Goal: Task Accomplishment & Management: Use online tool/utility

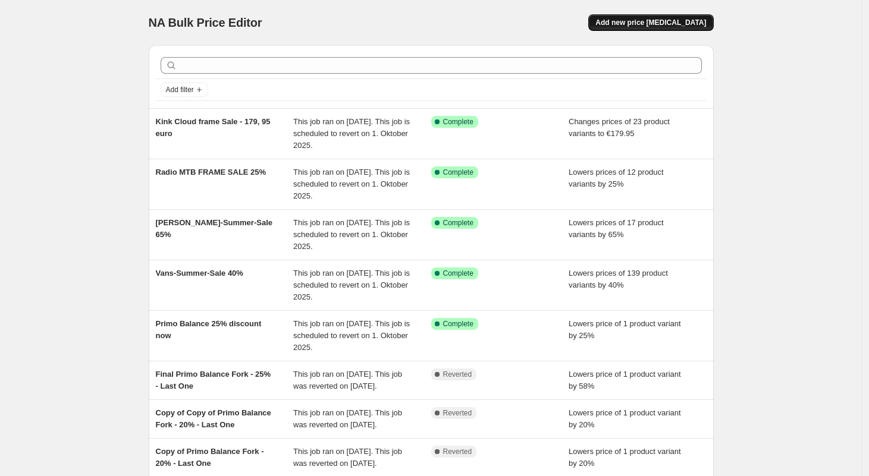
click at [657, 24] on span "Add new price [MEDICAL_DATA]" at bounding box center [650, 23] width 111 height 10
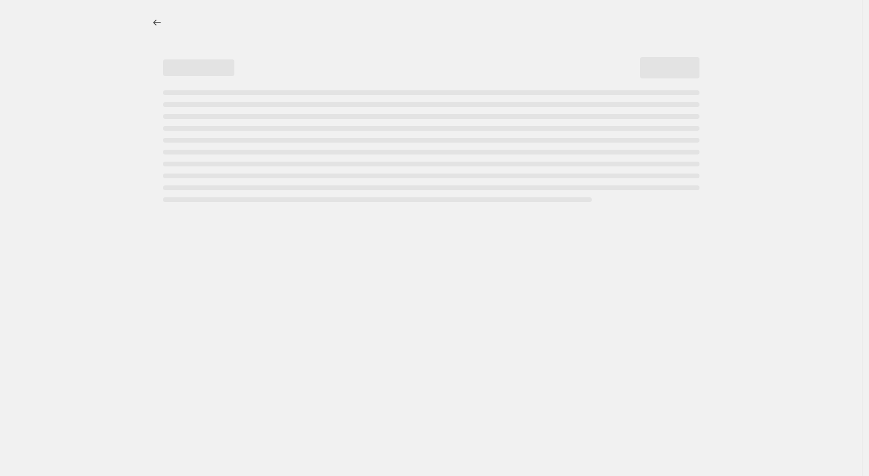
select select "percentage"
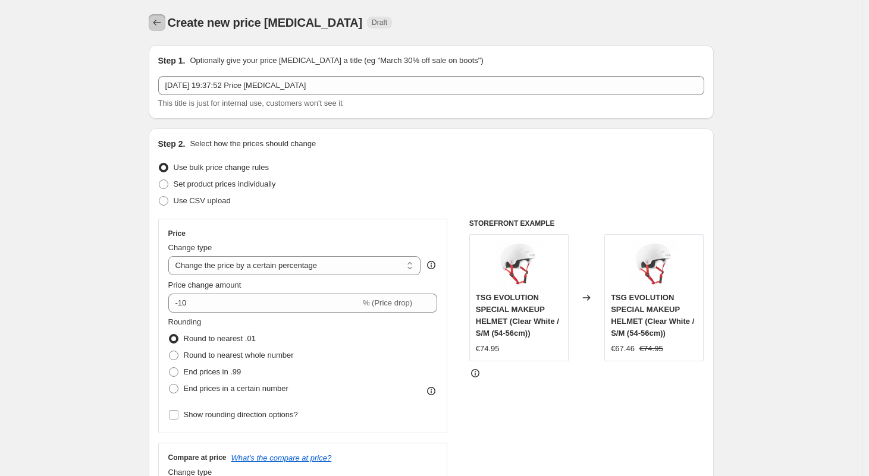
click at [159, 24] on icon "Price change jobs" at bounding box center [157, 23] width 12 height 12
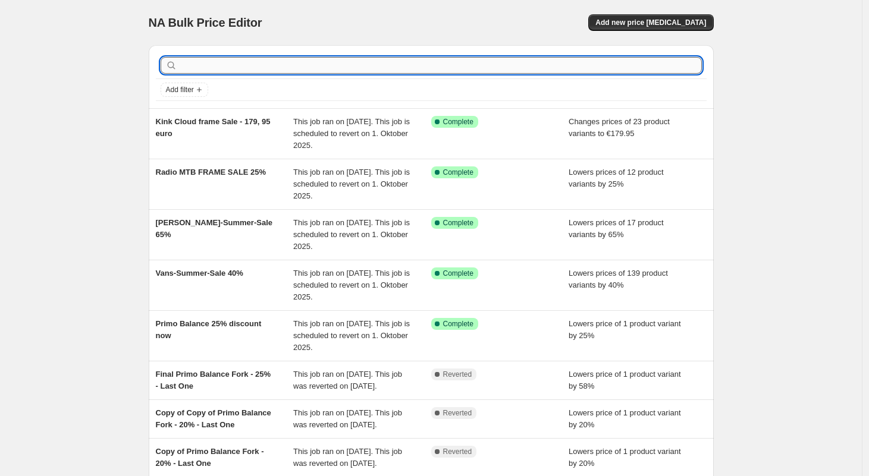
click at [242, 68] on input "text" at bounding box center [441, 65] width 522 height 17
type input "stranger"
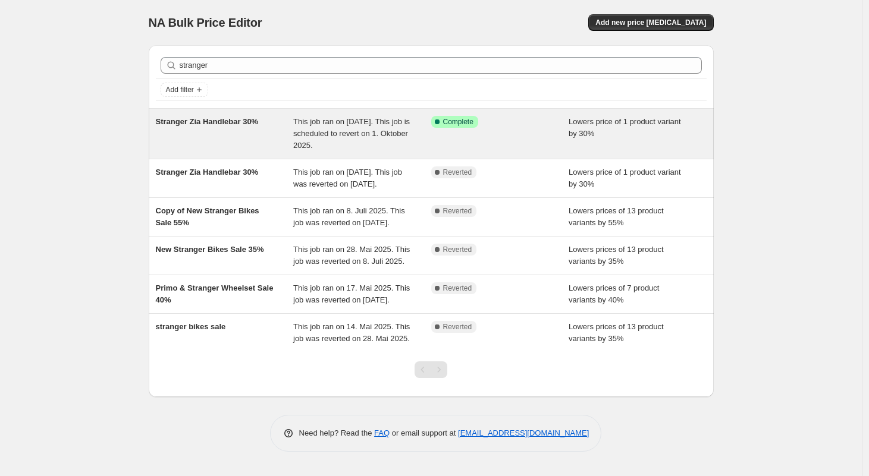
drag, startPoint x: 641, startPoint y: 24, endPoint x: 168, endPoint y: 156, distance: 490.9
click at [90, 162] on div "NA Bulk Price Editor. This page is ready NA Bulk Price Editor Add new price cha…" at bounding box center [431, 238] width 862 height 476
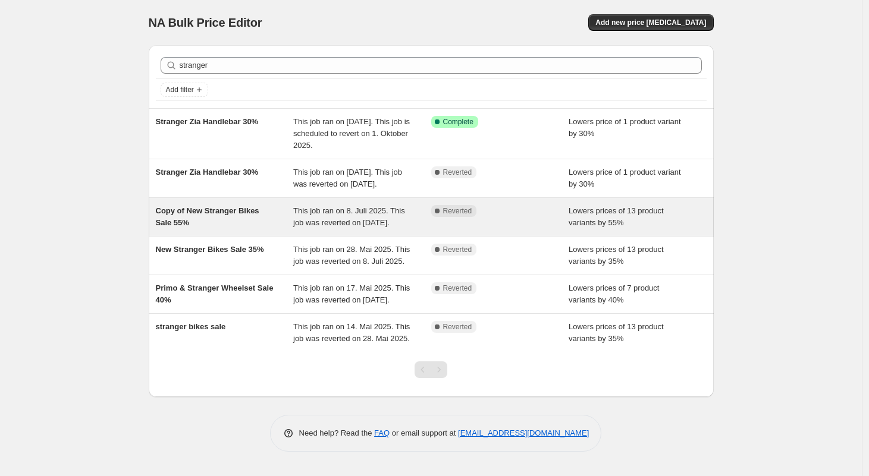
click at [205, 220] on span "Copy of New Stranger Bikes Sale 55%" at bounding box center [207, 216] width 103 height 21
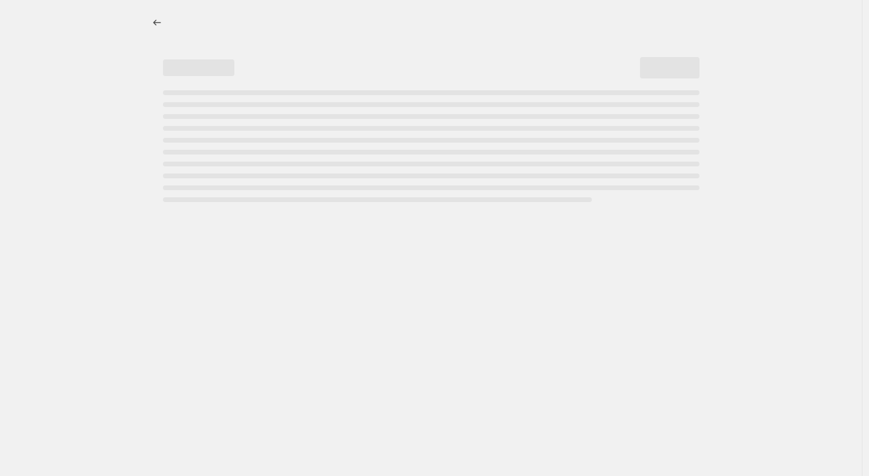
select select "percentage"
select select "no_change"
select select "product_type"
select select "vendor"
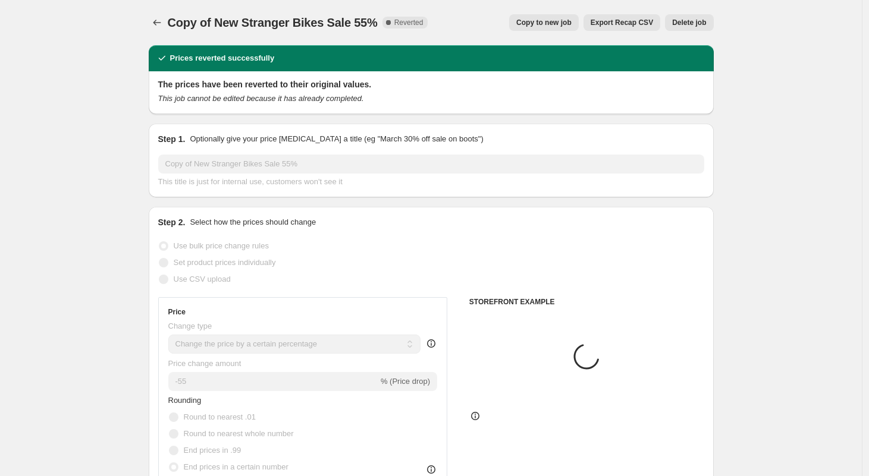
click at [524, 23] on span "Copy to new job" at bounding box center [543, 23] width 55 height 10
select select "percentage"
select select "no_change"
select select "product_type"
select select "vendor"
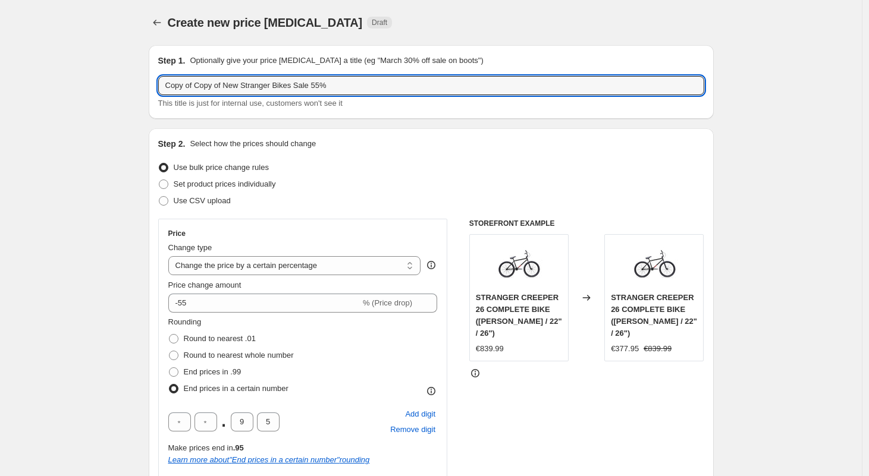
drag, startPoint x: 347, startPoint y: 85, endPoint x: 160, endPoint y: 80, distance: 186.8
click at [160, 80] on div "Step 1. Optionally give your price change job a title (eg "March 30% off sale o…" at bounding box center [431, 82] width 565 height 74
type input "STRANGER CREEPER FINAL SALE"
click at [190, 265] on select "Change the price to a certain amount Change the price by a certain amount Chang…" at bounding box center [294, 265] width 253 height 19
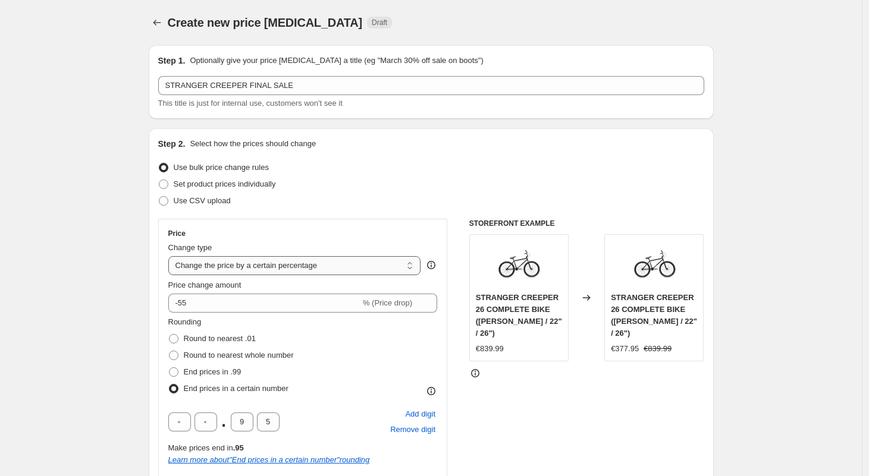
click at [171, 256] on select "Change the price to a certain amount Change the price by a certain amount Chang…" at bounding box center [294, 265] width 253 height 19
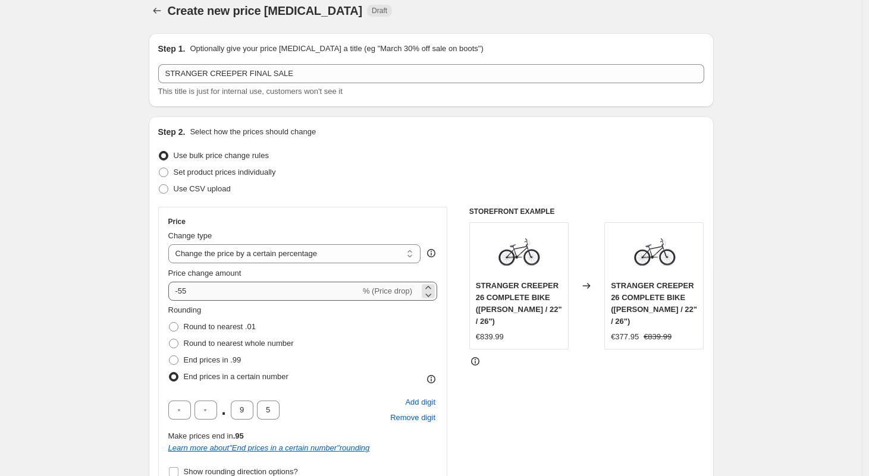
scroll to position [13, 0]
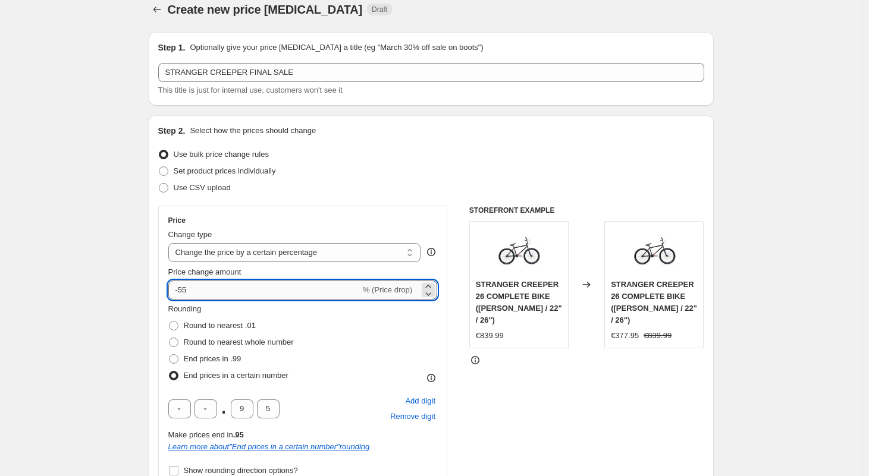
click at [196, 294] on input "-55" at bounding box center [264, 290] width 192 height 19
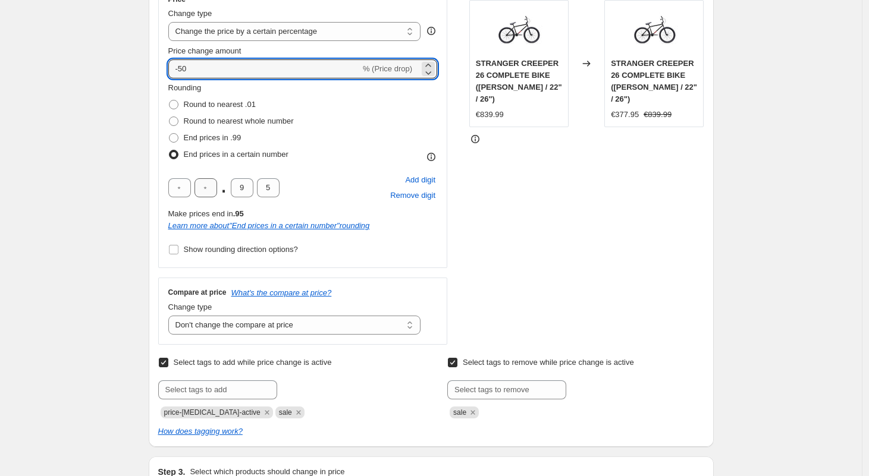
scroll to position [244, 0]
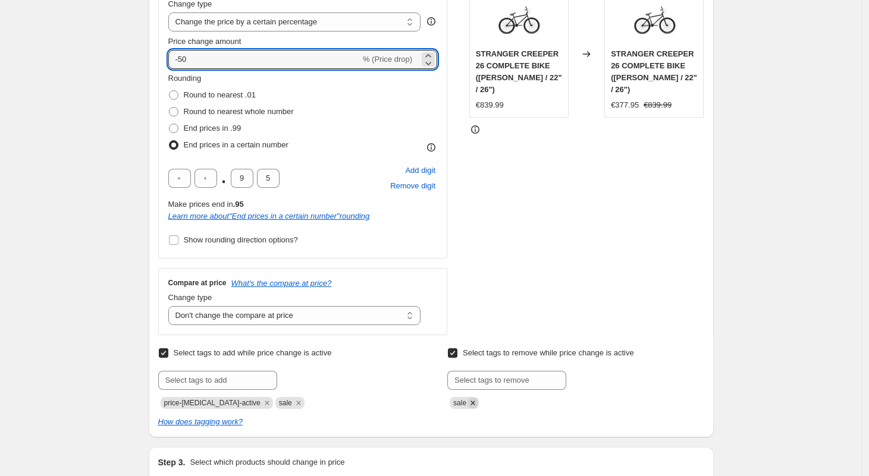
type input "-50"
click at [475, 401] on icon "Remove sale" at bounding box center [472, 403] width 4 height 4
click at [457, 356] on input "Select tags to remove while price change is active" at bounding box center [453, 354] width 10 height 10
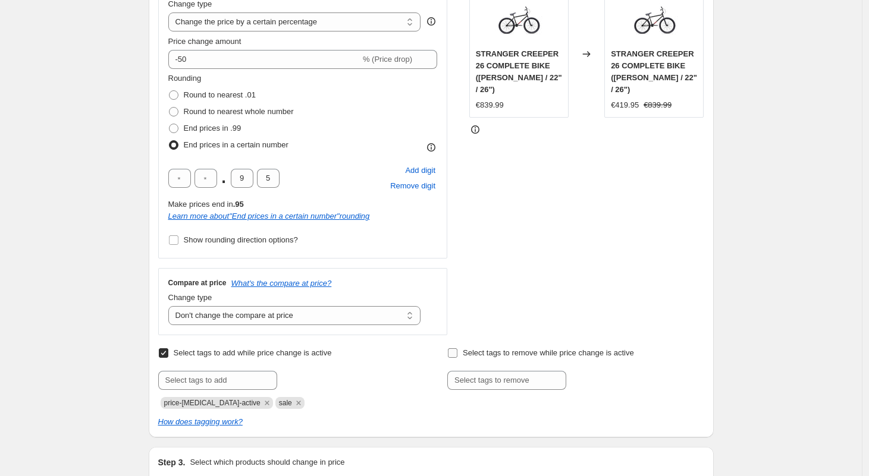
checkbox input "false"
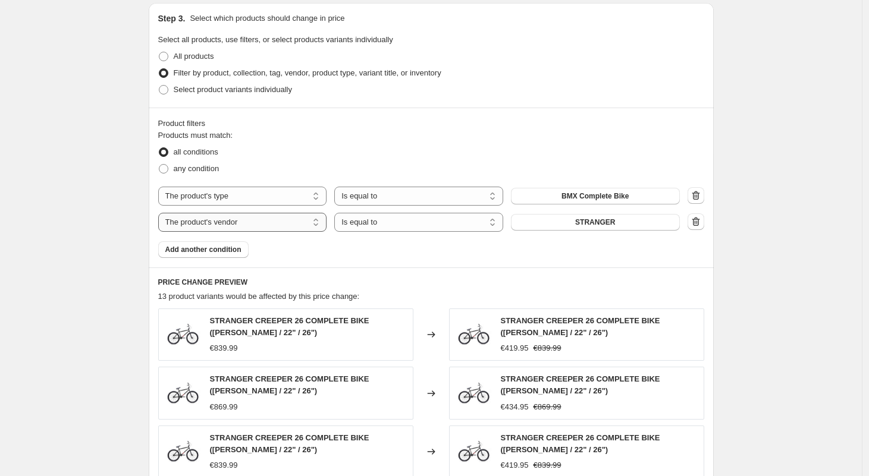
scroll to position [669, 0]
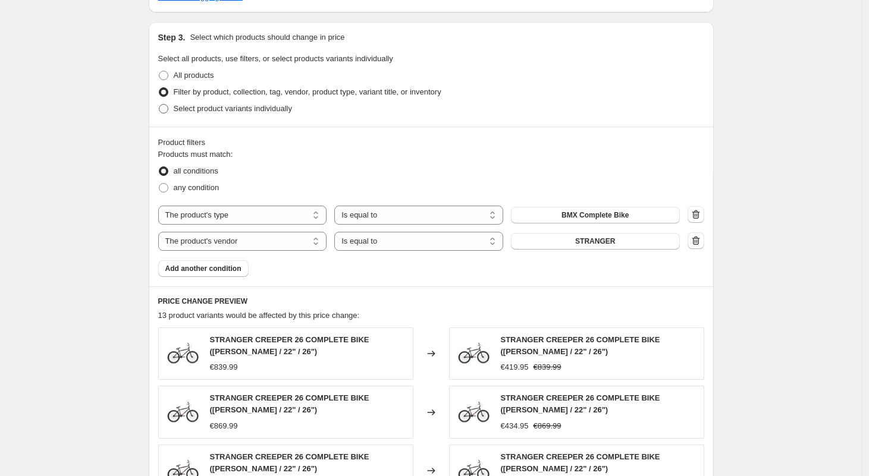
click at [165, 111] on span at bounding box center [164, 109] width 10 height 10
click at [159, 105] on input "Select product variants individually" at bounding box center [159, 104] width 1 height 1
radio input "true"
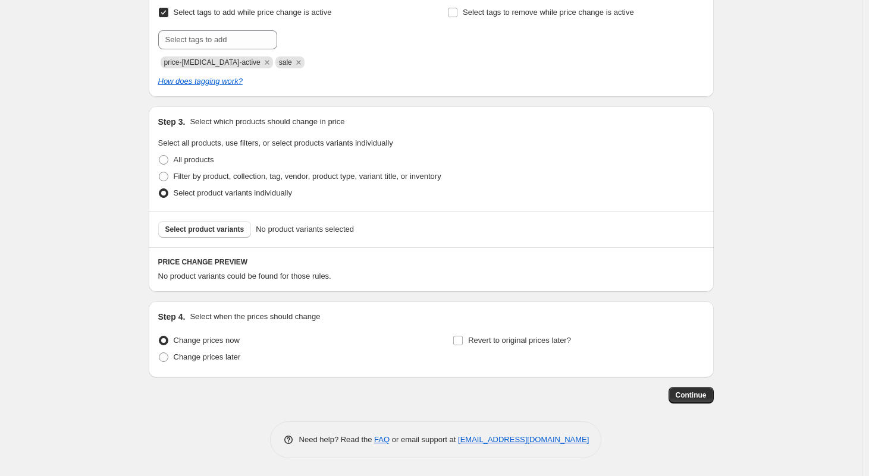
scroll to position [585, 0]
click at [219, 228] on span "Select product variants" at bounding box center [204, 230] width 79 height 10
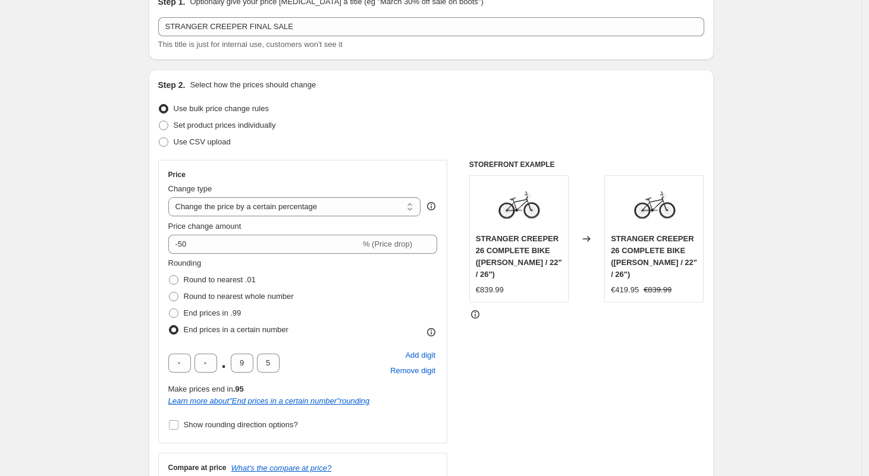
scroll to position [0, 0]
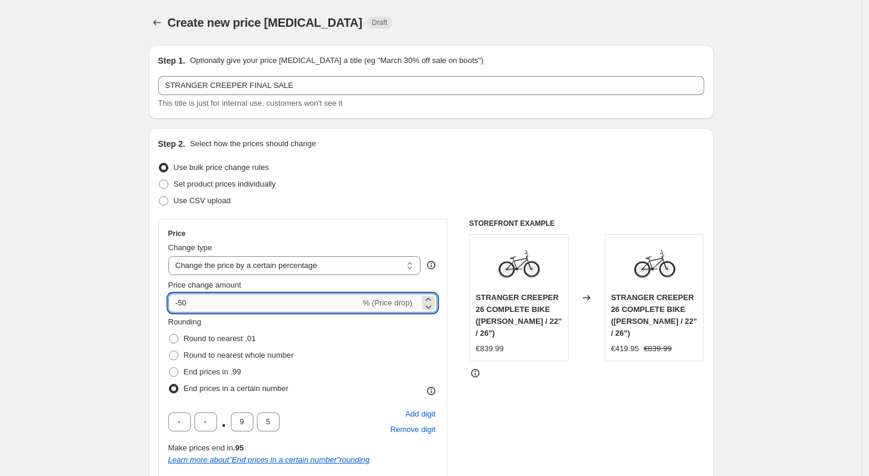
drag, startPoint x: 196, startPoint y: 305, endPoint x: 187, endPoint y: 305, distance: 8.3
click at [187, 305] on input "-50" at bounding box center [264, 303] width 192 height 19
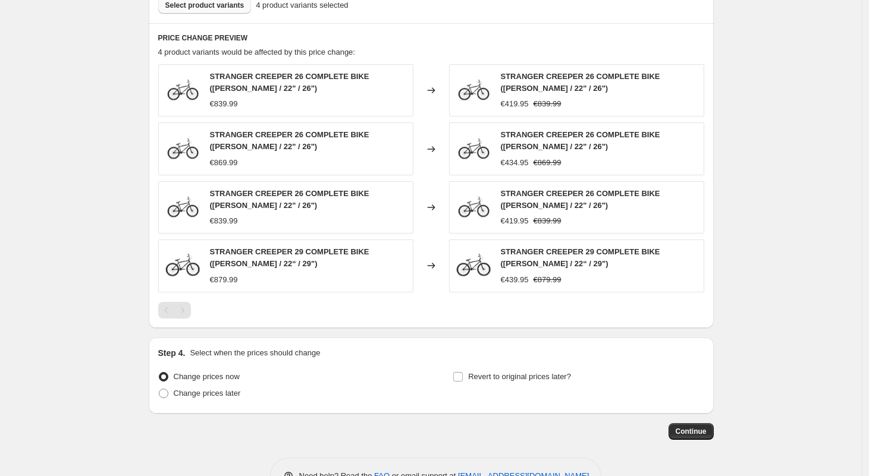
scroll to position [845, 0]
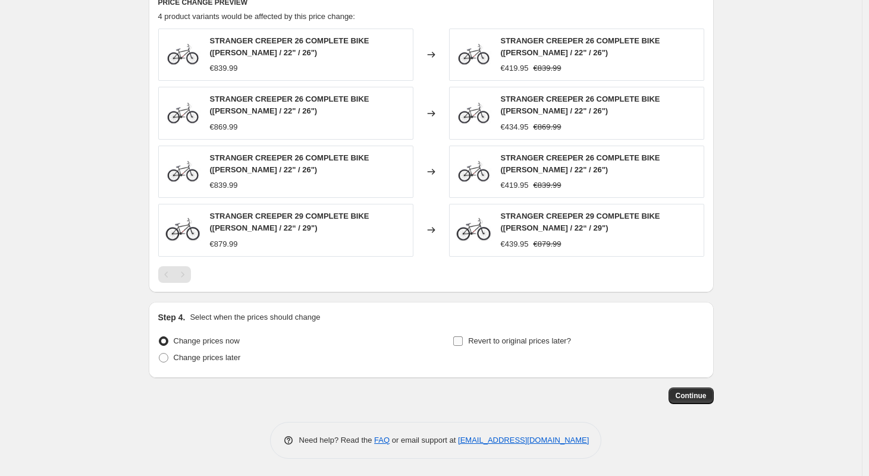
type input "-52"
click at [459, 342] on input "Revert to original prices later?" at bounding box center [458, 342] width 10 height 10
checkbox input "true"
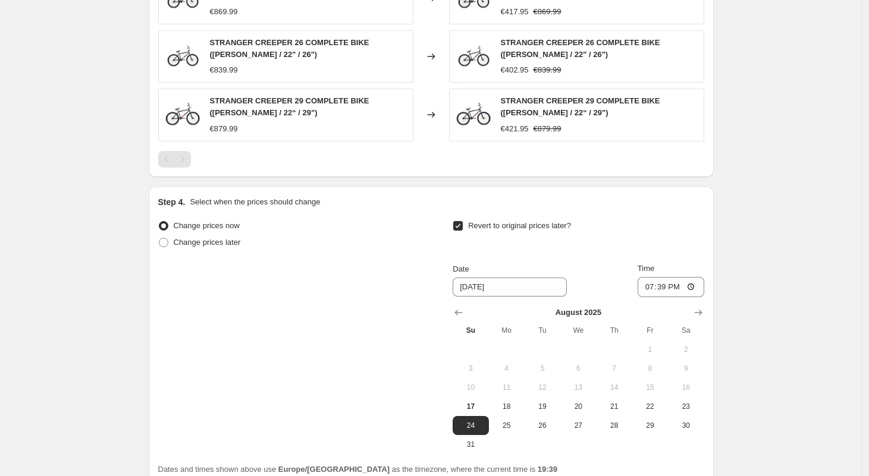
scroll to position [984, 0]
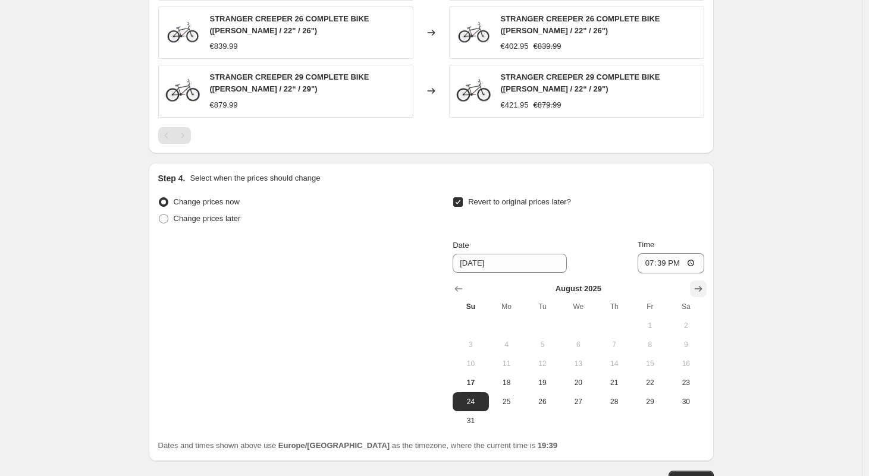
click at [698, 284] on icon "Show next month, September 2025" at bounding box center [698, 289] width 12 height 12
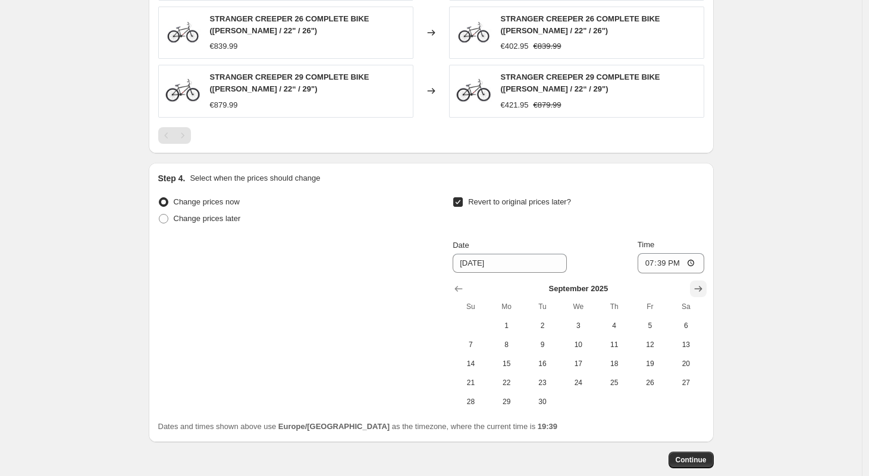
click at [698, 284] on icon "Show next month, October 2025" at bounding box center [698, 289] width 12 height 12
click at [585, 323] on span "1" at bounding box center [578, 326] width 26 height 10
type input "[DATE]"
click at [683, 460] on span "Continue" at bounding box center [691, 461] width 31 height 10
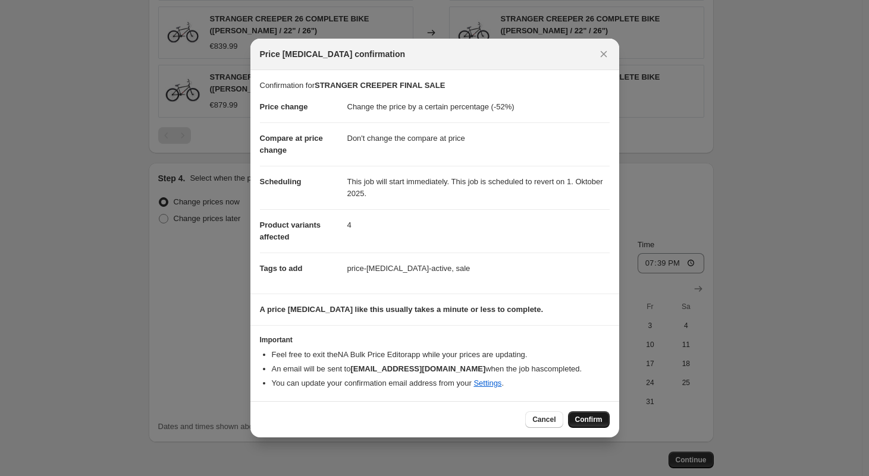
click at [583, 419] on span "Confirm" at bounding box center [588, 420] width 27 height 10
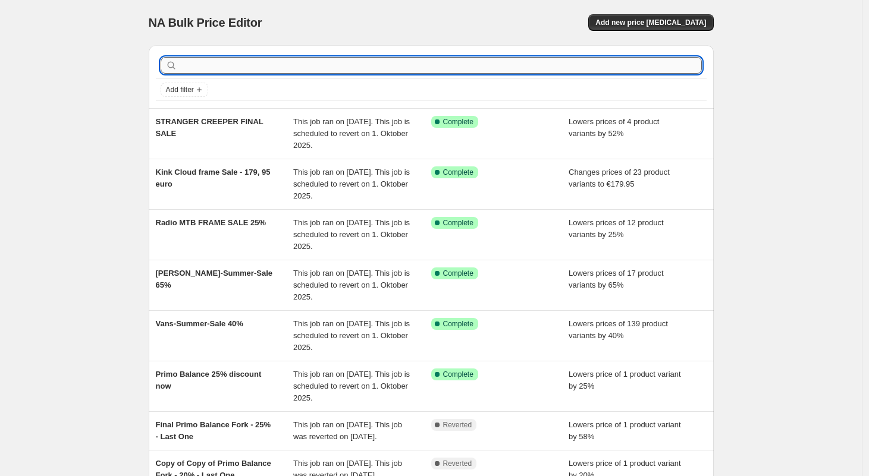
click at [224, 64] on input "text" at bounding box center [441, 65] width 522 height 17
click at [254, 70] on input "text" at bounding box center [441, 65] width 522 height 17
type input "v"
type input "cult socks"
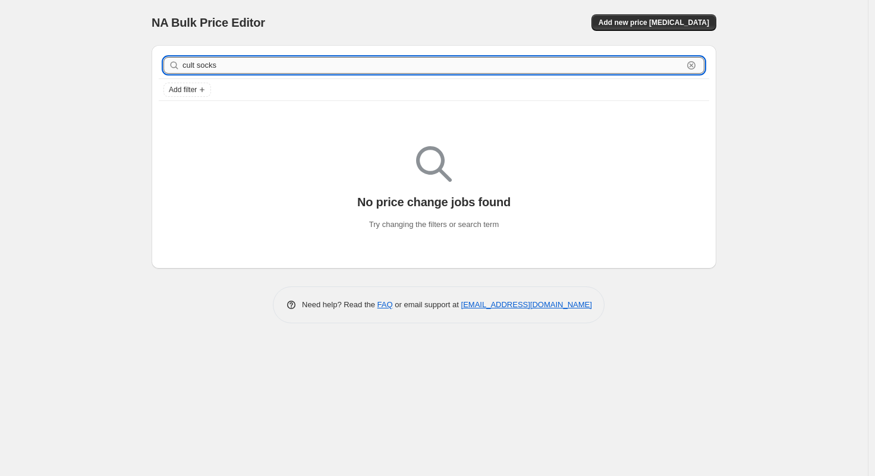
click at [248, 68] on input "cult socks" at bounding box center [433, 65] width 501 height 17
type input "c"
type input "socks"
drag, startPoint x: 236, startPoint y: 70, endPoint x: 149, endPoint y: 70, distance: 86.8
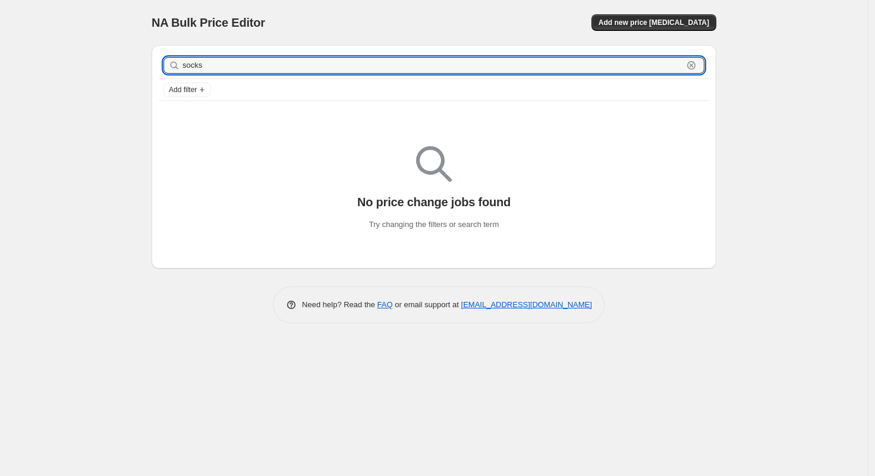
click at [149, 70] on div "socks Clear Add filter No price change jobs found Try changing the filters or s…" at bounding box center [429, 152] width 575 height 233
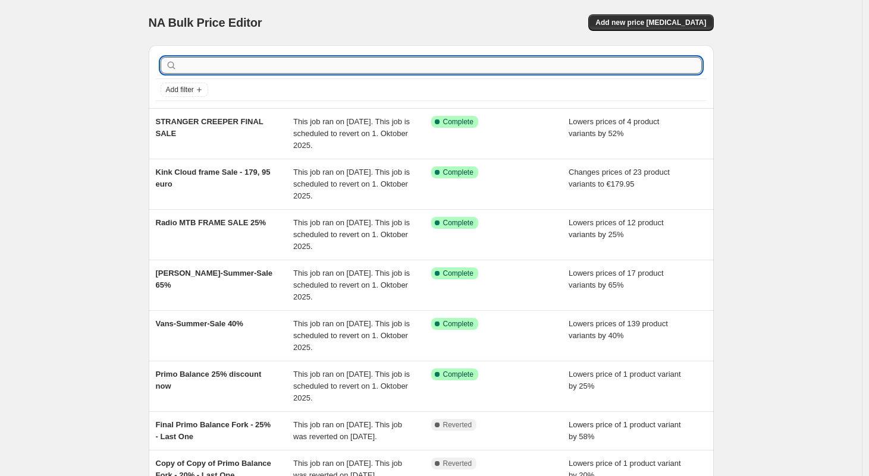
click at [205, 67] on input "text" at bounding box center [441, 65] width 522 height 17
type input "cult"
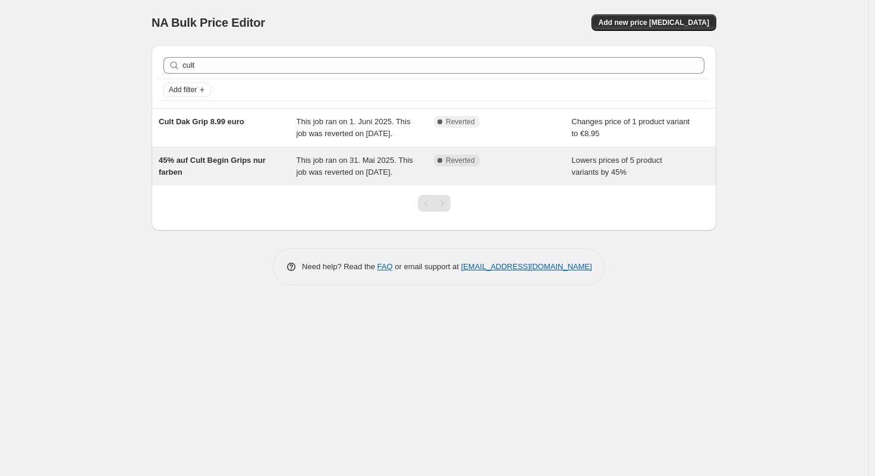
click at [180, 171] on span "45% auf Cult Begin Grips nur farben" at bounding box center [212, 166] width 107 height 21
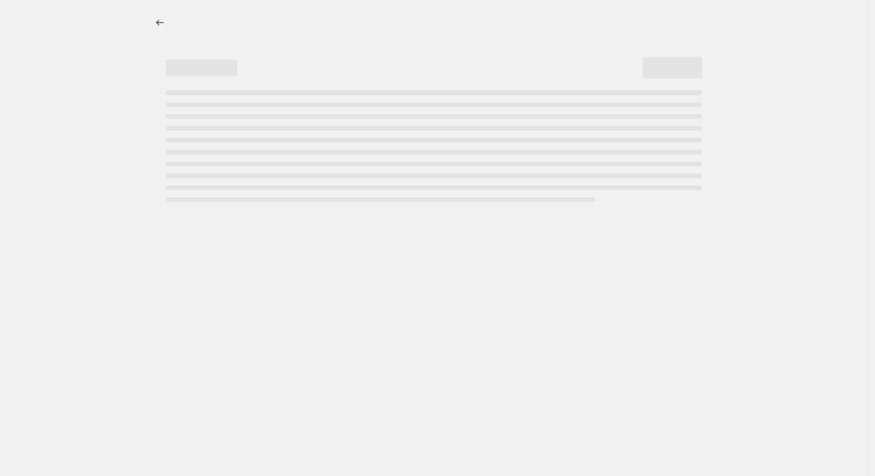
select select "percentage"
select select "no_change"
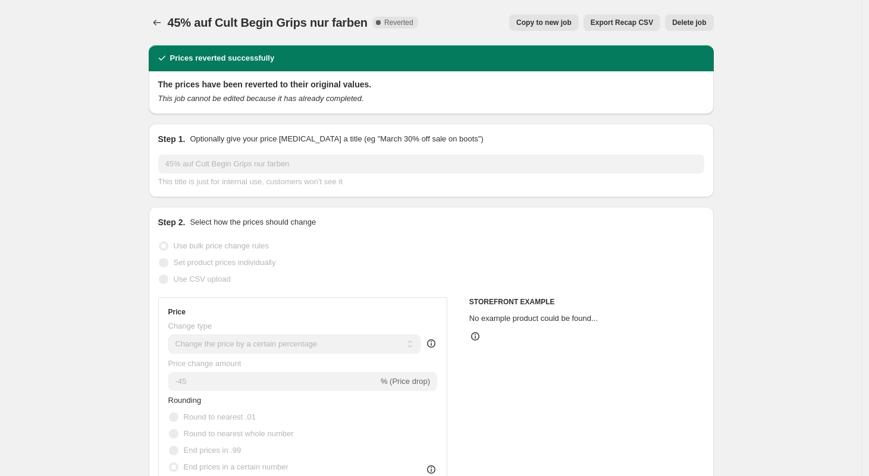
click at [538, 21] on span "Copy to new job" at bounding box center [543, 23] width 55 height 10
select select "percentage"
select select "no_change"
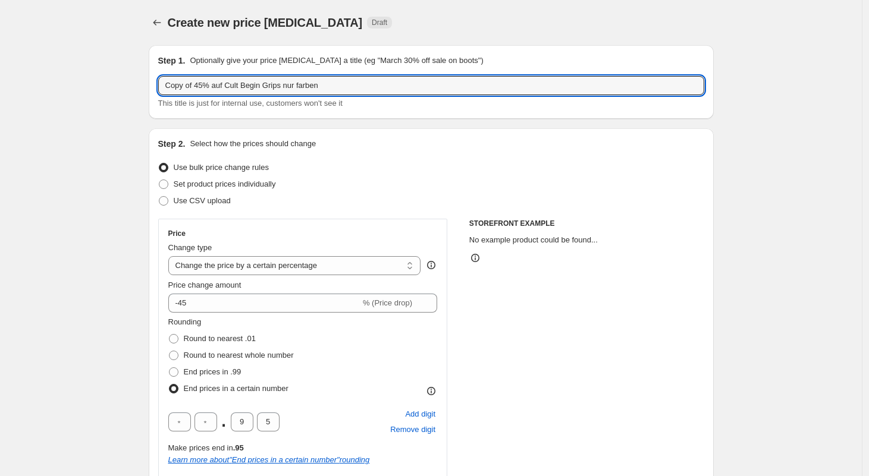
drag, startPoint x: 200, startPoint y: 86, endPoint x: 155, endPoint y: 84, distance: 44.7
click at [155, 84] on div "Step 1. Optionally give your price change job a title (eg "March 30% off sale o…" at bounding box center [431, 82] width 565 height 74
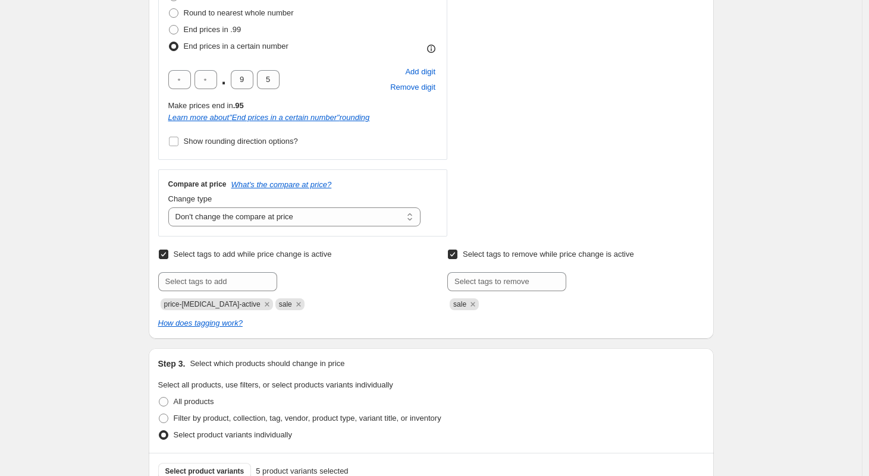
scroll to position [343, 0]
type input "45% auf Cult Begin Grips nur farben"
click at [475, 303] on icon "Remove sale" at bounding box center [472, 304] width 11 height 11
click at [457, 252] on input "Select tags to remove while price change is active" at bounding box center [453, 254] width 10 height 10
checkbox input "false"
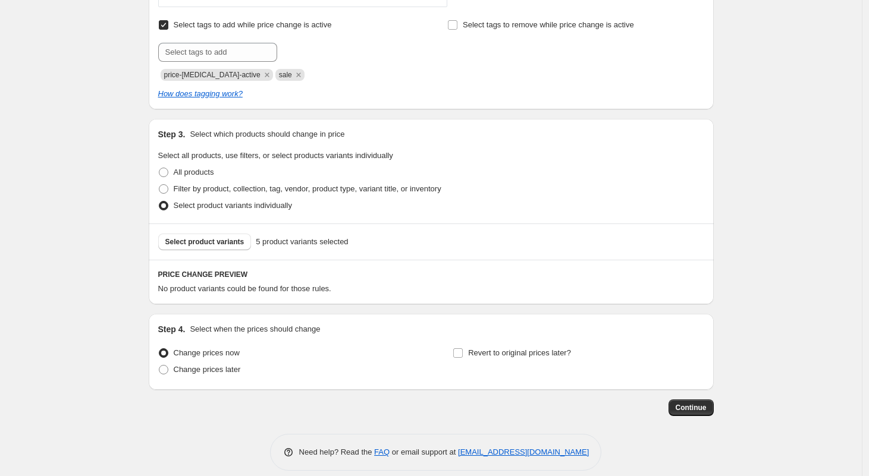
scroll to position [585, 0]
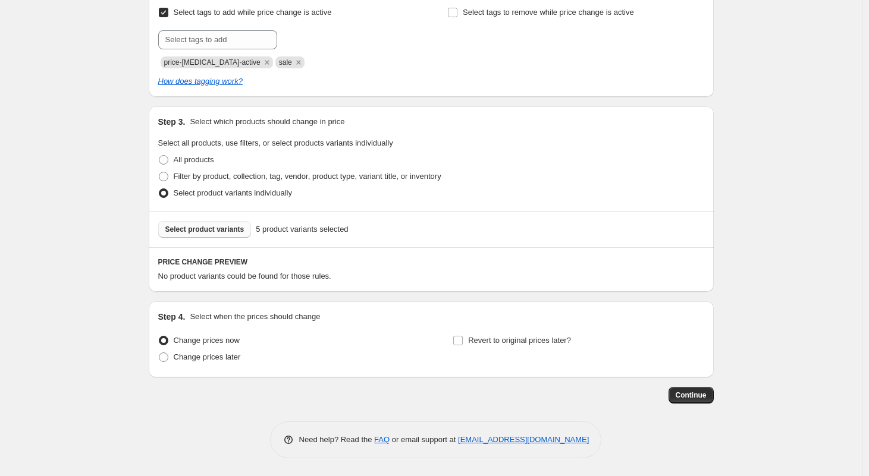
click at [225, 231] on span "Select product variants" at bounding box center [204, 230] width 79 height 10
click at [194, 233] on span "Select product variants" at bounding box center [204, 230] width 79 height 10
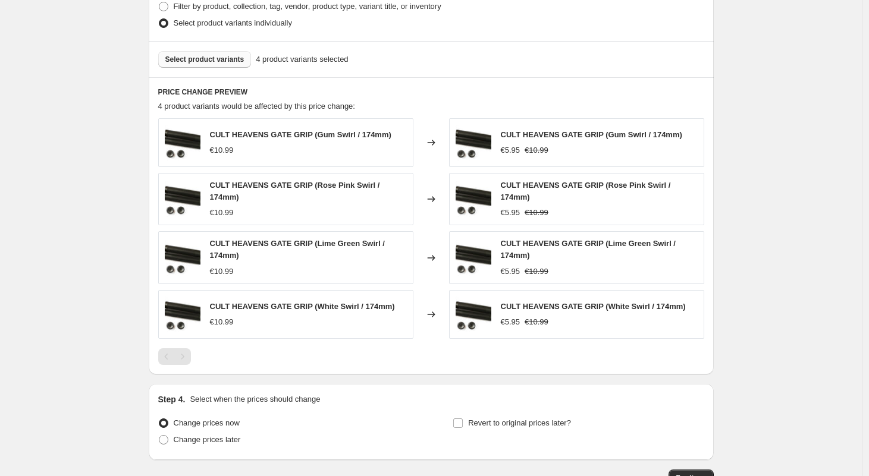
scroll to position [759, 0]
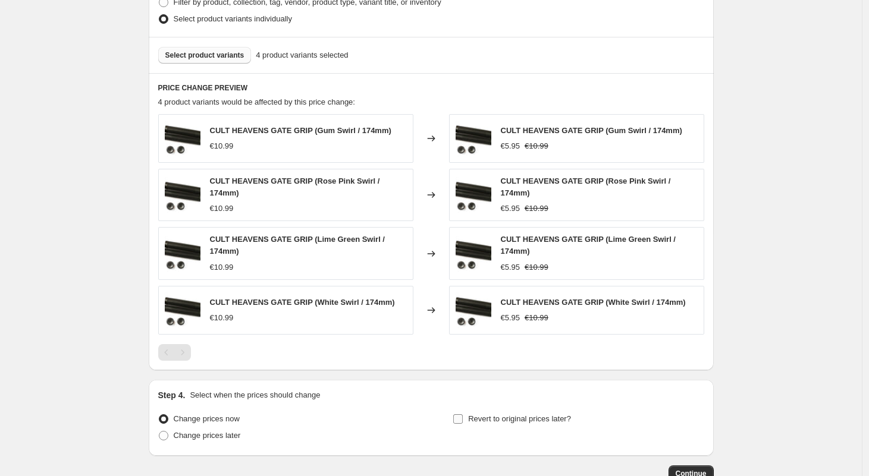
click at [459, 418] on input "Revert to original prices later?" at bounding box center [458, 420] width 10 height 10
checkbox input "true"
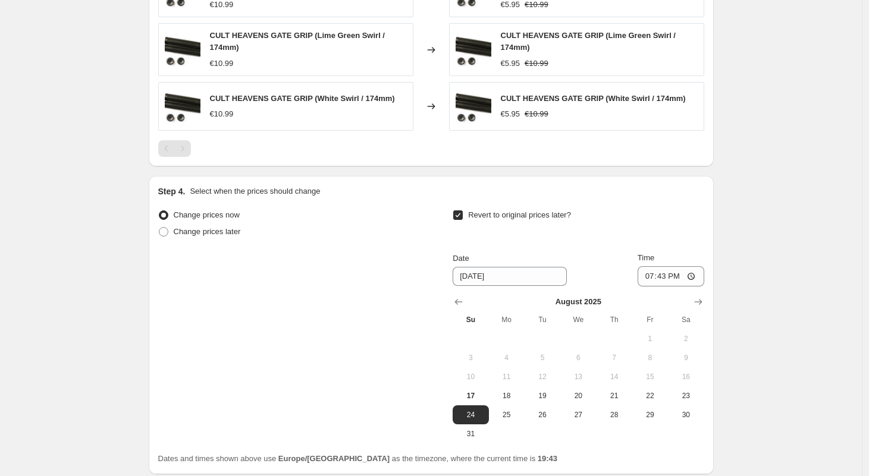
scroll to position [994, 0]
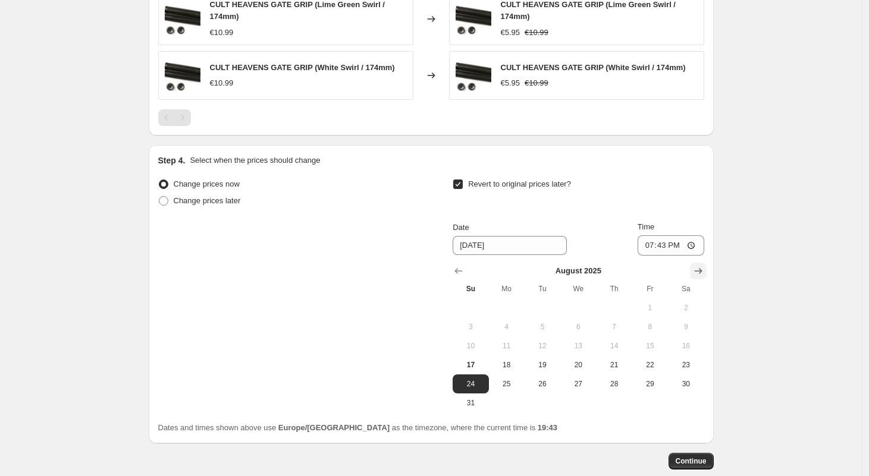
click at [699, 272] on icon "Show next month, September 2025" at bounding box center [698, 271] width 12 height 12
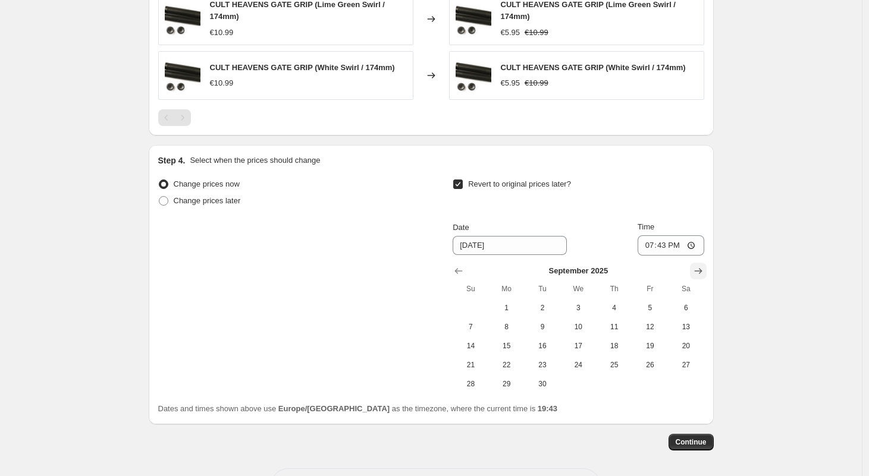
click at [699, 272] on icon "Show next month, October 2025" at bounding box center [698, 271] width 12 height 12
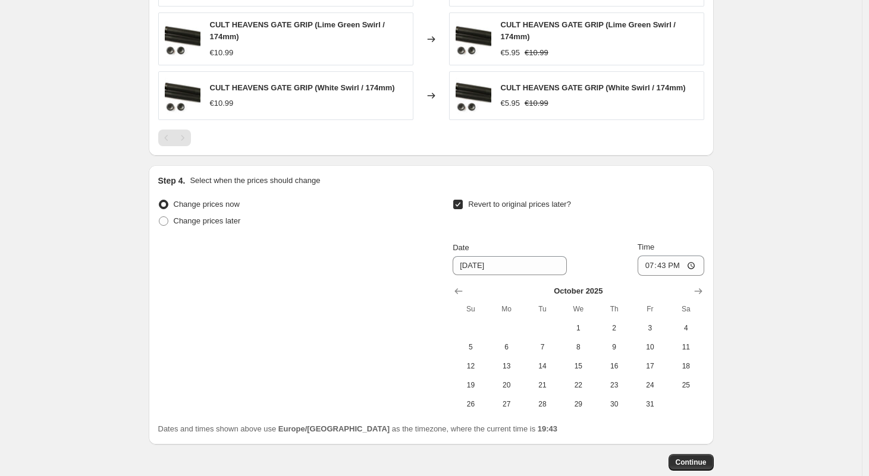
scroll to position [972, 0]
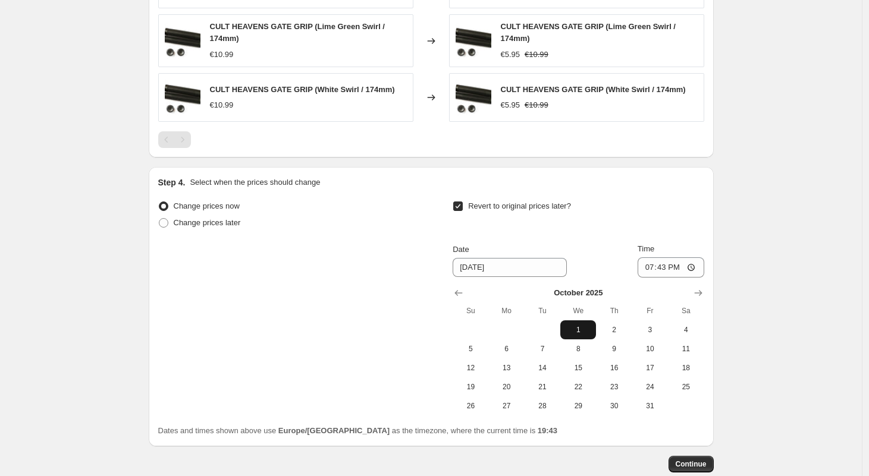
click at [580, 328] on span "1" at bounding box center [578, 330] width 26 height 10
type input "[DATE]"
click at [696, 463] on span "Continue" at bounding box center [691, 465] width 31 height 10
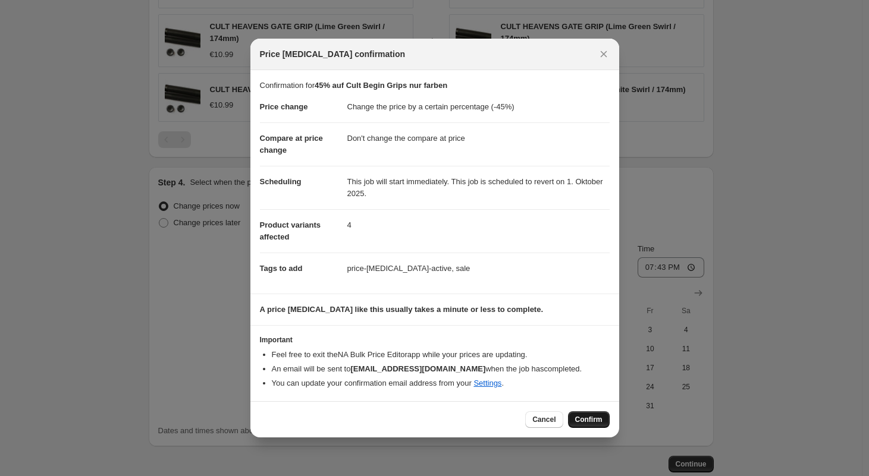
click at [583, 421] on span "Confirm" at bounding box center [588, 420] width 27 height 10
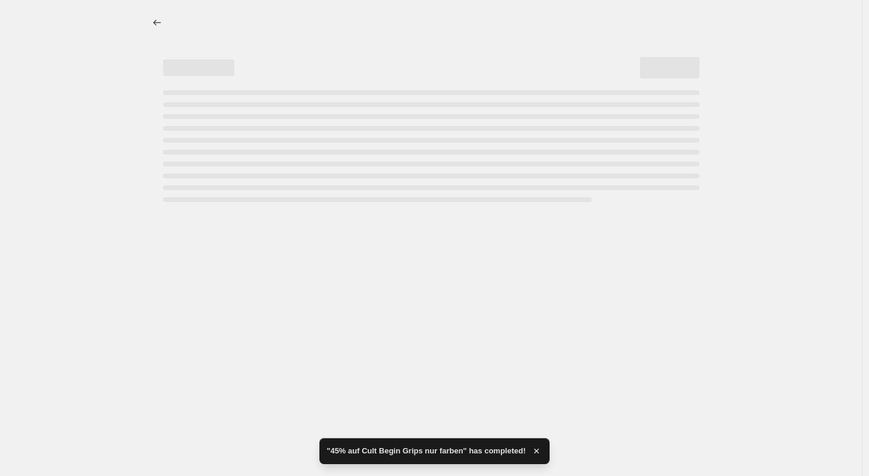
select select "percentage"
select select "no_change"
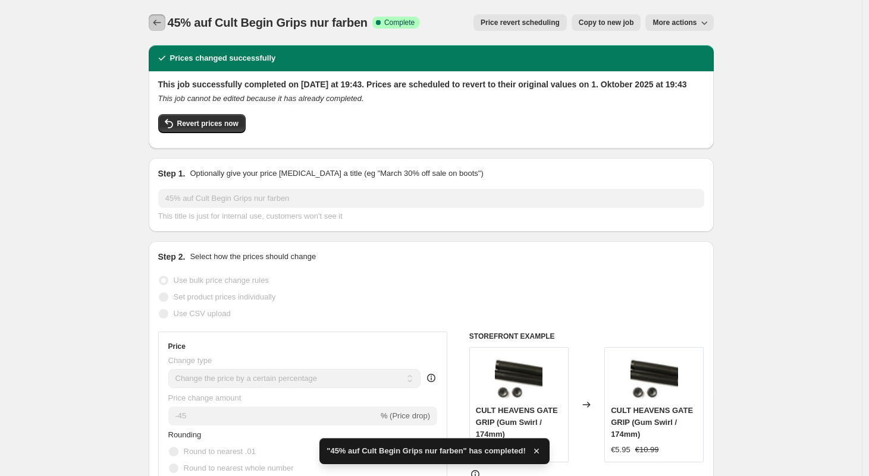
click at [156, 24] on icon "Price change jobs" at bounding box center [157, 23] width 12 height 12
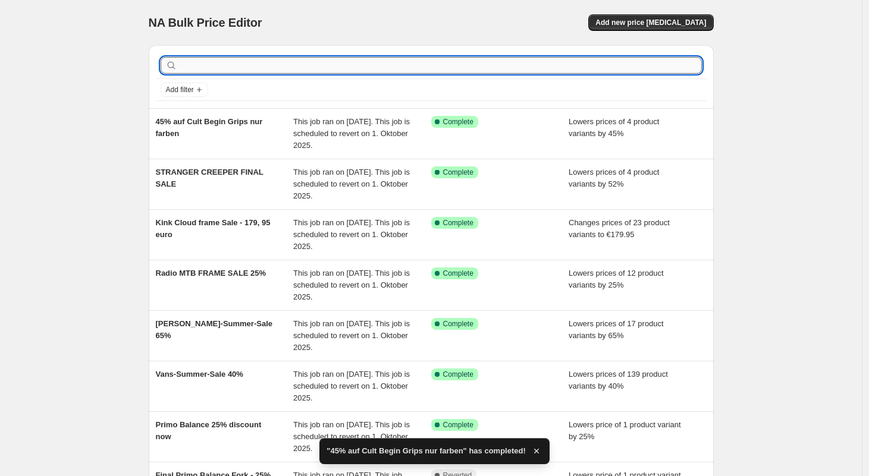
click at [208, 70] on input "text" at bounding box center [441, 65] width 522 height 17
type input "h"
type input "zuma"
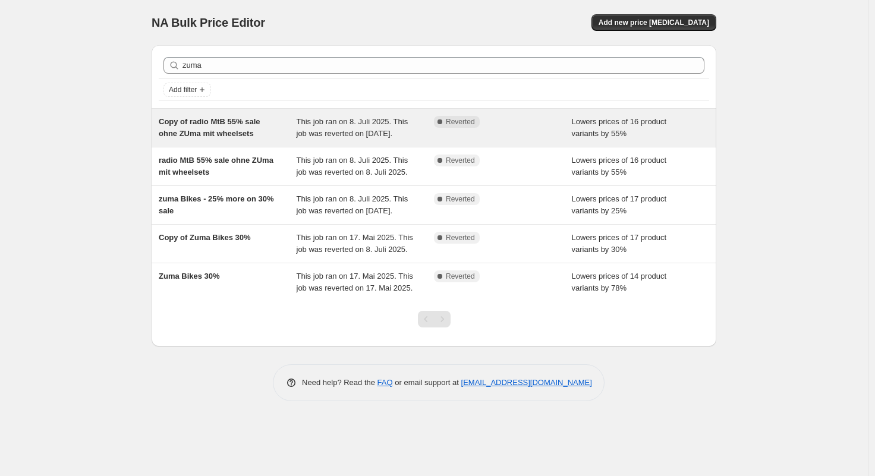
click at [197, 132] on span "Copy of radio MtB 55% sale ohne ZUma mit wheelsets" at bounding box center [209, 127] width 101 height 21
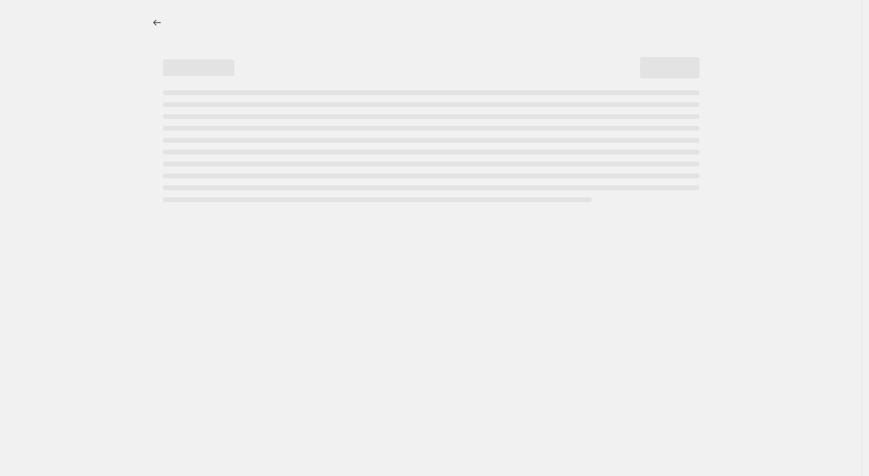
select select "percentage"
select select "no_change"
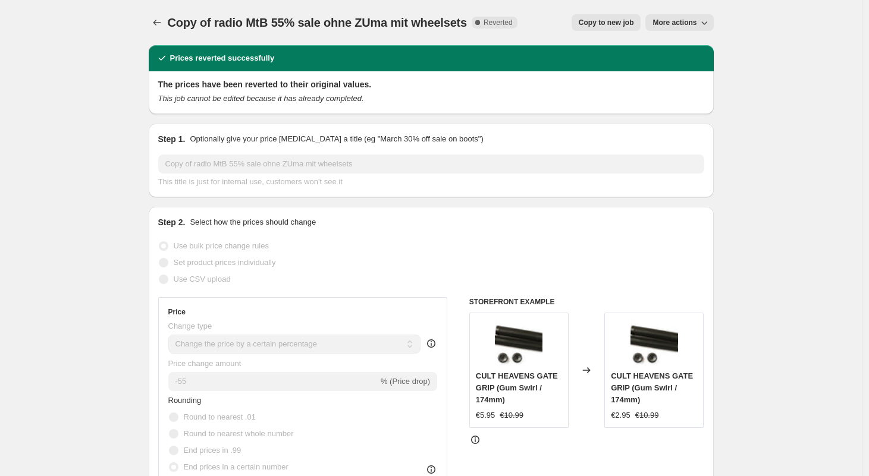
click at [610, 24] on span "Copy to new job" at bounding box center [606, 23] width 55 height 10
select select "percentage"
select select "no_change"
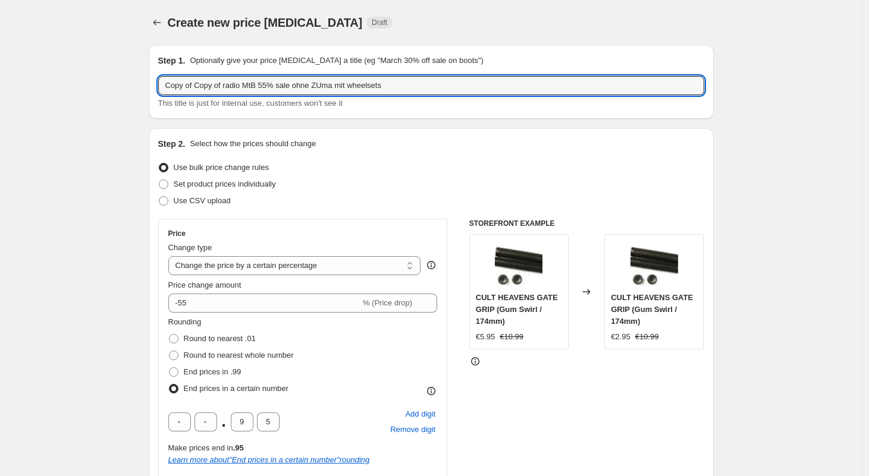
drag, startPoint x: 403, startPoint y: 88, endPoint x: 152, endPoint y: 73, distance: 252.0
click at [154, 73] on div "Step 1. Optionally give your price change job a title (eg "March 30% off sale o…" at bounding box center [431, 82] width 565 height 74
type input "Radio MTB Bikes mit ZUMA 50%"
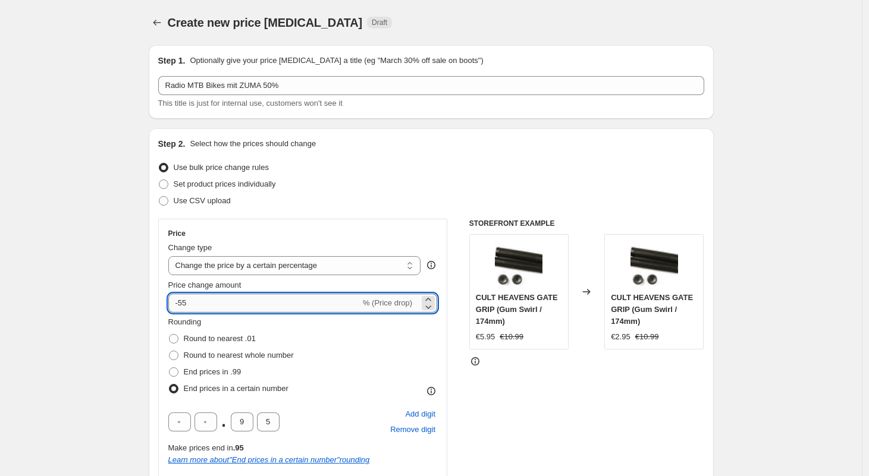
click at [219, 304] on input "-55" at bounding box center [264, 303] width 192 height 19
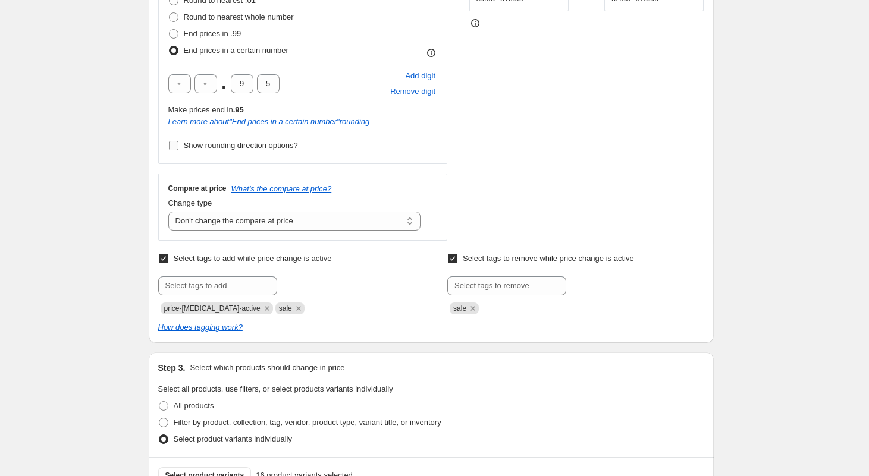
scroll to position [341, 0]
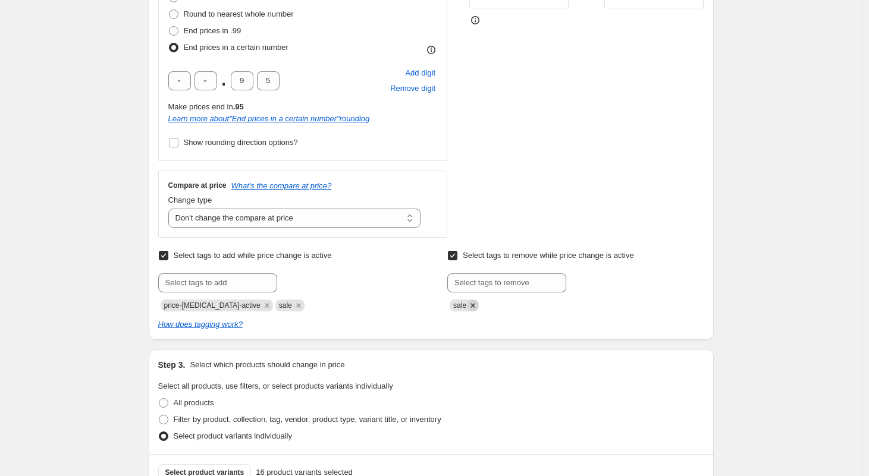
type input "-50"
click at [474, 305] on icon "Remove sale" at bounding box center [472, 305] width 11 height 11
click at [457, 254] on input "Select tags to remove while price change is active" at bounding box center [453, 256] width 10 height 10
checkbox input "false"
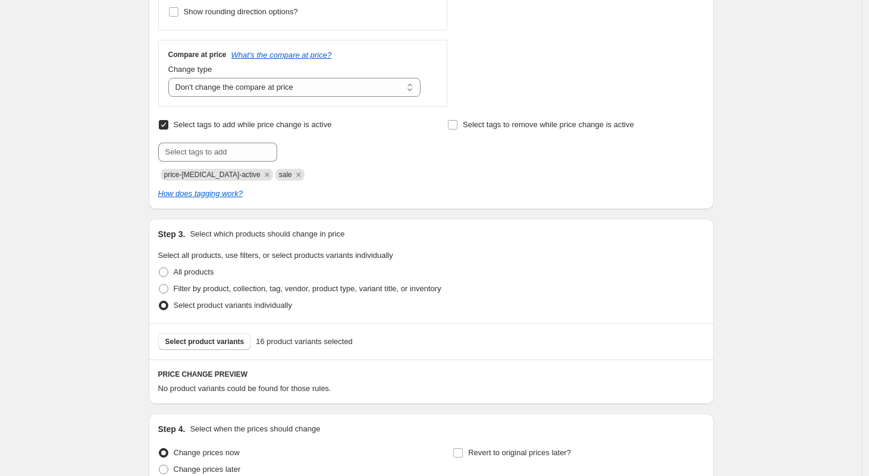
scroll to position [479, 0]
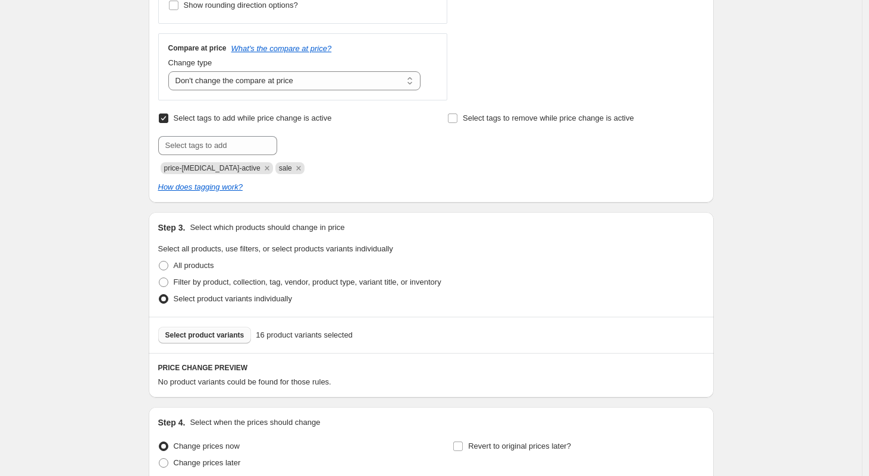
click at [219, 334] on span "Select product variants" at bounding box center [204, 336] width 79 height 10
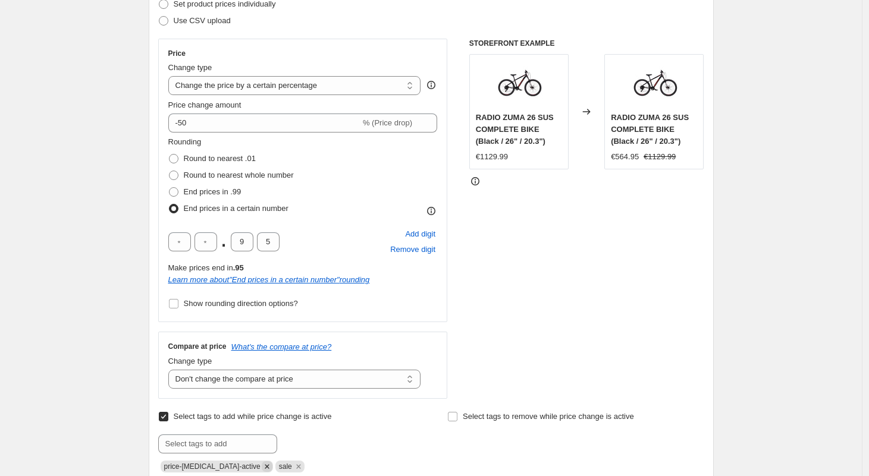
scroll to position [168, 0]
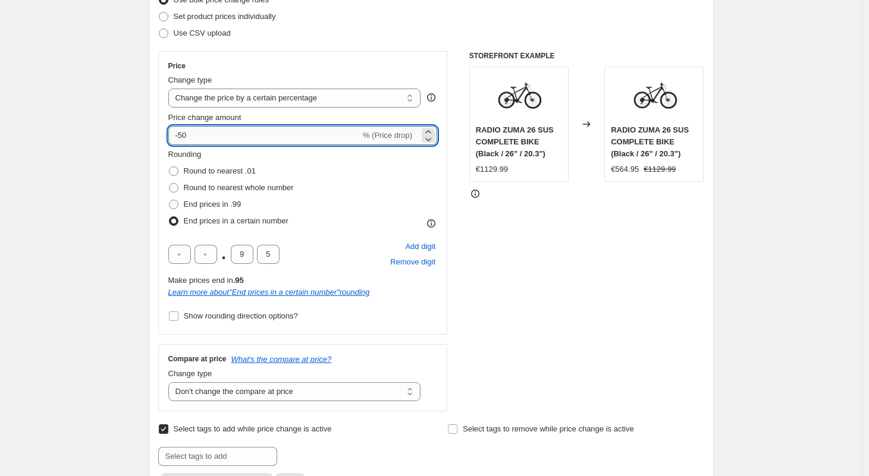
drag, startPoint x: 206, startPoint y: 136, endPoint x: 182, endPoint y: 136, distance: 24.4
click at [182, 136] on input "-50" at bounding box center [264, 135] width 192 height 19
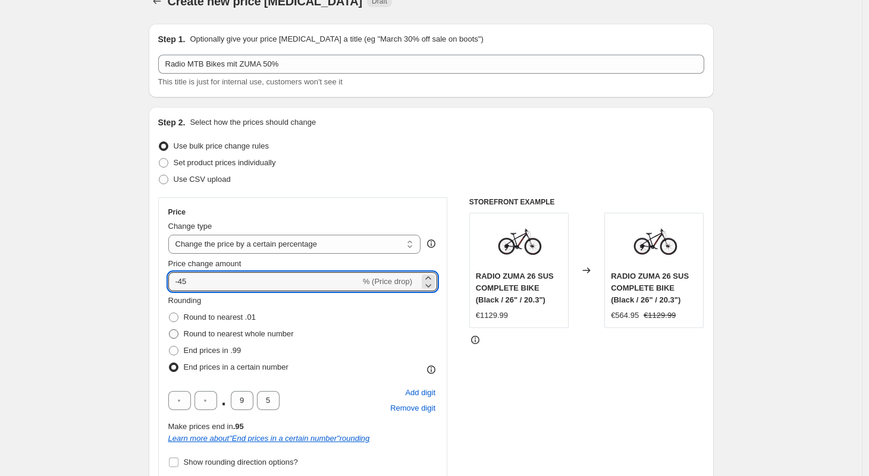
scroll to position [0, 0]
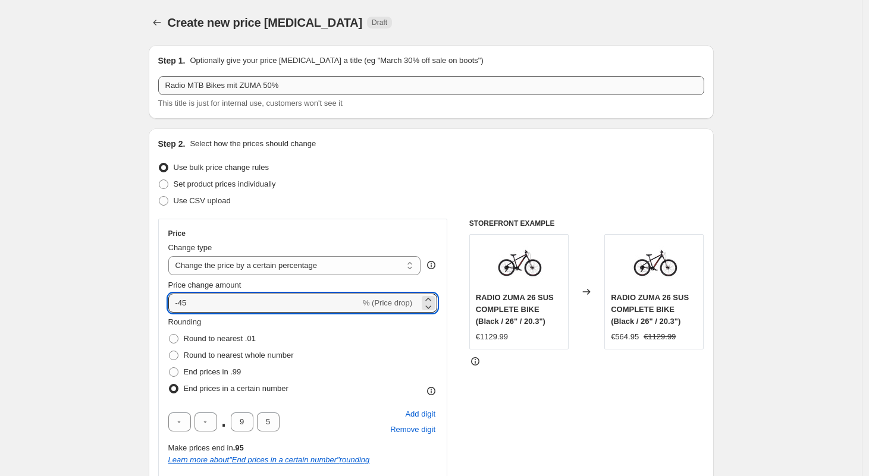
type input "-45"
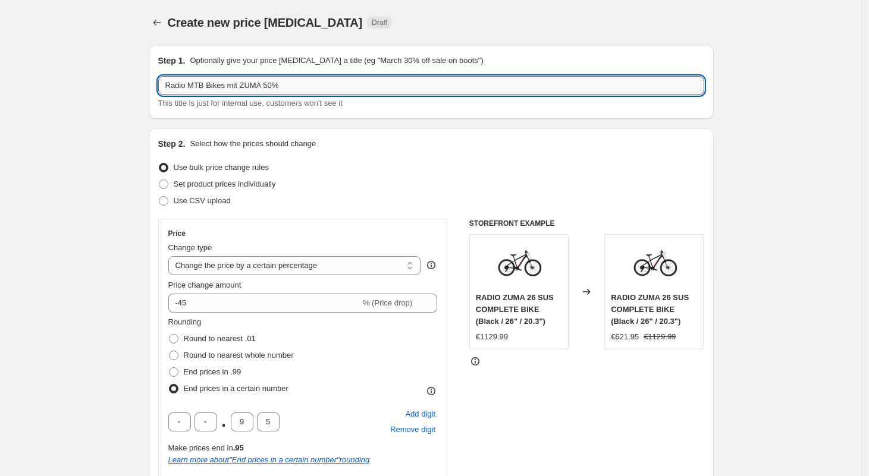
drag, startPoint x: 278, startPoint y: 82, endPoint x: 271, endPoint y: 82, distance: 7.1
click at [271, 82] on input "Radio MTB Bikes mit ZUMA 50%" at bounding box center [431, 85] width 546 height 19
type input "Radio MTB Bikes mit ZUMA 45%"
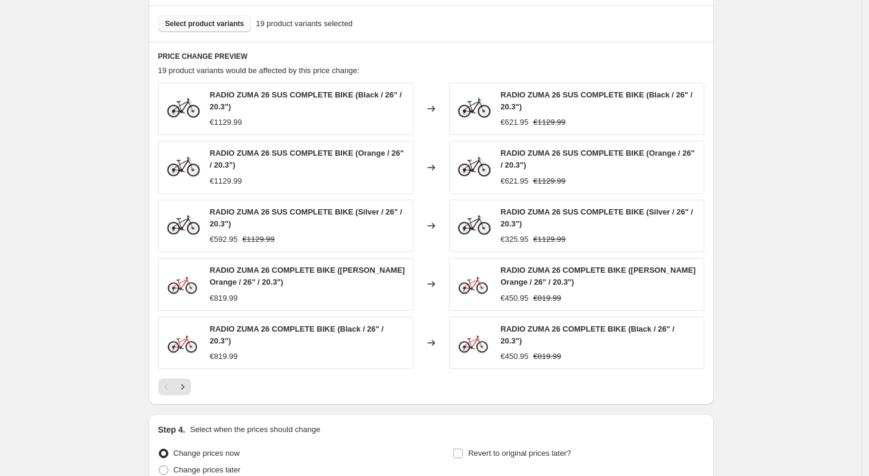
scroll to position [798, 0]
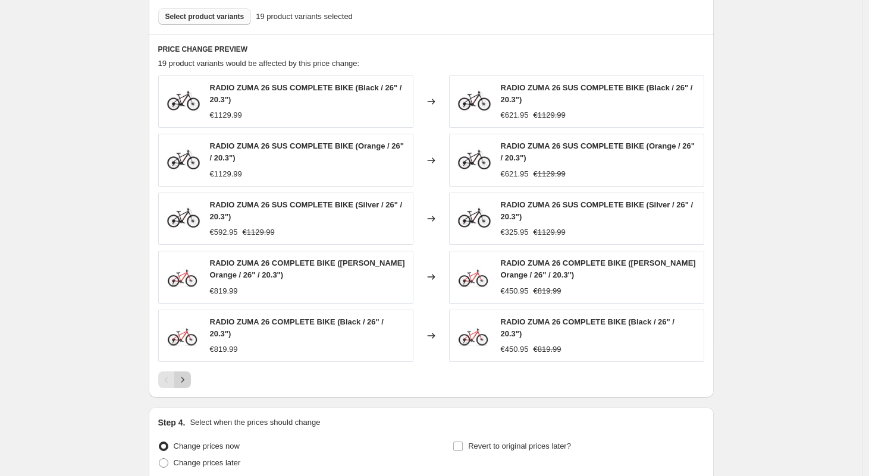
click at [184, 379] on icon "Next" at bounding box center [182, 379] width 3 height 5
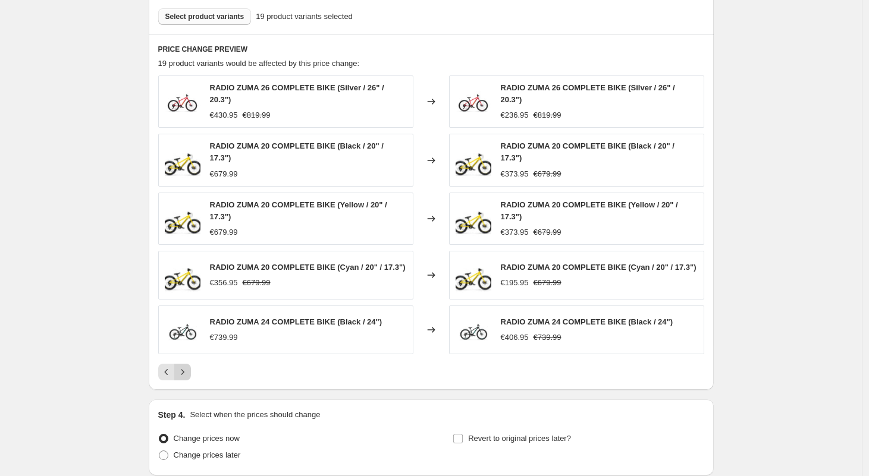
click at [181, 378] on icon "Next" at bounding box center [183, 372] width 12 height 12
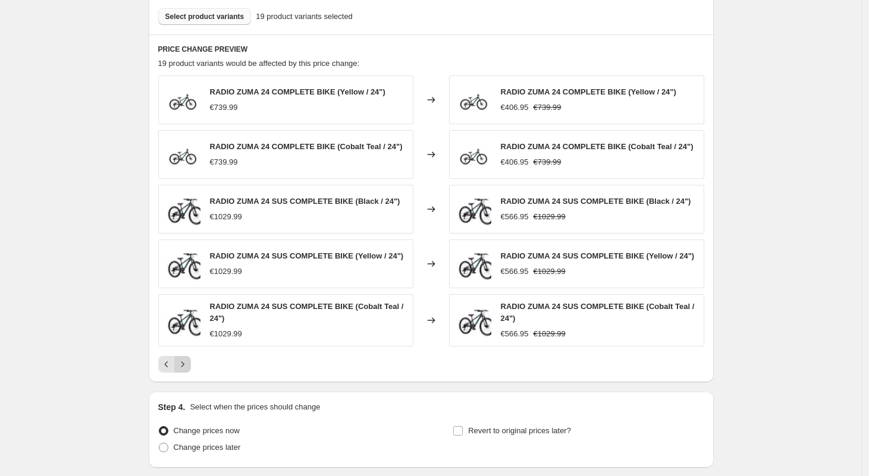
click at [184, 371] on icon "Next" at bounding box center [183, 365] width 12 height 12
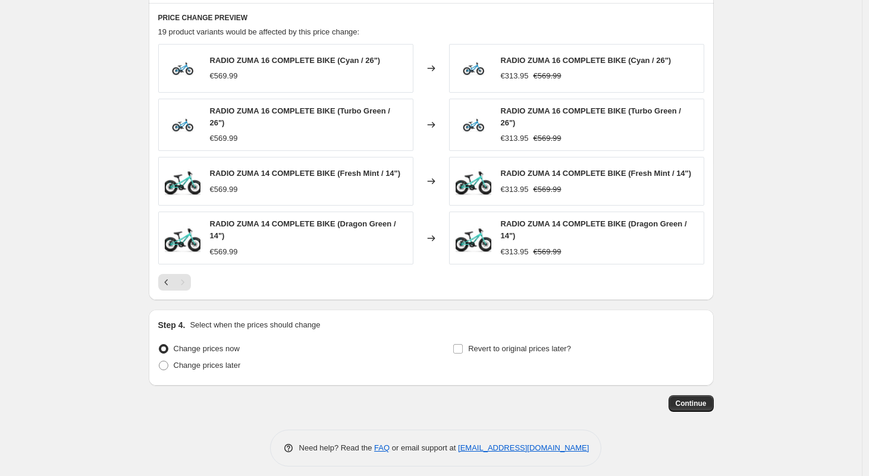
scroll to position [837, 0]
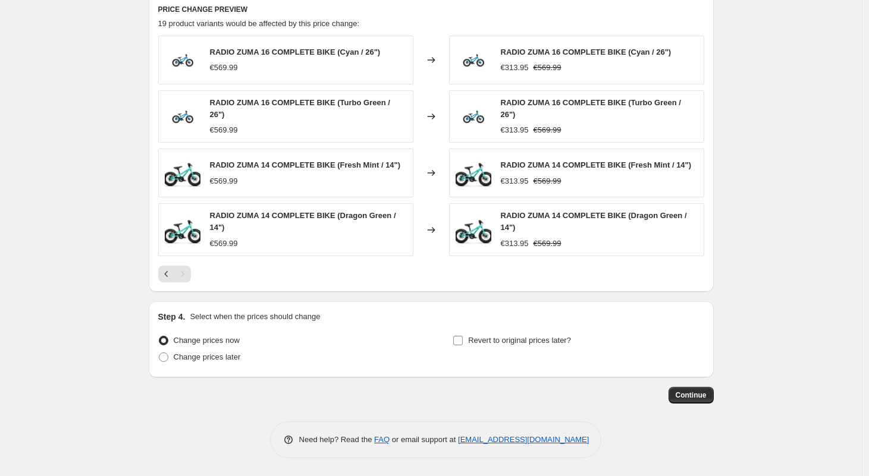
click at [459, 338] on input "Revert to original prices later?" at bounding box center [458, 341] width 10 height 10
checkbox input "true"
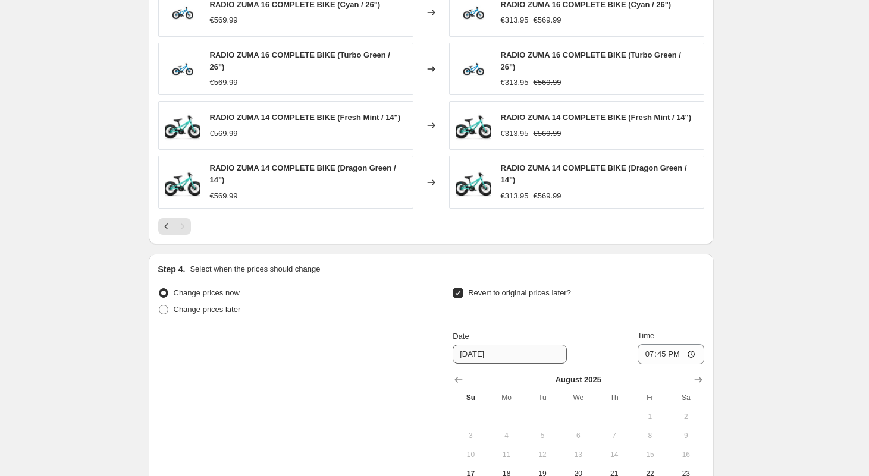
scroll to position [925, 0]
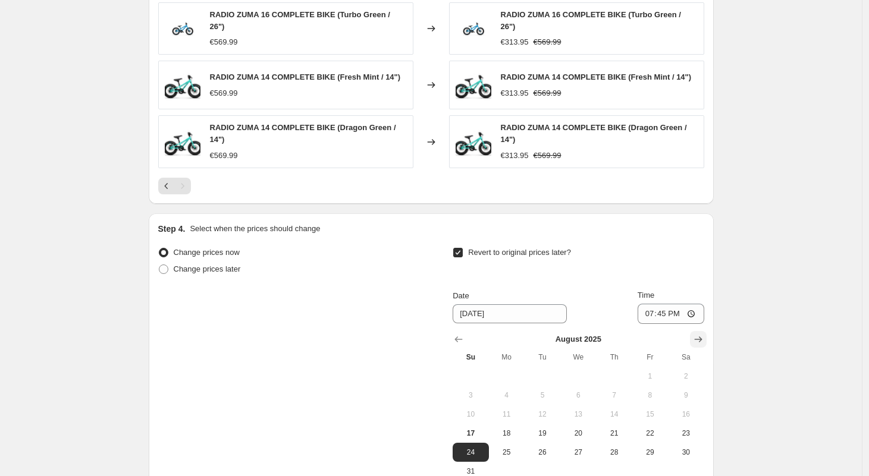
click at [702, 335] on icon "Show next month, September 2025" at bounding box center [698, 340] width 12 height 12
click at [704, 336] on icon "Show next month, October 2025" at bounding box center [698, 340] width 12 height 12
click at [591, 372] on span "1" at bounding box center [578, 377] width 26 height 10
type input "[DATE]"
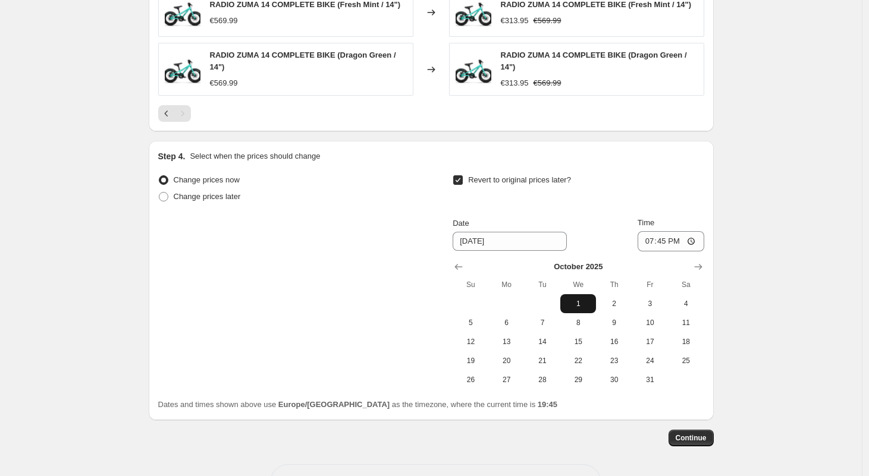
scroll to position [1041, 0]
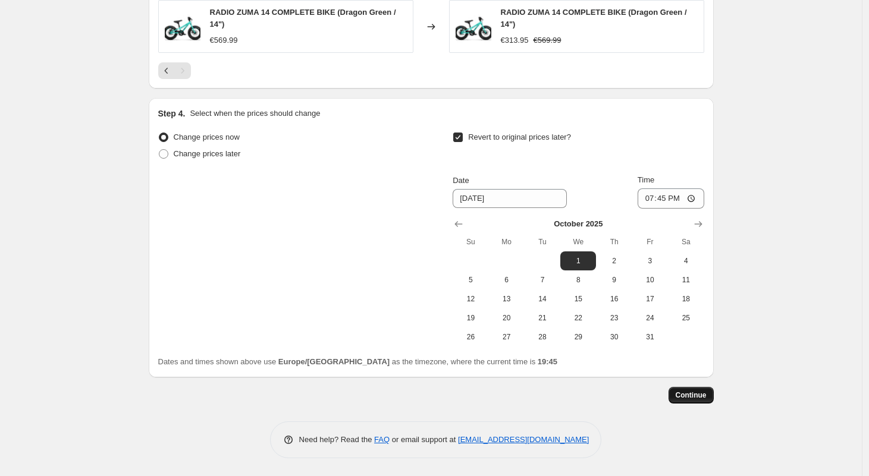
click at [686, 391] on span "Continue" at bounding box center [691, 396] width 31 height 10
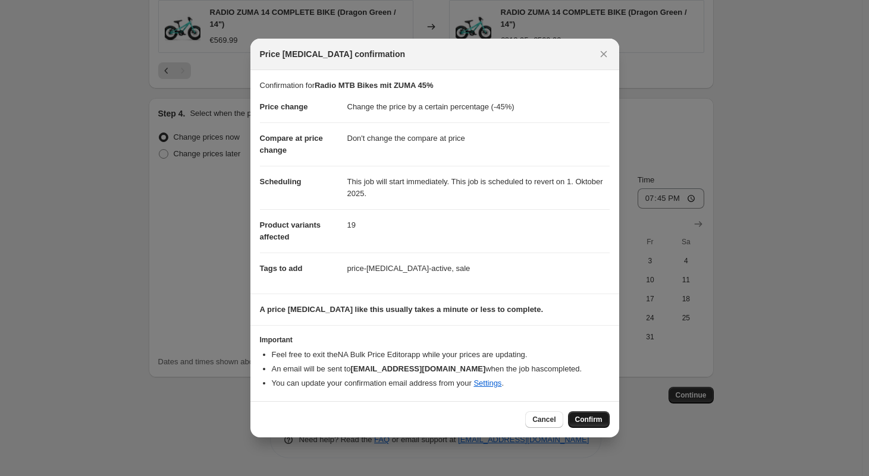
click at [585, 419] on span "Confirm" at bounding box center [588, 420] width 27 height 10
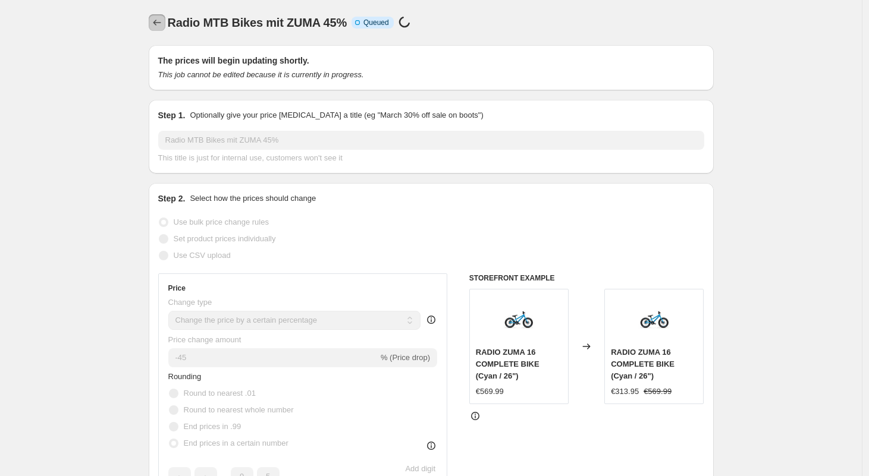
click at [158, 27] on icon "Price change jobs" at bounding box center [157, 23] width 12 height 12
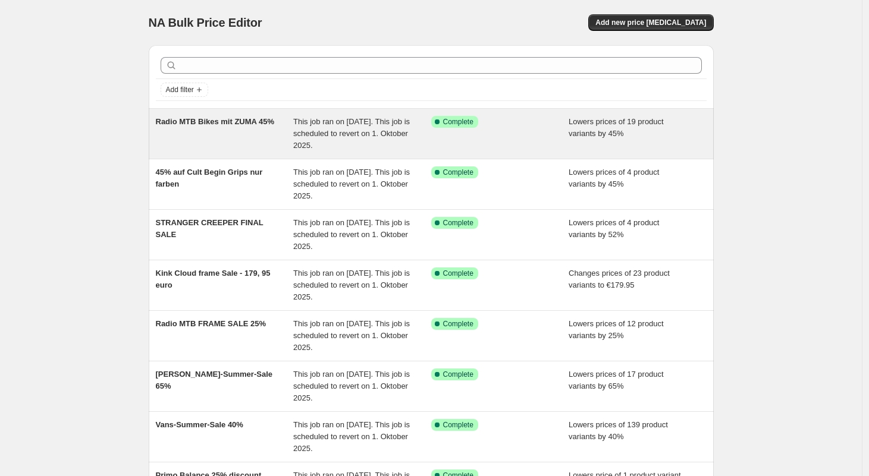
click at [190, 136] on div "Radio MTB Bikes mit ZUMA 45%" at bounding box center [225, 134] width 138 height 36
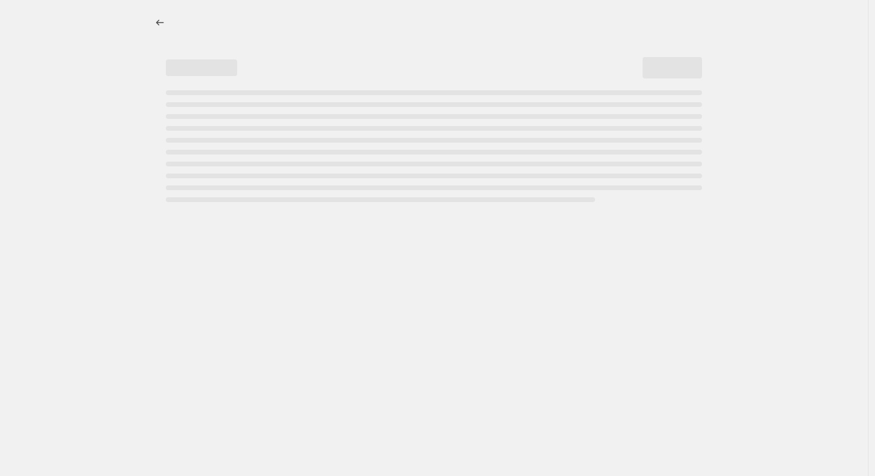
select select "percentage"
select select "no_change"
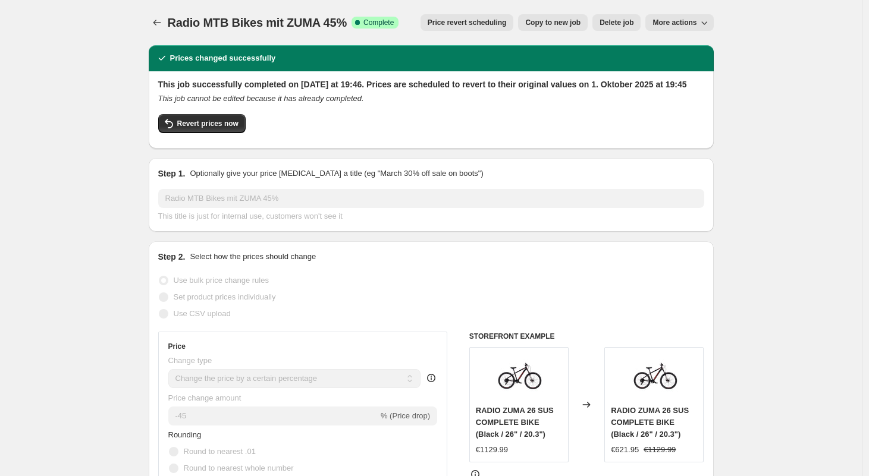
click at [190, 128] on span "Revert prices now" at bounding box center [207, 124] width 61 height 10
checkbox input "false"
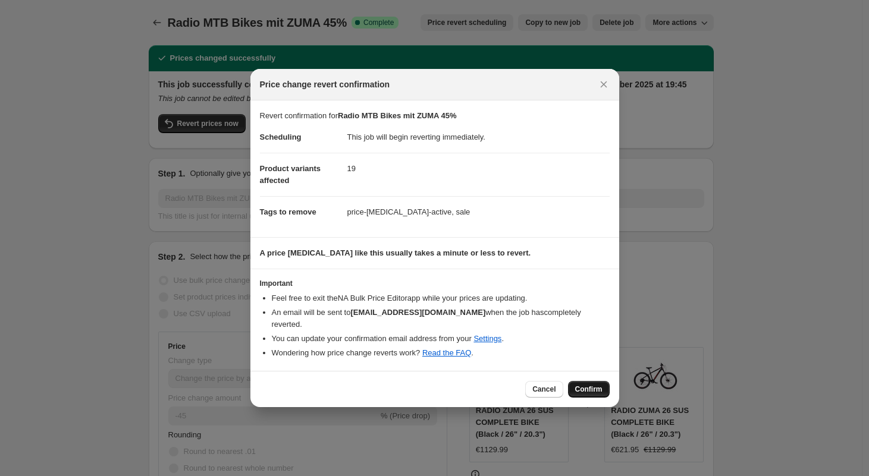
click at [579, 385] on span "Confirm" at bounding box center [588, 390] width 27 height 10
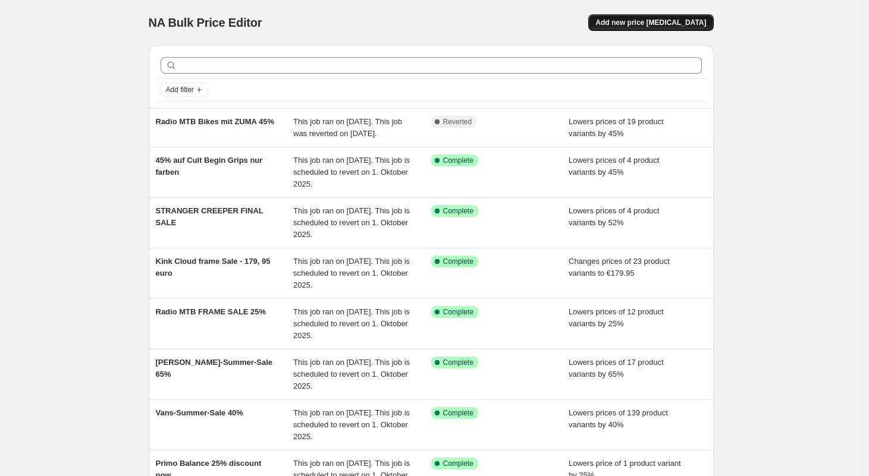
click at [617, 23] on button "Add new price [MEDICAL_DATA]" at bounding box center [650, 22] width 125 height 17
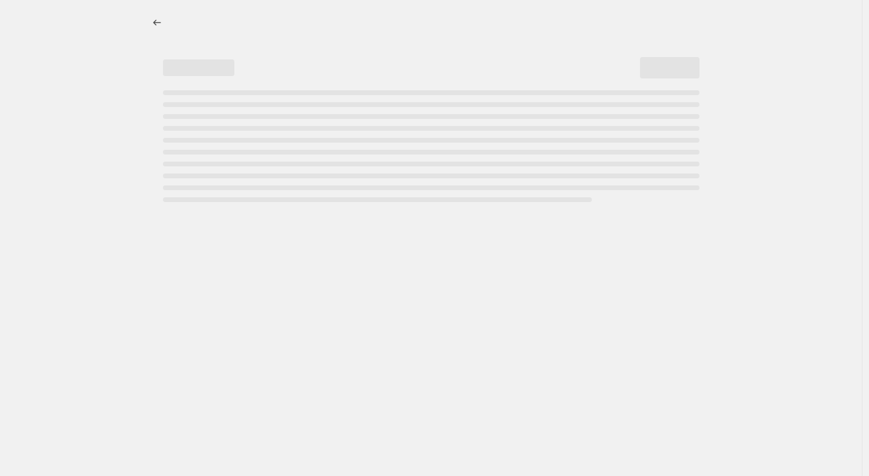
select select "percentage"
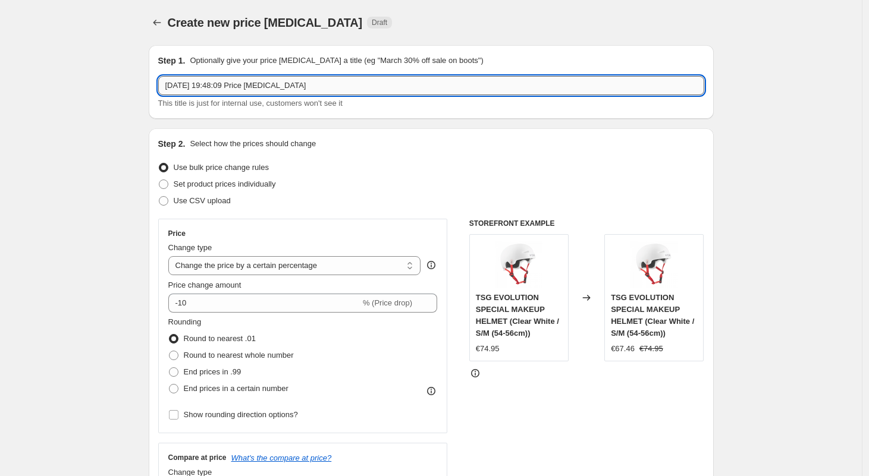
click at [365, 79] on input "17. Aug. 2025, 19:48:09 Price change job" at bounding box center [431, 85] width 546 height 19
drag, startPoint x: 490, startPoint y: 81, endPoint x: 327, endPoint y: 81, distance: 163.0
click at [327, 81] on input "ZUMA BIKES 45% Discount 17. Aug. 2025, 19:48:09 Price change job" at bounding box center [431, 85] width 546 height 19
type input "ZUMA BIKES 45% Discount"
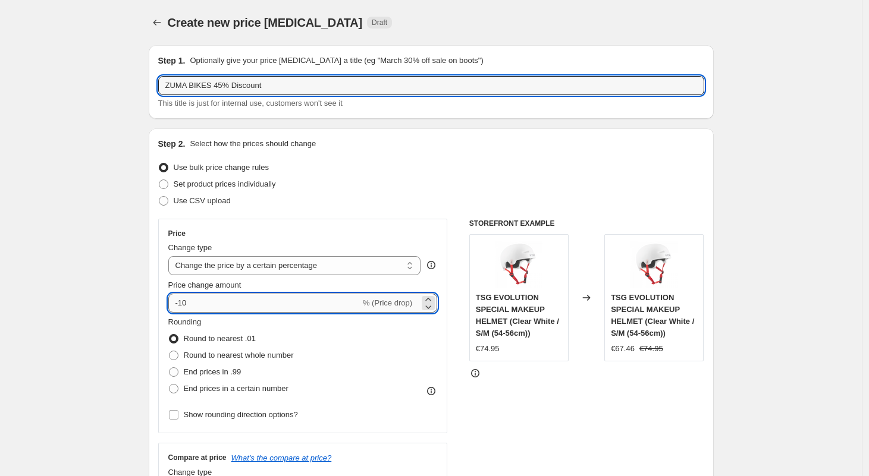
click at [197, 299] on input "-10" at bounding box center [264, 303] width 192 height 19
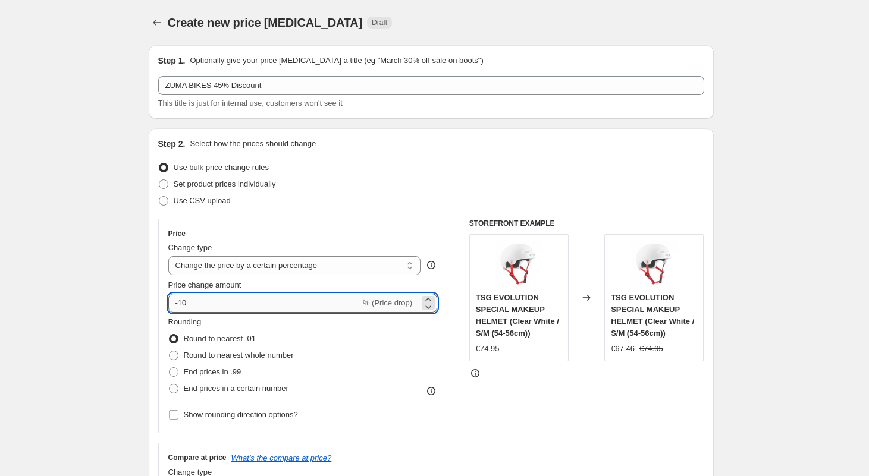
type input "-1"
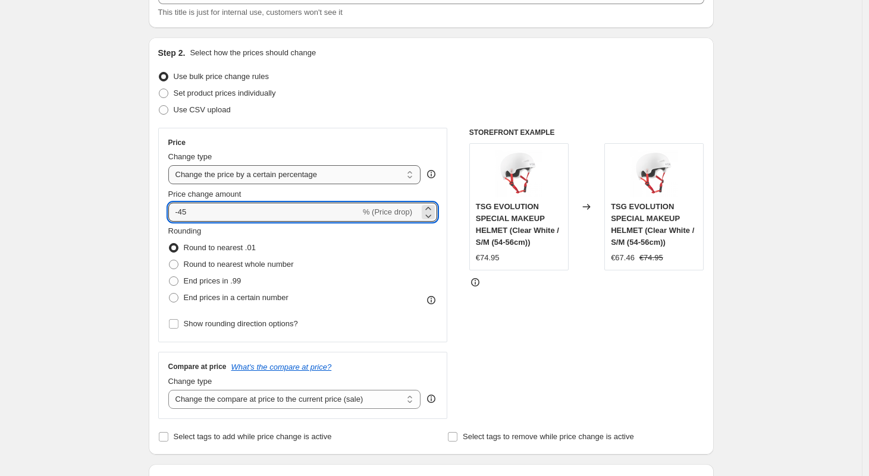
scroll to position [95, 0]
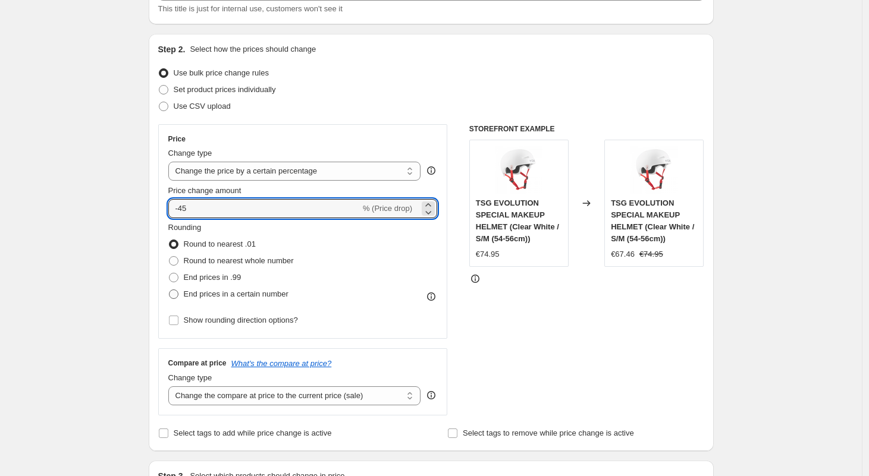
type input "-45"
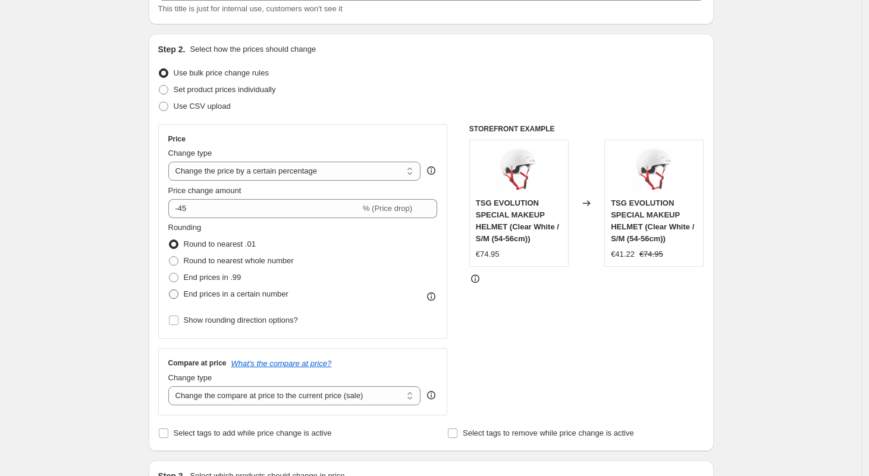
click at [177, 295] on span at bounding box center [174, 295] width 10 height 10
click at [170, 290] on input "End prices in a certain number" at bounding box center [169, 290] width 1 height 1
radio input "true"
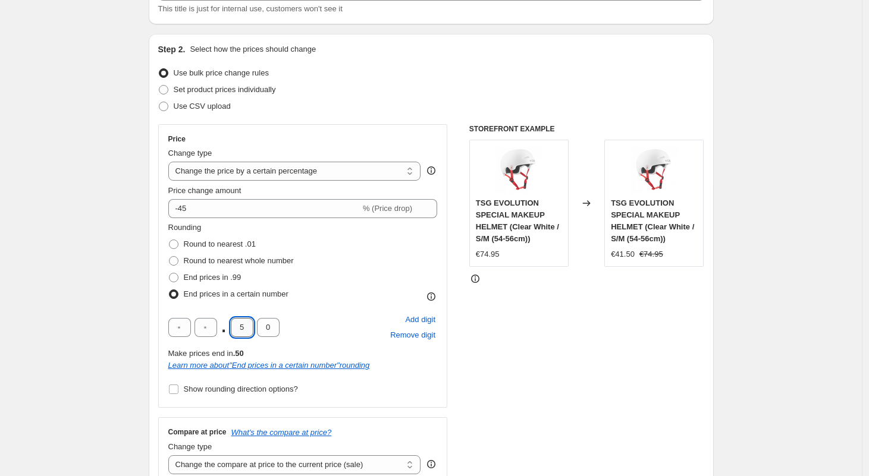
drag, startPoint x: 250, startPoint y: 332, endPoint x: 237, endPoint y: 331, distance: 13.1
click at [237, 331] on input "5" at bounding box center [242, 327] width 23 height 19
type input "9"
click at [274, 331] on input "0" at bounding box center [268, 327] width 23 height 19
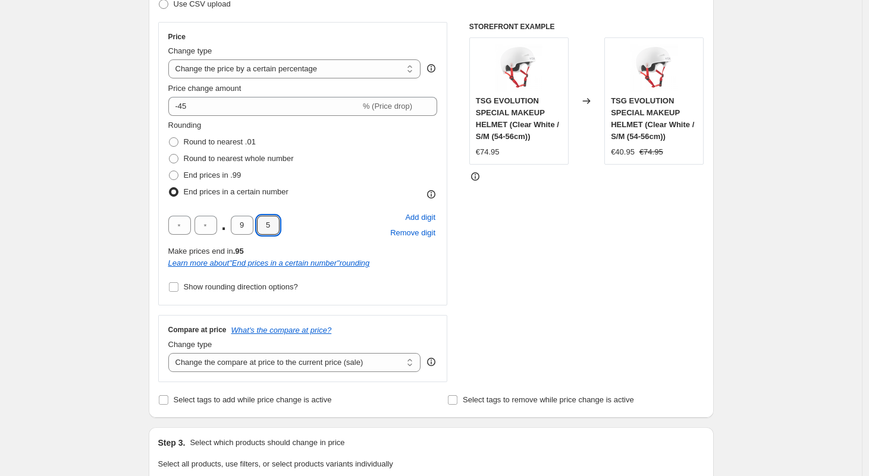
scroll to position [208, 0]
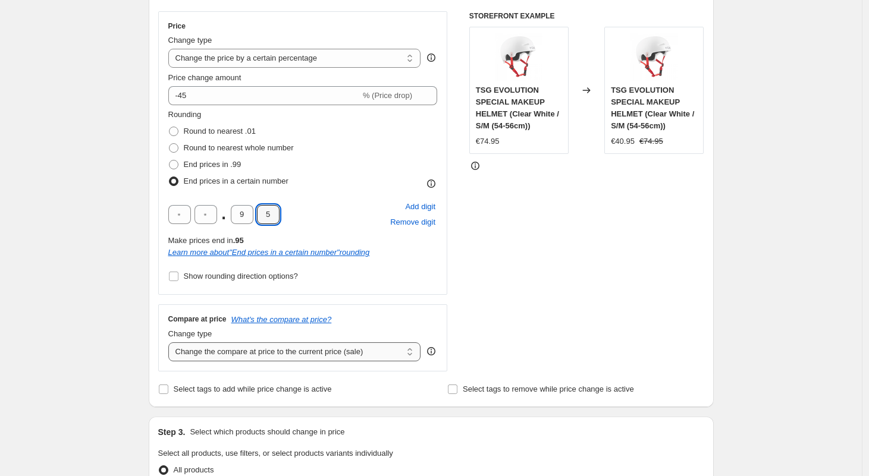
type input "5"
click at [211, 356] on select "Change the compare at price to the current price (sale) Change the compare at p…" at bounding box center [294, 352] width 253 height 19
select select "no_change"
click at [171, 343] on select "Change the compare at price to the current price (sale) Change the compare at p…" at bounding box center [294, 352] width 253 height 19
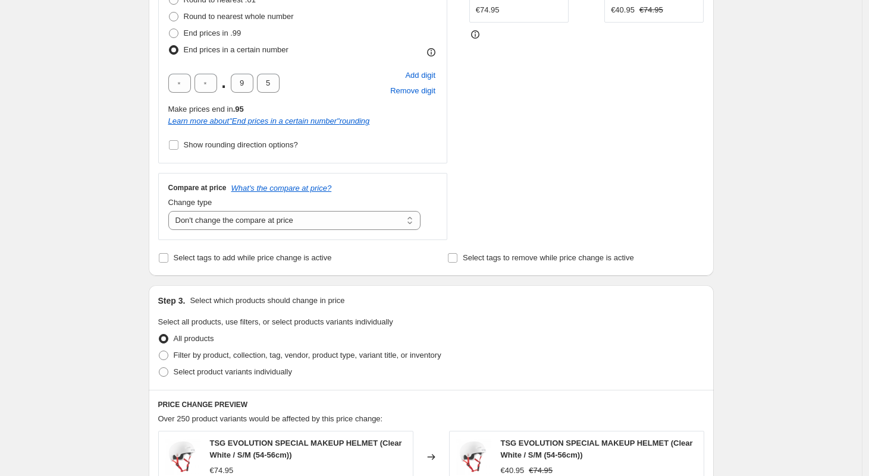
scroll to position [355, 0]
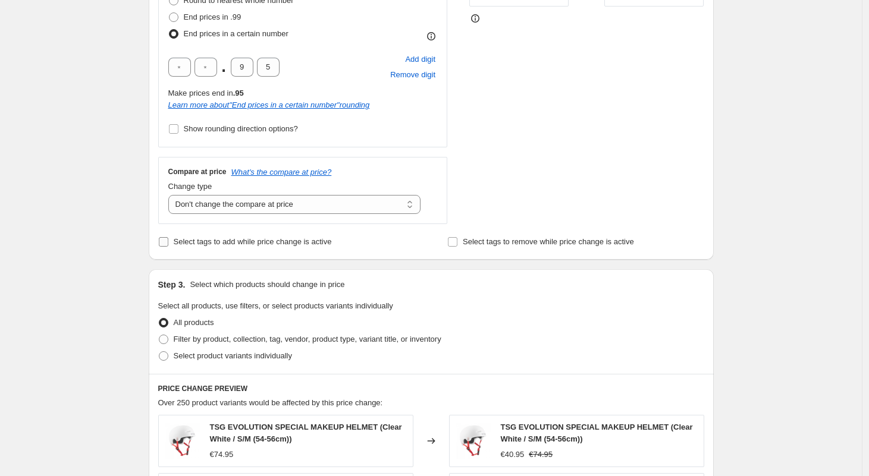
click at [166, 241] on input "Select tags to add while price change is active" at bounding box center [164, 242] width 10 height 10
checkbox input "true"
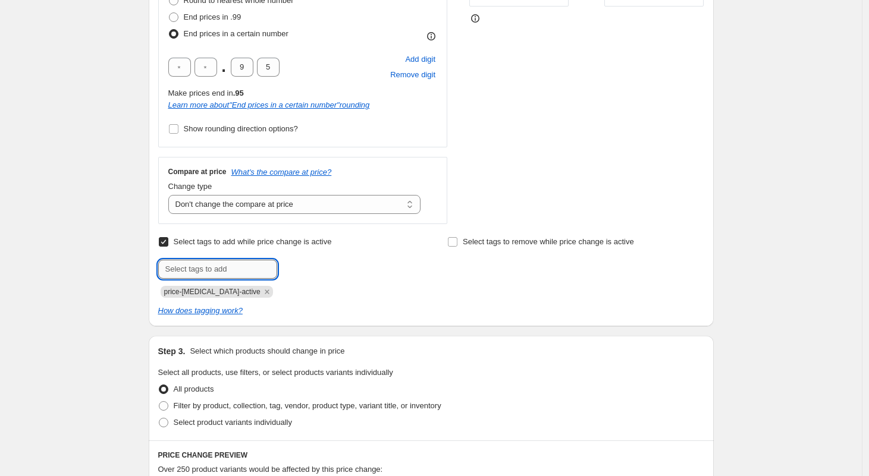
click at [224, 267] on input "text" at bounding box center [217, 269] width 119 height 19
type input "sale"
click at [314, 268] on span "sale" at bounding box center [310, 268] width 14 height 8
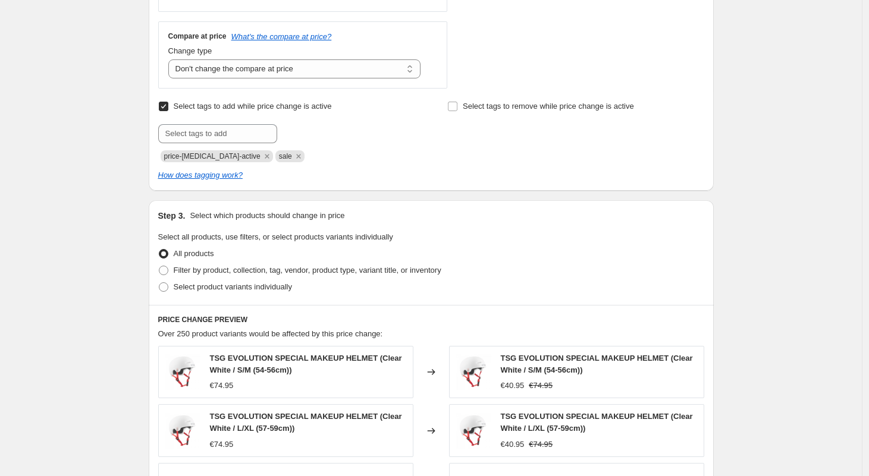
scroll to position [500, 0]
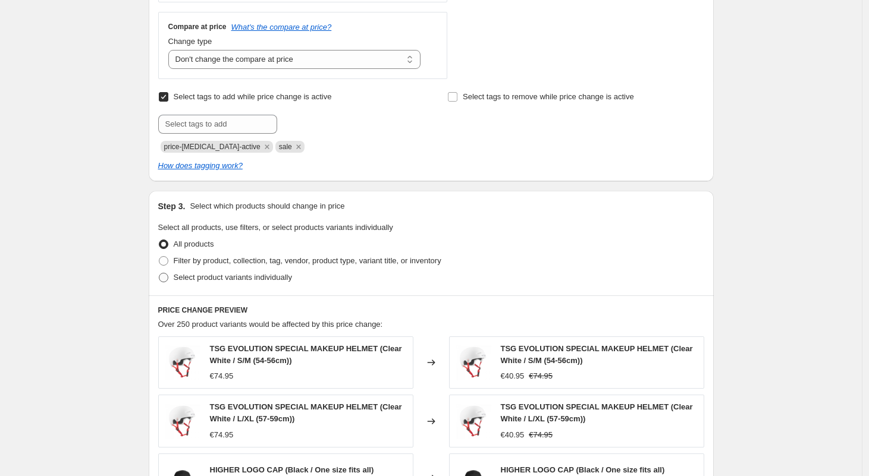
drag, startPoint x: 168, startPoint y: 276, endPoint x: 174, endPoint y: 283, distance: 8.9
click at [168, 276] on span at bounding box center [164, 278] width 10 height 10
click at [159, 274] on input "Select product variants individually" at bounding box center [159, 273] width 1 height 1
radio input "true"
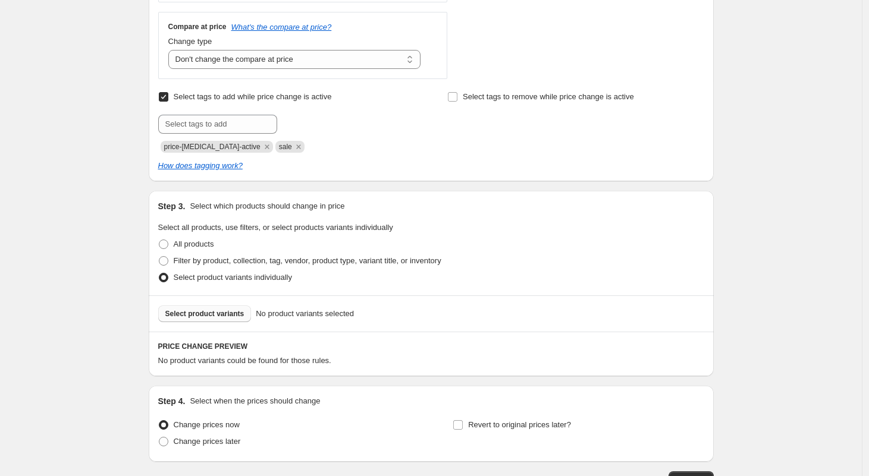
click at [209, 318] on span "Select product variants" at bounding box center [204, 314] width 79 height 10
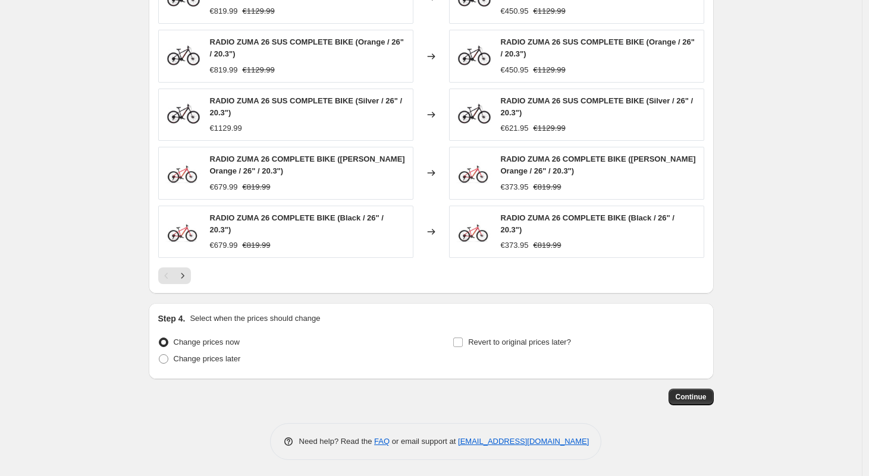
scroll to position [903, 0]
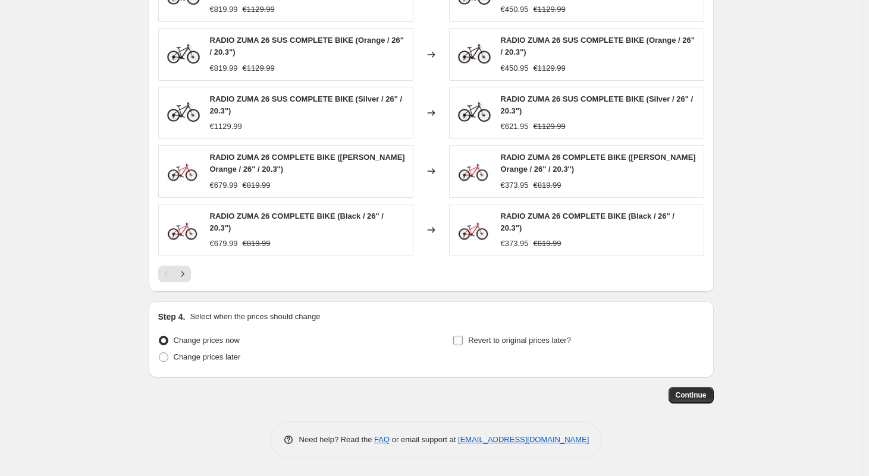
click at [463, 340] on input "Revert to original prices later?" at bounding box center [458, 341] width 10 height 10
checkbox input "true"
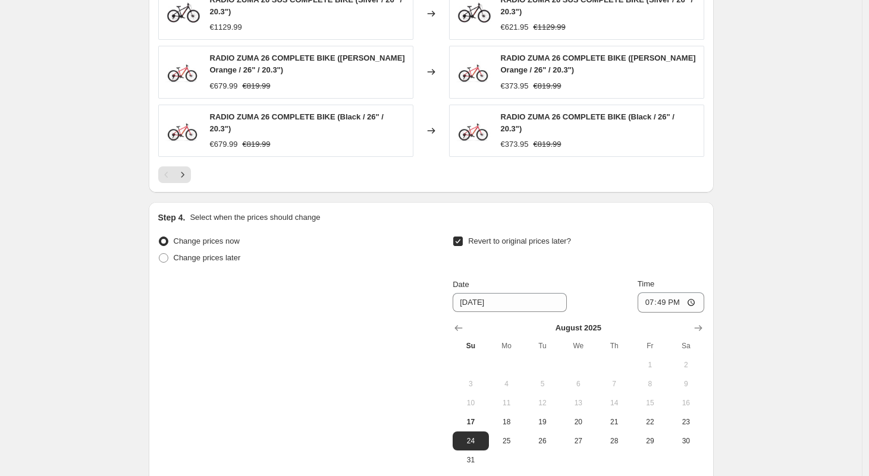
scroll to position [1018, 0]
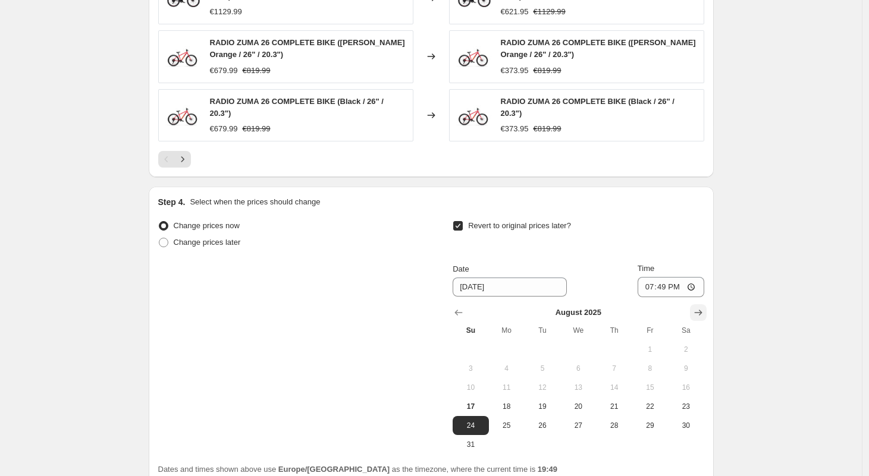
click at [698, 314] on icon "Show next month, September 2025" at bounding box center [698, 313] width 12 height 12
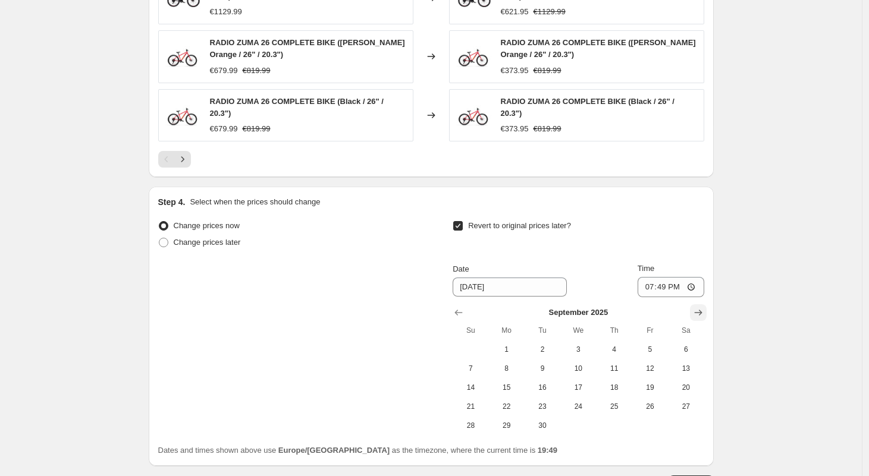
click at [698, 314] on icon "Show next month, October 2025" at bounding box center [698, 313] width 12 height 12
click at [581, 347] on span "1" at bounding box center [578, 350] width 26 height 10
type input "[DATE]"
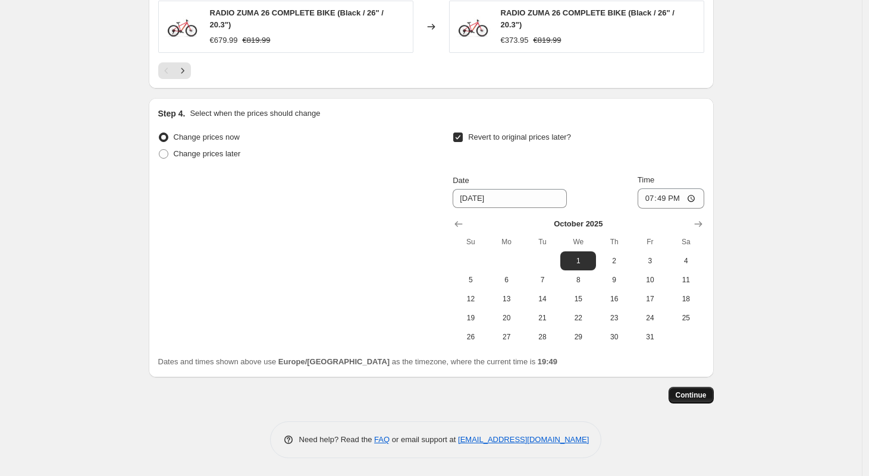
click at [684, 396] on span "Continue" at bounding box center [691, 396] width 31 height 10
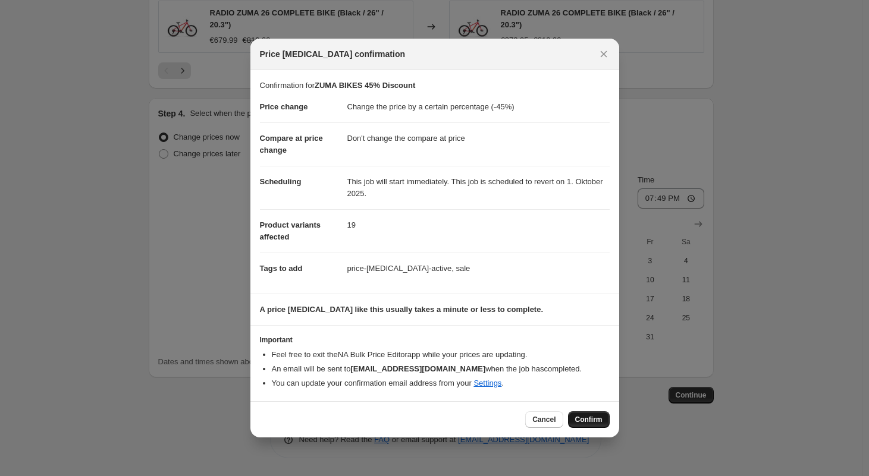
click at [597, 420] on span "Confirm" at bounding box center [588, 420] width 27 height 10
type input "ZUMA BIKES 45% Discount"
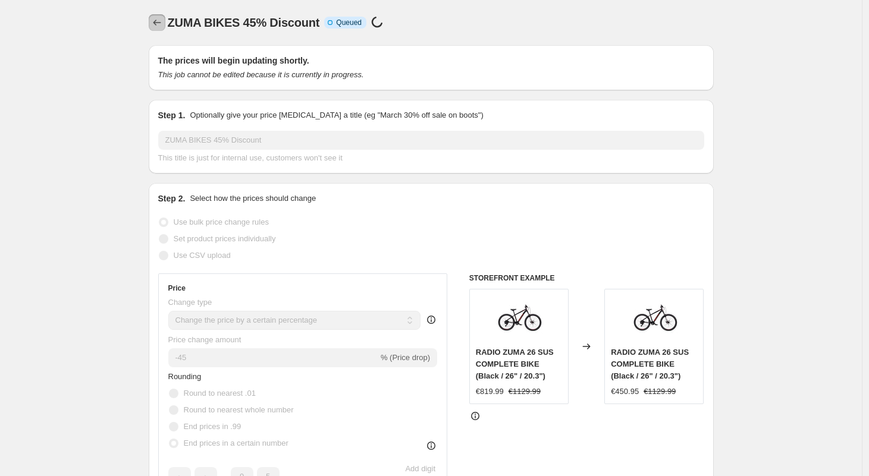
click at [158, 22] on icon "Price change jobs" at bounding box center [157, 23] width 12 height 12
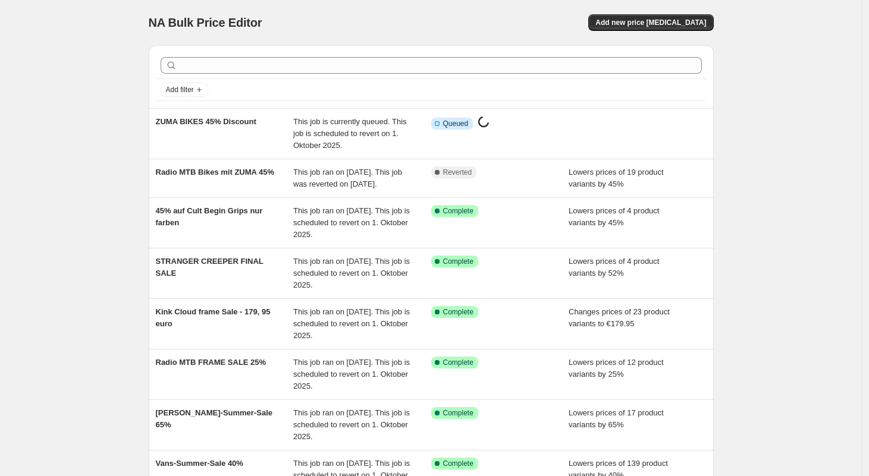
click at [680, 14] on div "NA Bulk Price Editor. This page is ready NA Bulk Price Editor Add new price cha…" at bounding box center [431, 22] width 565 height 45
click at [632, 20] on span "Add new price [MEDICAL_DATA]" at bounding box center [650, 23] width 111 height 10
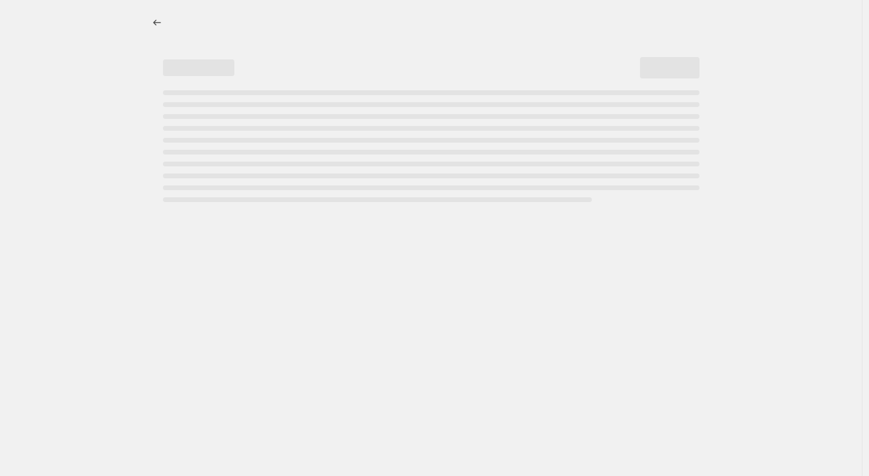
select select "percentage"
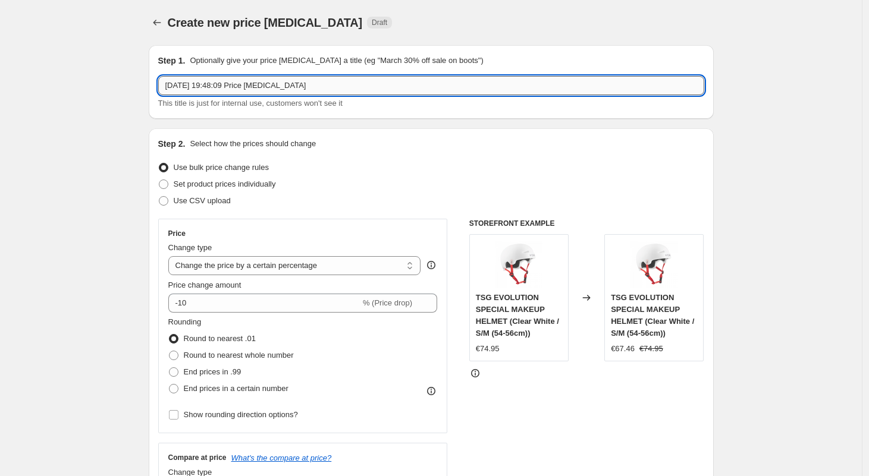
click at [274, 84] on input "17. Aug. 2025, 19:48:09 Price change job" at bounding box center [431, 85] width 546 height 19
drag, startPoint x: 329, startPoint y: 83, endPoint x: 40, endPoint y: 68, distance: 289.4
type input "D"
type input "Radio Dirtjump Bikes - 45% SALE"
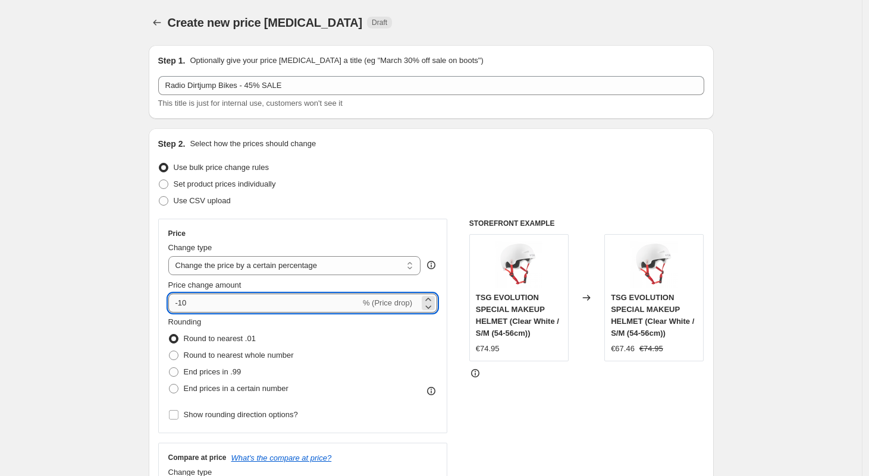
click at [196, 299] on input "-10" at bounding box center [264, 303] width 192 height 19
type input "-1"
type input "-72"
click at [173, 388] on span at bounding box center [174, 389] width 10 height 10
click at [170, 385] on input "End prices in a certain number" at bounding box center [169, 384] width 1 height 1
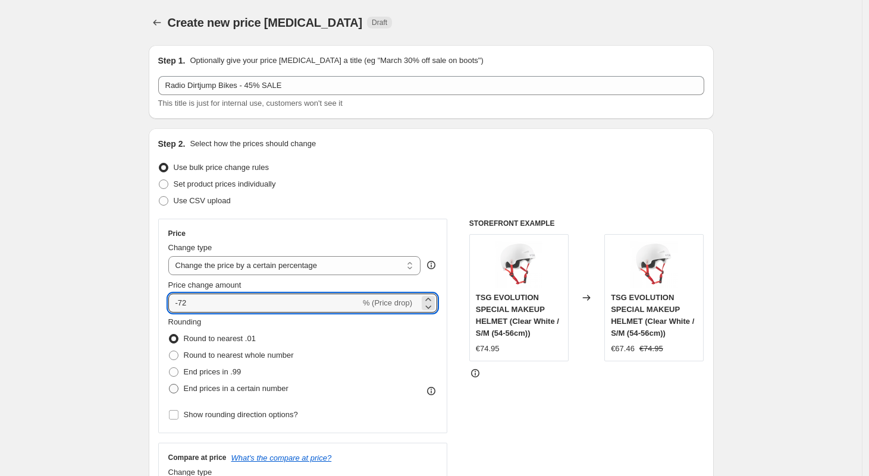
radio input "true"
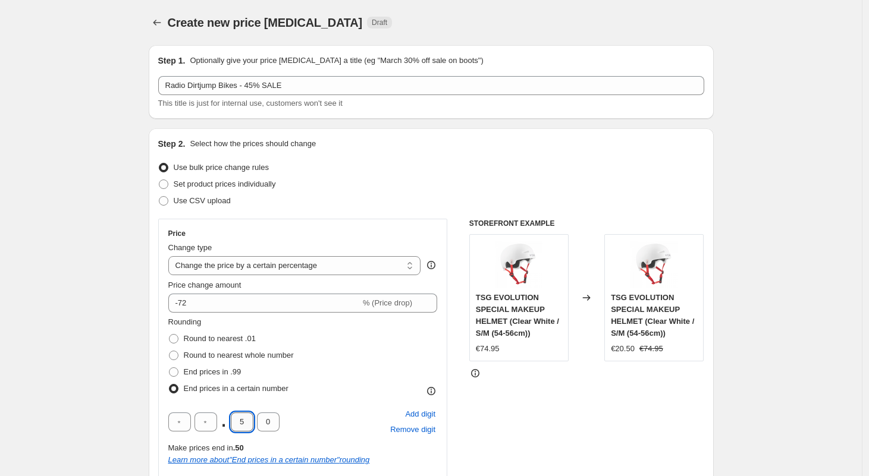
drag, startPoint x: 246, startPoint y: 419, endPoint x: 235, endPoint y: 419, distance: 11.3
click at [240, 419] on input "5" at bounding box center [242, 422] width 23 height 19
type input "9"
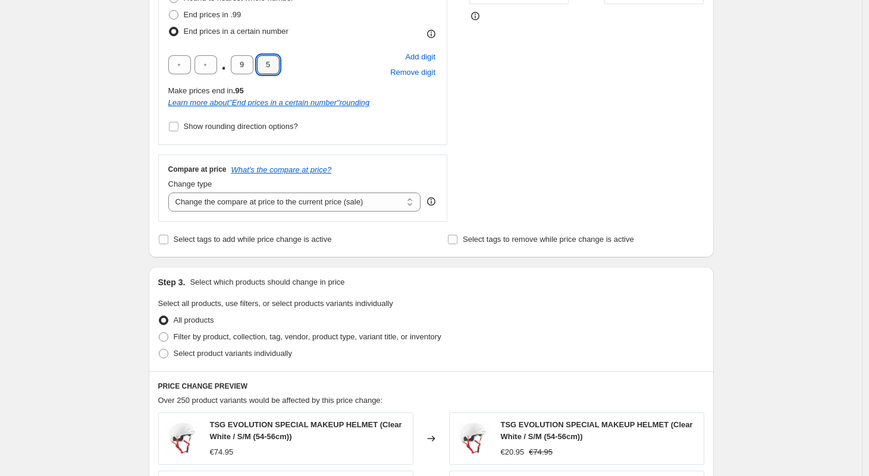
scroll to position [358, 0]
type input "5"
click at [163, 238] on input "Select tags to add while price change is active" at bounding box center [164, 239] width 10 height 10
checkbox input "true"
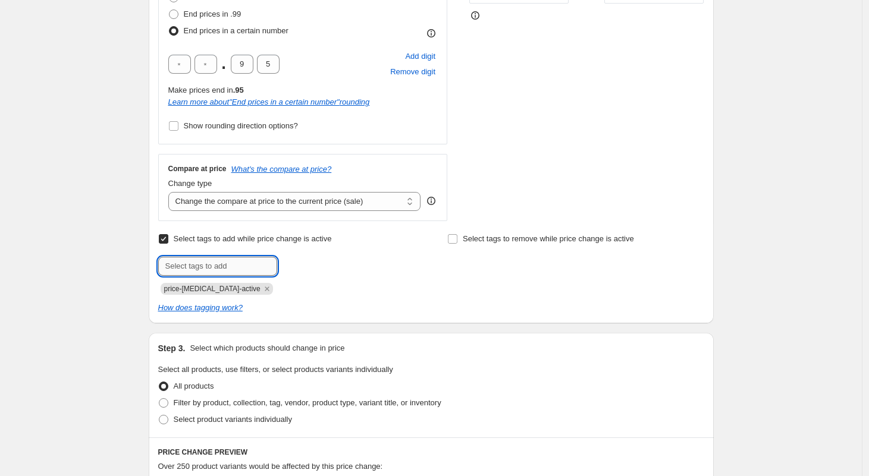
click at [195, 269] on input "text" at bounding box center [217, 266] width 119 height 19
type input "sale"
click at [315, 262] on span "sale" at bounding box center [310, 265] width 14 height 8
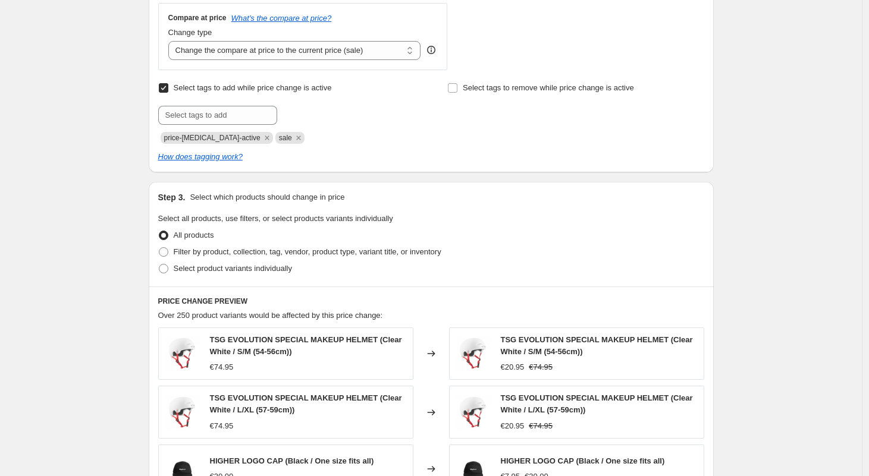
scroll to position [536, 0]
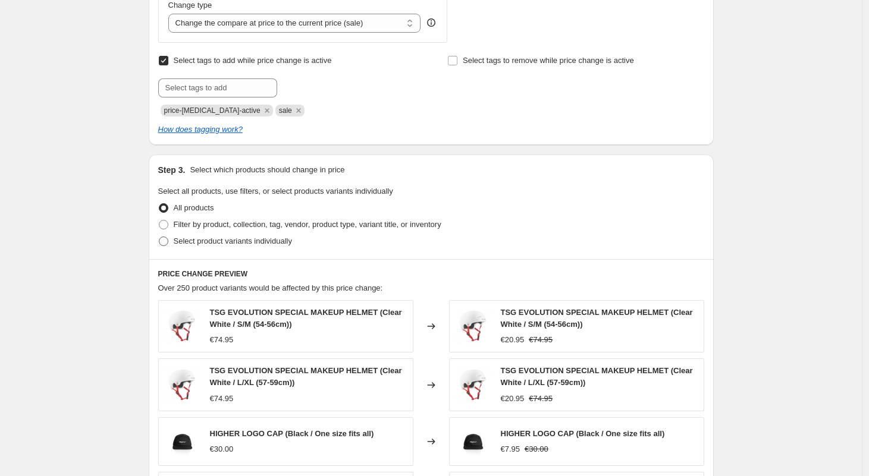
click at [164, 242] on span at bounding box center [164, 242] width 10 height 10
click at [159, 237] on input "Select product variants individually" at bounding box center [159, 237] width 1 height 1
radio input "true"
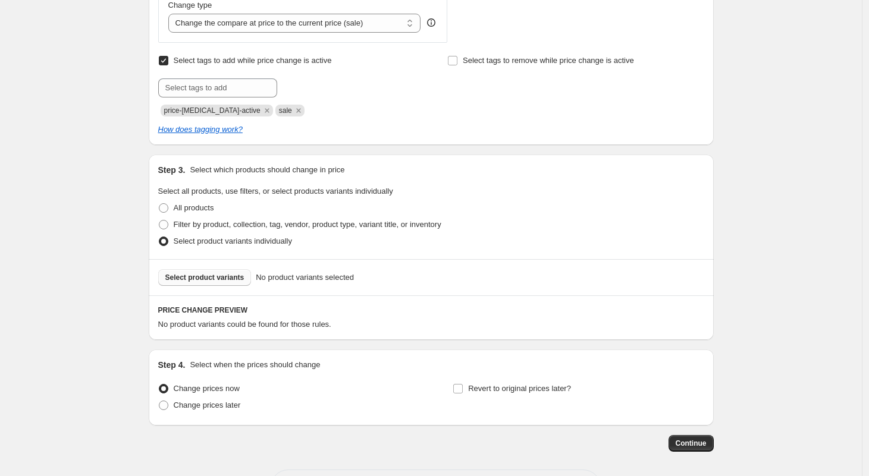
click at [191, 278] on span "Select product variants" at bounding box center [204, 278] width 79 height 10
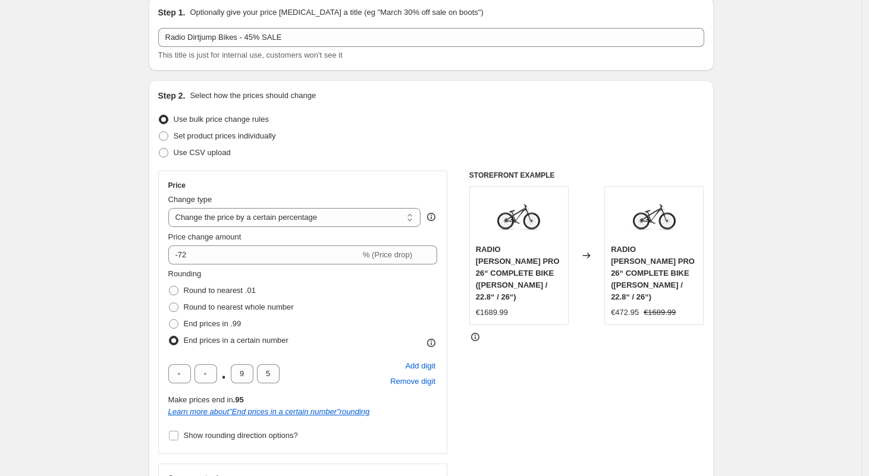
scroll to position [39, 0]
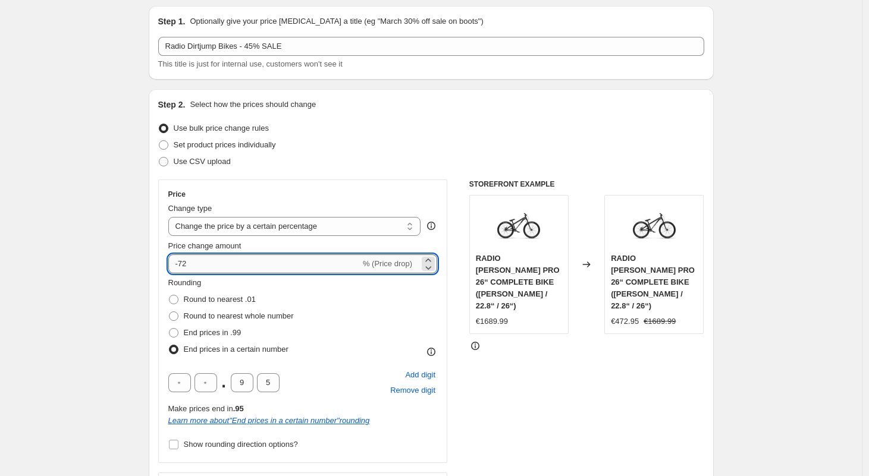
drag, startPoint x: 198, startPoint y: 265, endPoint x: 183, endPoint y: 265, distance: 15.5
click at [183, 265] on input "-72" at bounding box center [264, 264] width 192 height 19
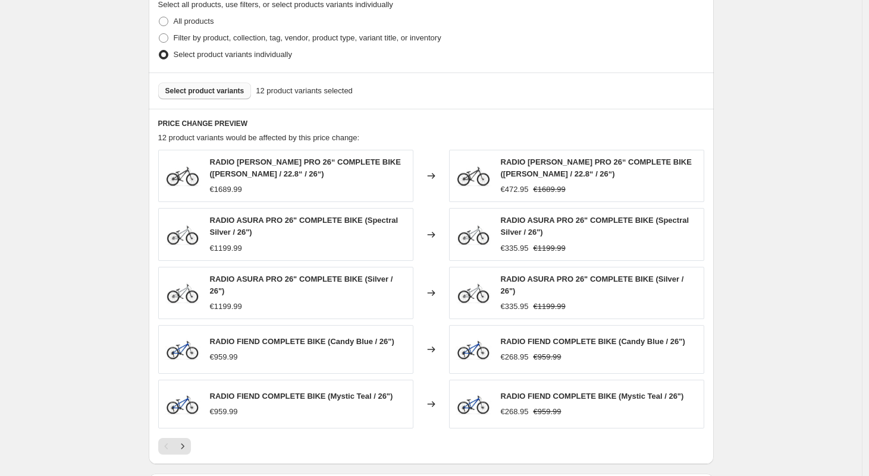
scroll to position [544, 0]
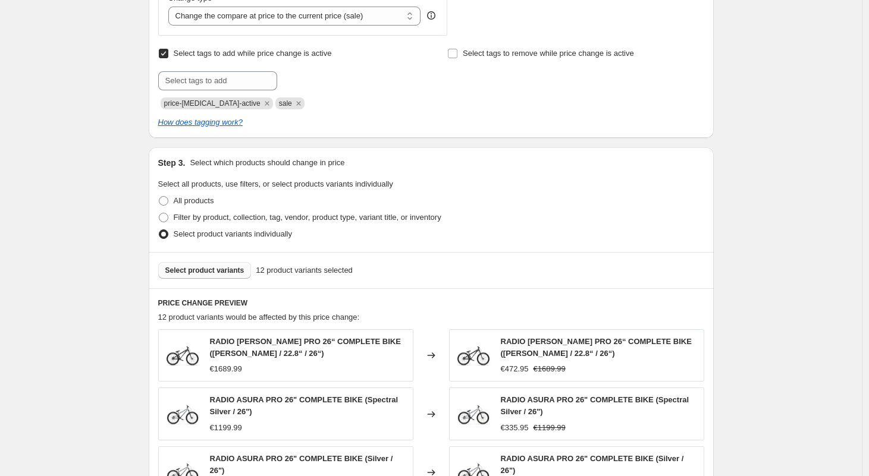
click at [202, 272] on span "Select product variants" at bounding box center [204, 271] width 79 height 10
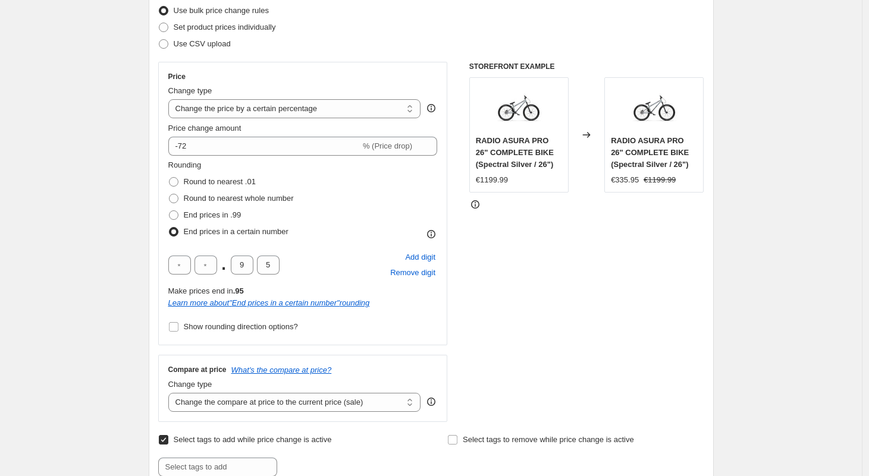
scroll to position [142, 0]
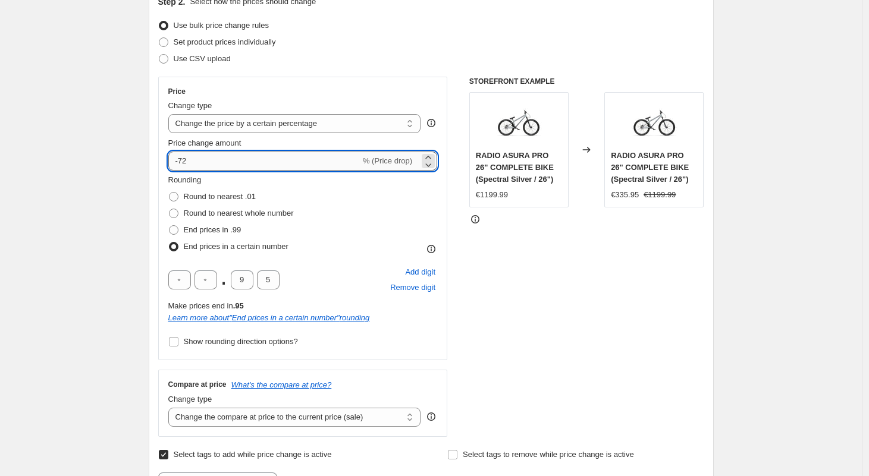
drag, startPoint x: 202, startPoint y: 167, endPoint x: 182, endPoint y: 161, distance: 20.9
click at [182, 161] on input "-72" at bounding box center [264, 161] width 192 height 19
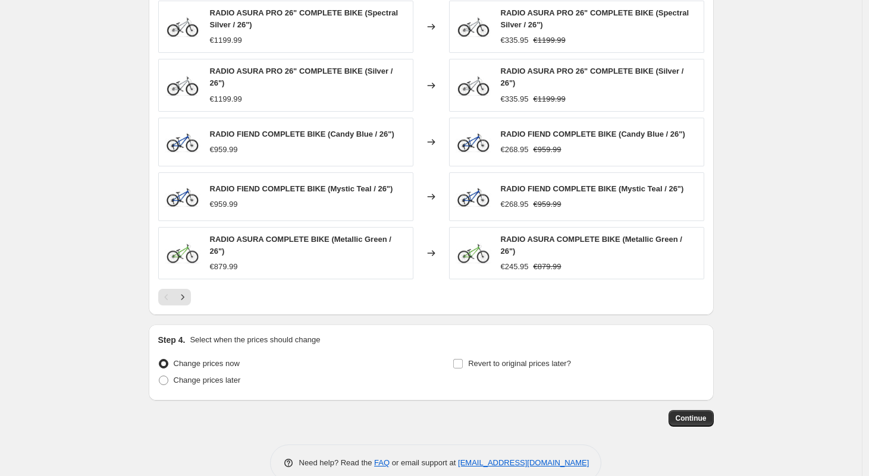
scroll to position [896, 0]
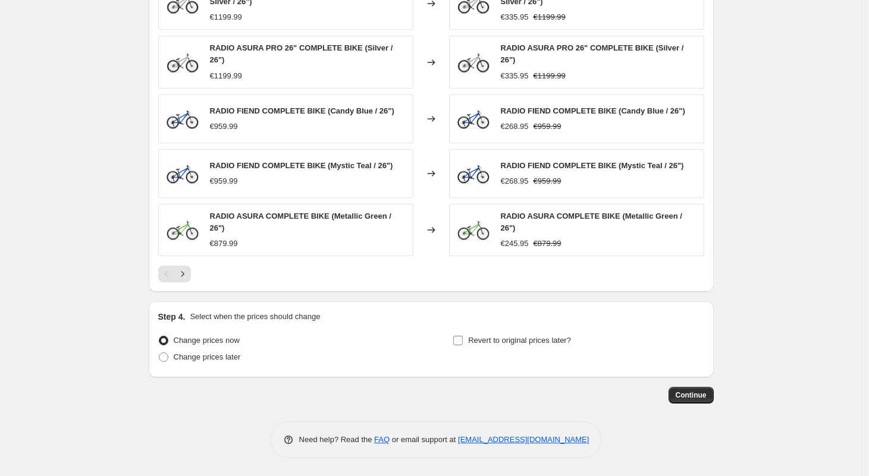
type input "-45"
click at [463, 342] on input "Revert to original prices later?" at bounding box center [458, 341] width 10 height 10
checkbox input "true"
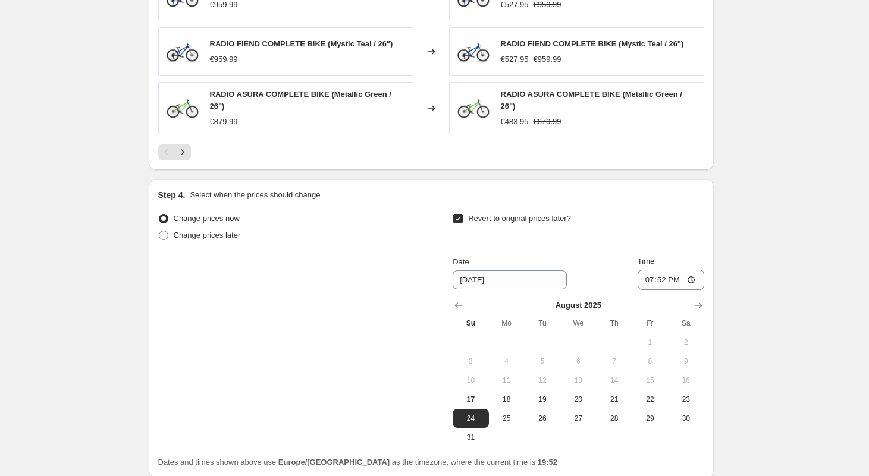
scroll to position [1118, 0]
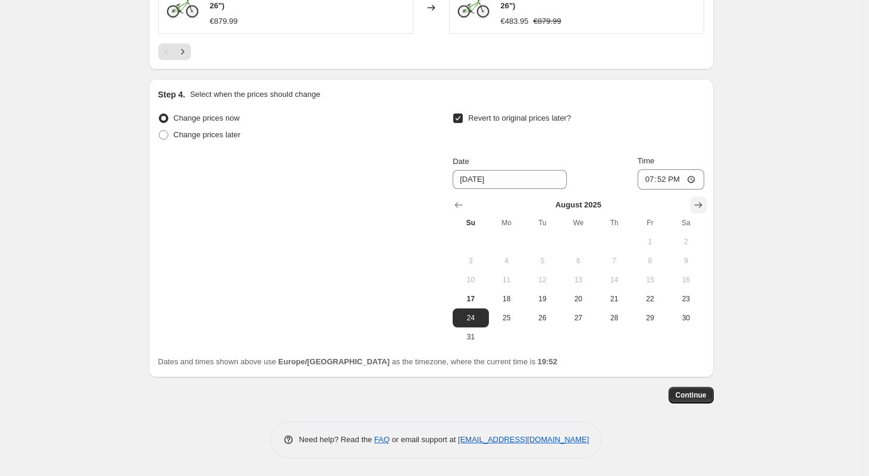
click at [703, 209] on icon "Show next month, September 2025" at bounding box center [698, 205] width 12 height 12
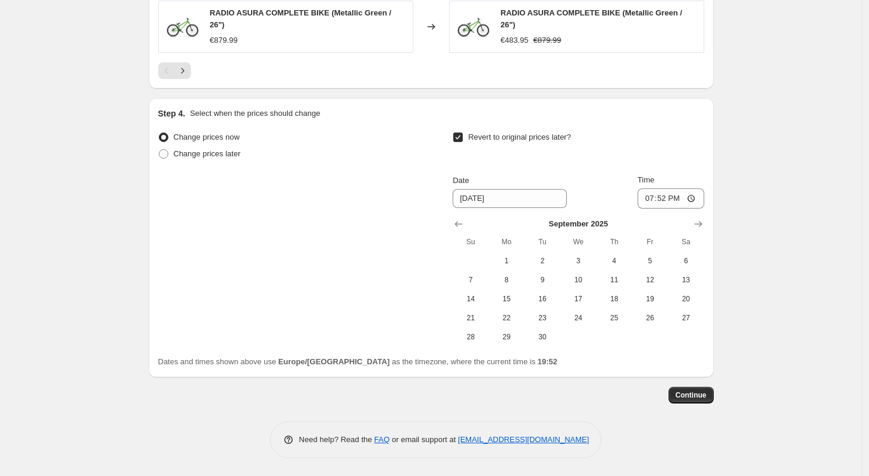
drag, startPoint x: 701, startPoint y: 224, endPoint x: 476, endPoint y: 226, distance: 224.2
click at [701, 224] on icon "Show next month, October 2025" at bounding box center [698, 224] width 8 height 6
click at [577, 262] on span "1" at bounding box center [578, 261] width 26 height 10
type input "[DATE]"
click at [687, 400] on span "Continue" at bounding box center [691, 396] width 31 height 10
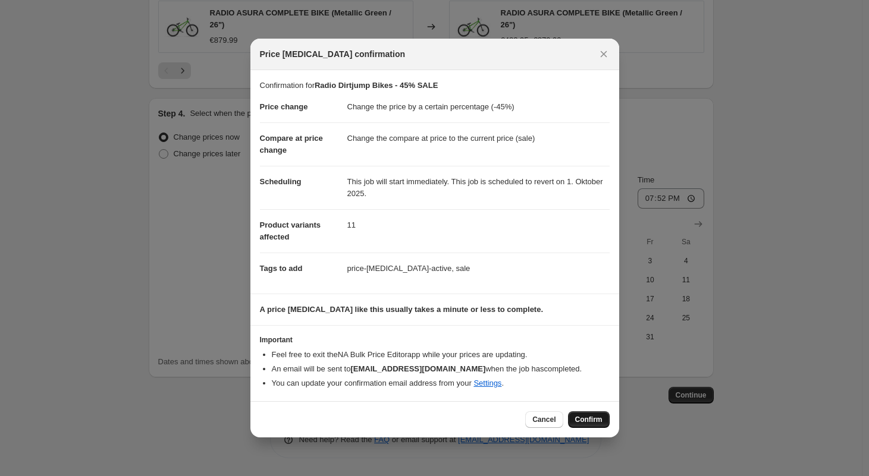
click at [580, 416] on span "Confirm" at bounding box center [588, 420] width 27 height 10
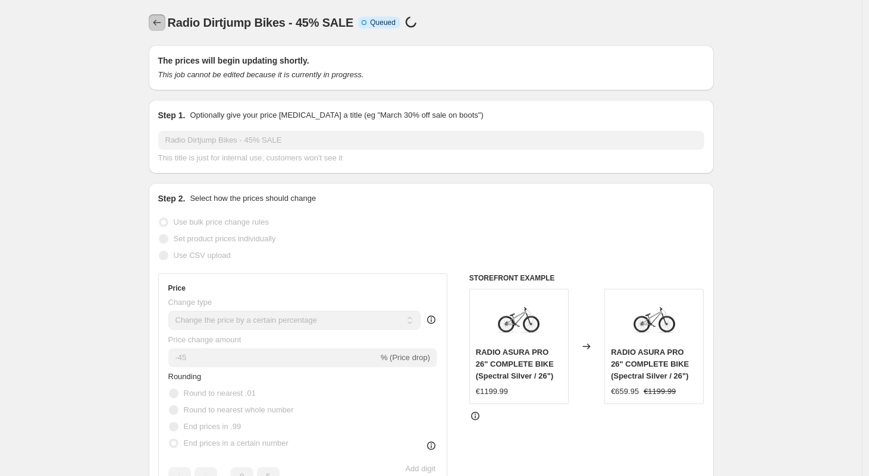
click at [161, 18] on icon "Price change jobs" at bounding box center [157, 23] width 12 height 12
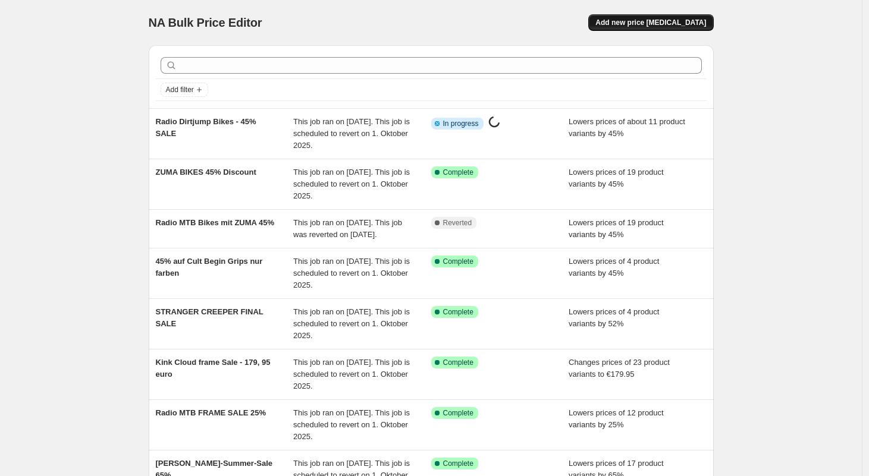
click at [660, 25] on span "Add new price [MEDICAL_DATA]" at bounding box center [650, 23] width 111 height 10
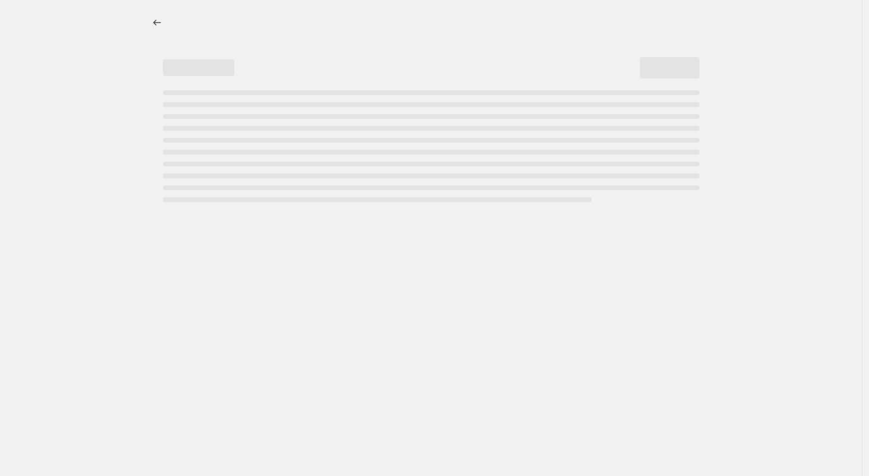
select select "percentage"
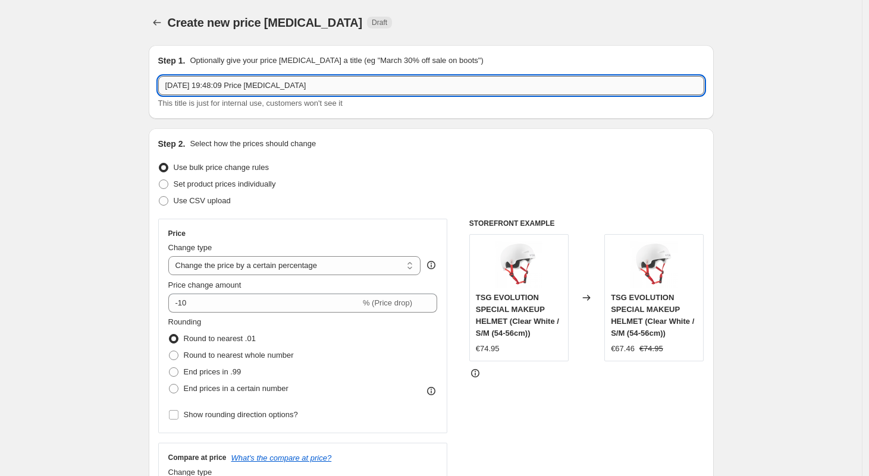
click at [329, 89] on input "17. Aug. 2025, 19:48:09 Price change job" at bounding box center [431, 85] width 546 height 19
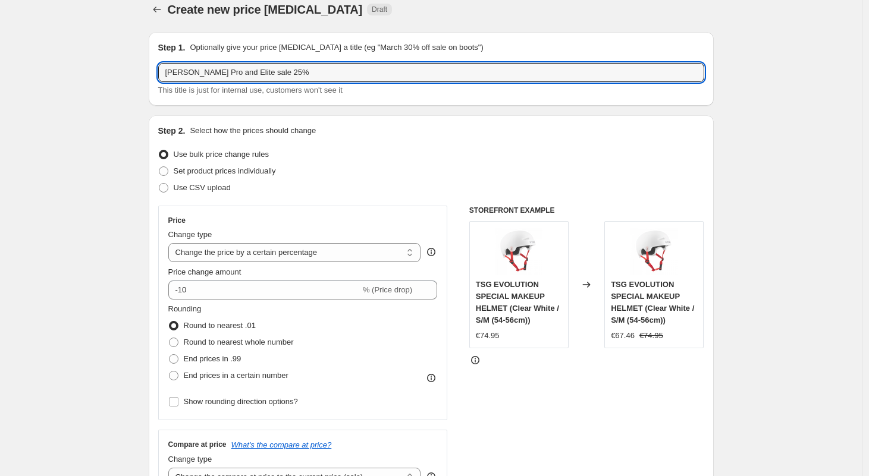
scroll to position [24, 0]
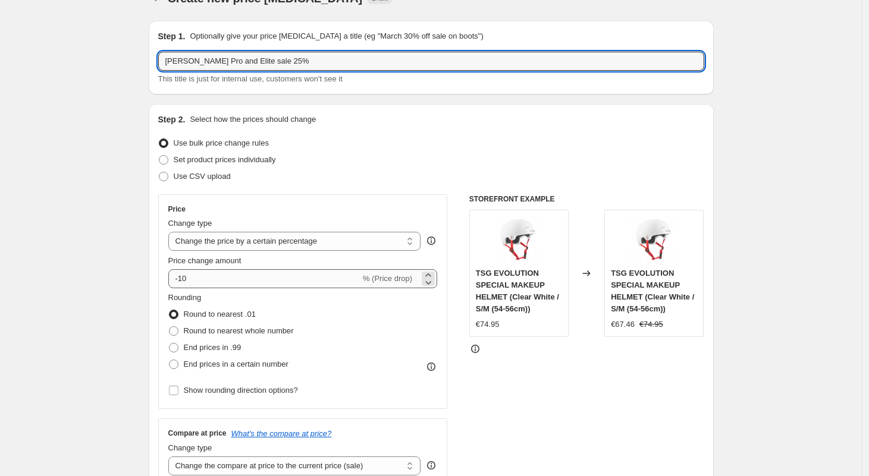
type input "[PERSON_NAME] Pro and Elite sale 25%"
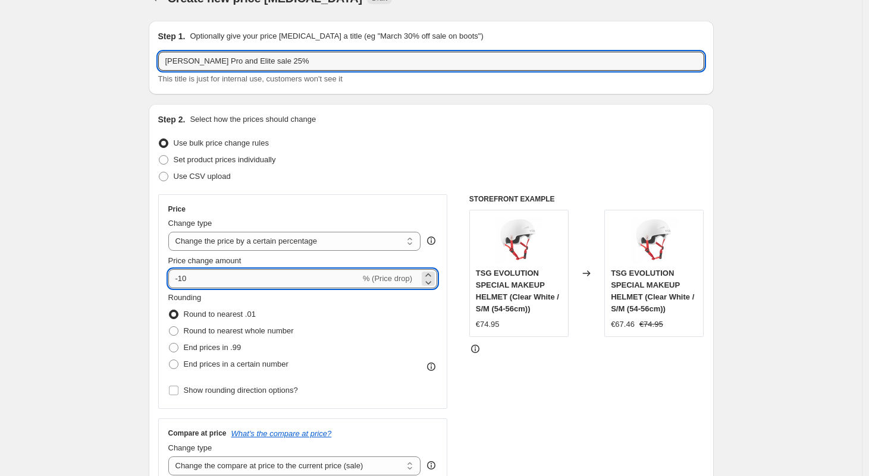
click at [231, 281] on input "-10" at bounding box center [264, 278] width 192 height 19
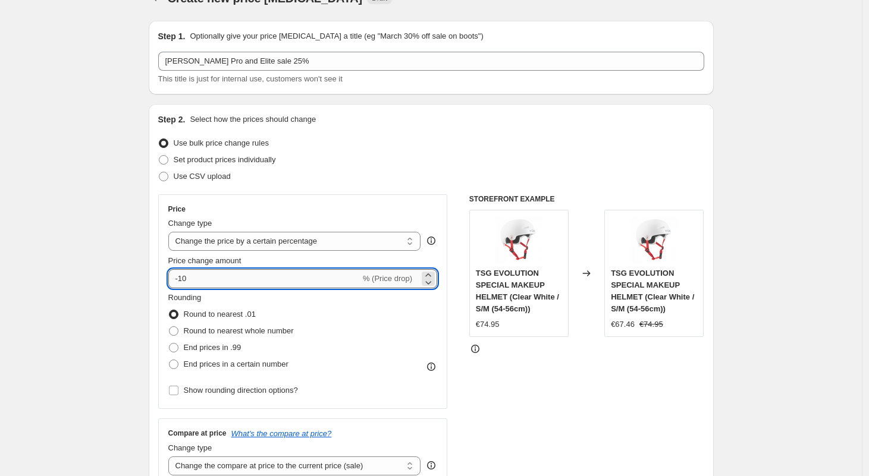
type input "-1"
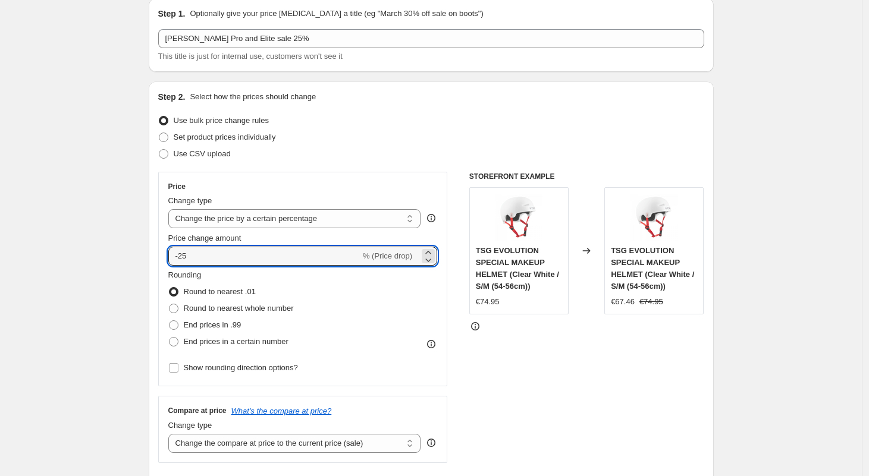
scroll to position [59, 0]
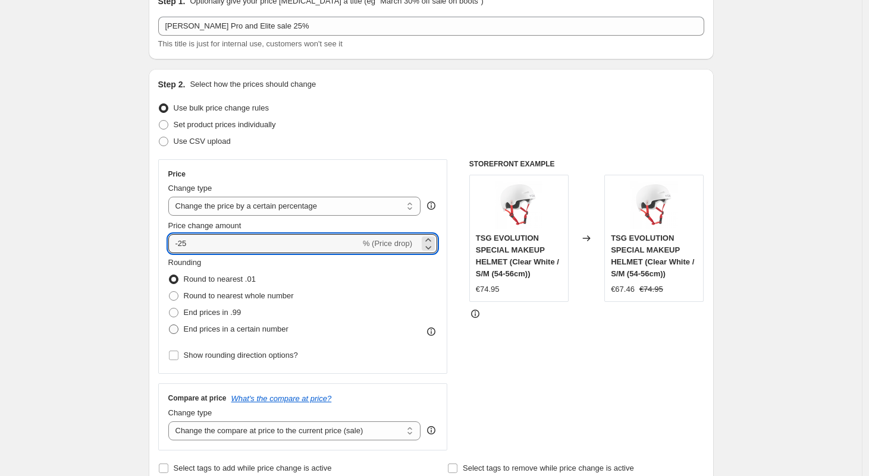
type input "-25"
click at [178, 328] on span at bounding box center [174, 330] width 10 height 10
click at [170, 325] on input "End prices in a certain number" at bounding box center [169, 325] width 1 height 1
radio input "true"
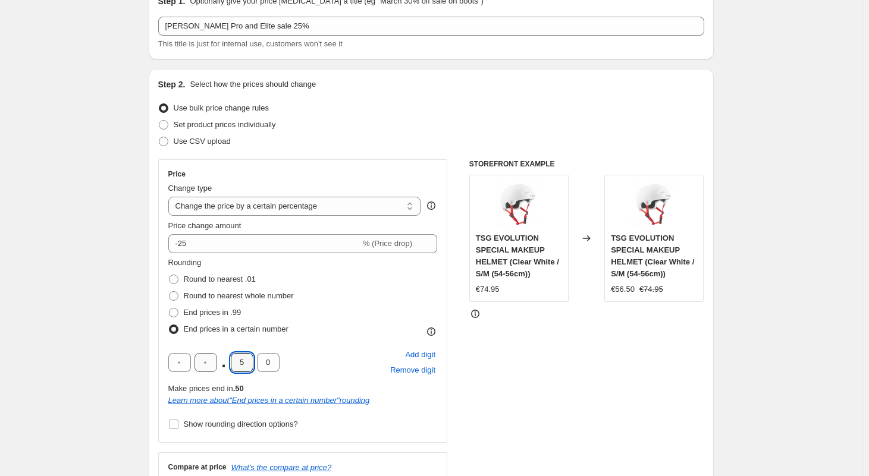
drag, startPoint x: 249, startPoint y: 366, endPoint x: 218, endPoint y: 353, distance: 34.1
click at [226, 358] on div ". 5 0" at bounding box center [223, 362] width 111 height 19
type input "9"
click at [268, 360] on input "0" at bounding box center [268, 362] width 23 height 19
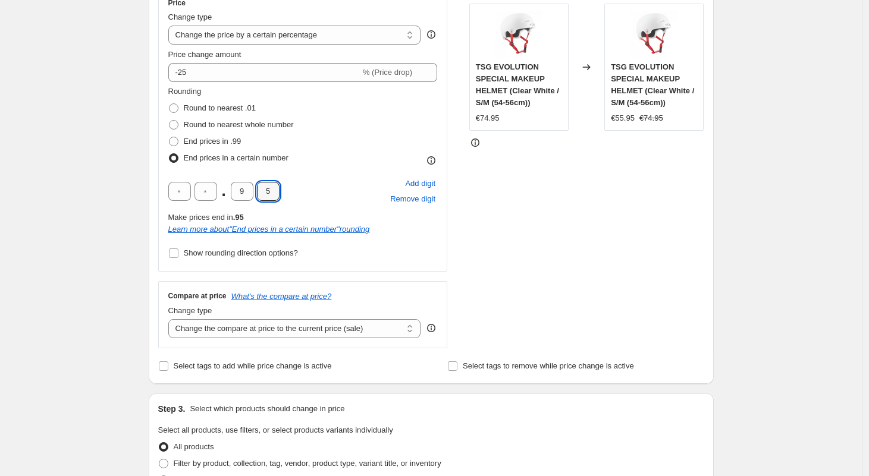
scroll to position [283, 0]
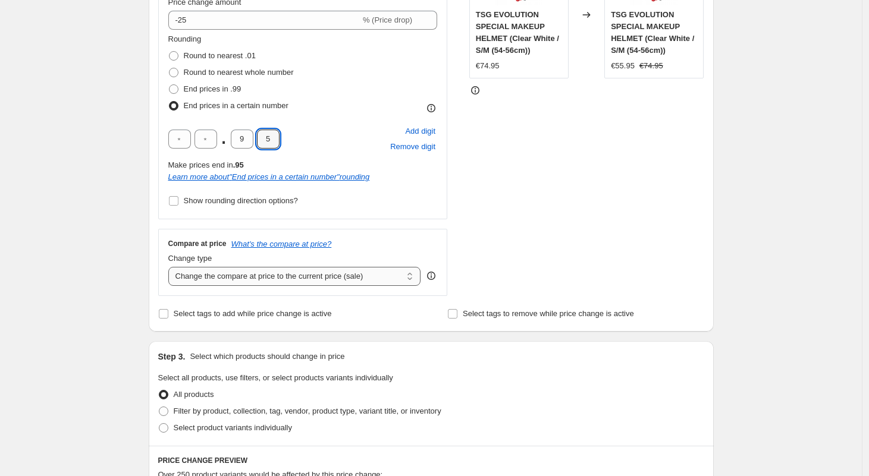
type input "5"
click at [205, 278] on select "Change the compare at price to the current price (sale) Change the compare at p…" at bounding box center [294, 276] width 253 height 19
select select "no_change"
click at [171, 267] on select "Change the compare at price to the current price (sale) Change the compare at p…" at bounding box center [294, 276] width 253 height 19
click at [167, 314] on input "Select tags to add while price change is active" at bounding box center [164, 314] width 10 height 10
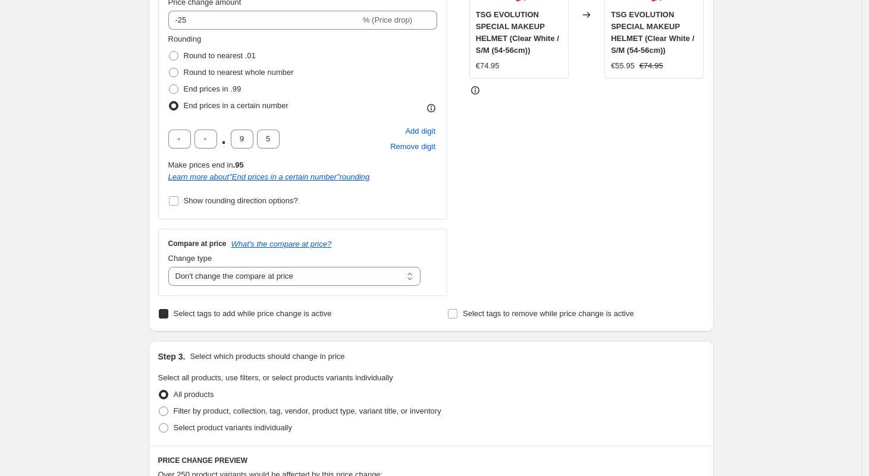
checkbox input "true"
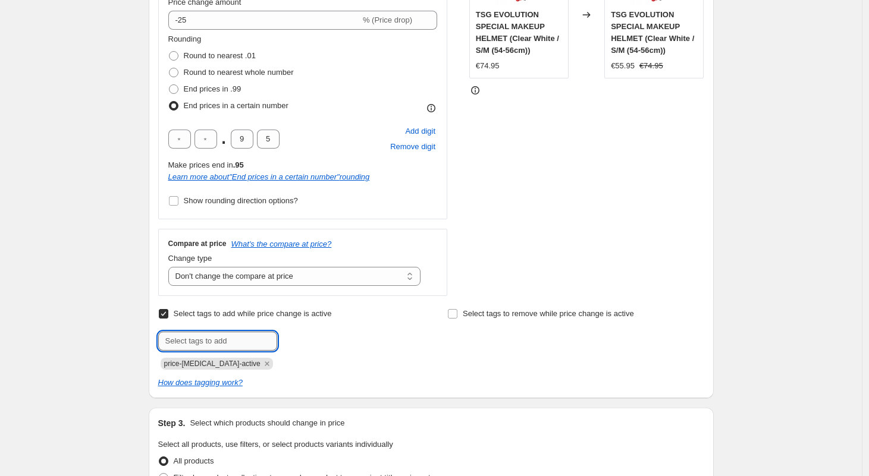
click at [196, 337] on input "text" at bounding box center [217, 341] width 119 height 19
type input "sale"
click at [319, 347] on button "Add sale" at bounding box center [302, 340] width 44 height 17
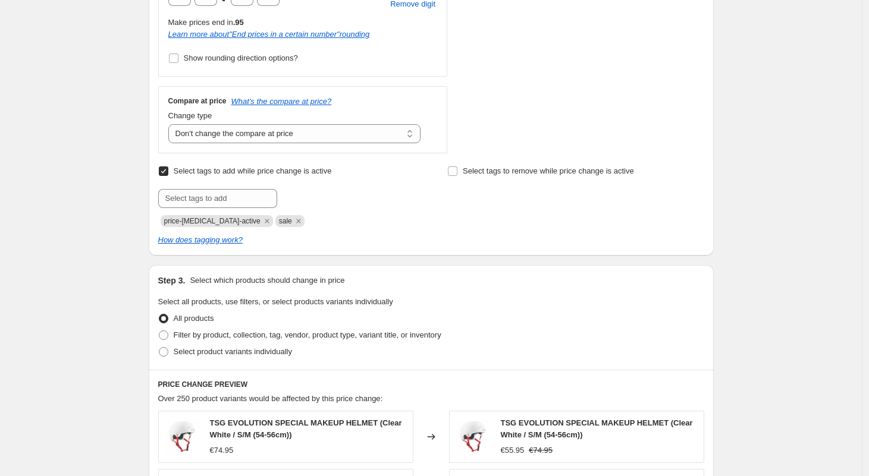
scroll to position [448, 0]
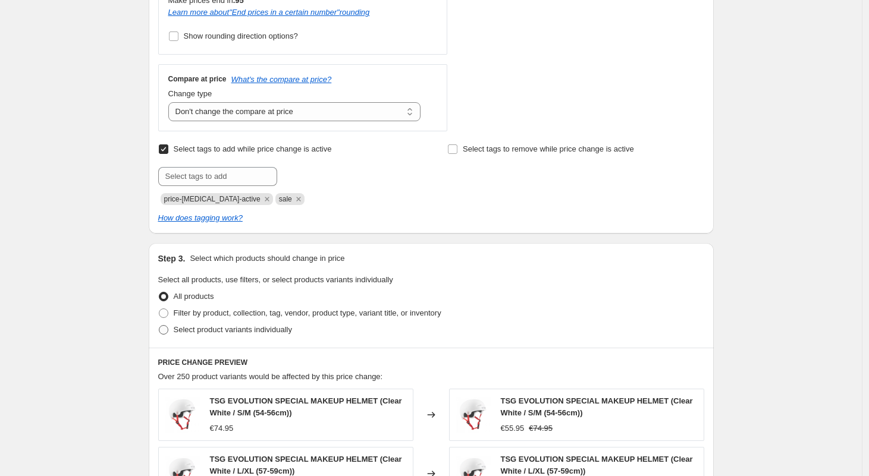
click at [168, 329] on span at bounding box center [164, 330] width 10 height 10
click at [159, 326] on input "Select product variants individually" at bounding box center [159, 325] width 1 height 1
radio input "true"
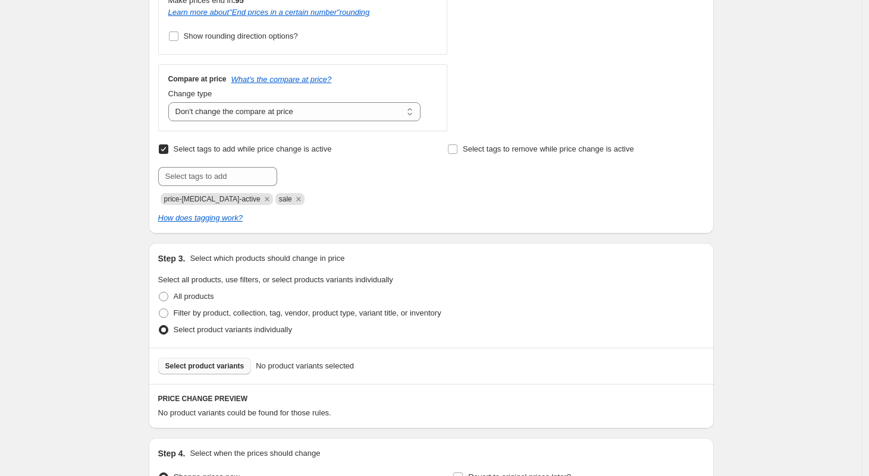
click at [222, 367] on span "Select product variants" at bounding box center [204, 367] width 79 height 10
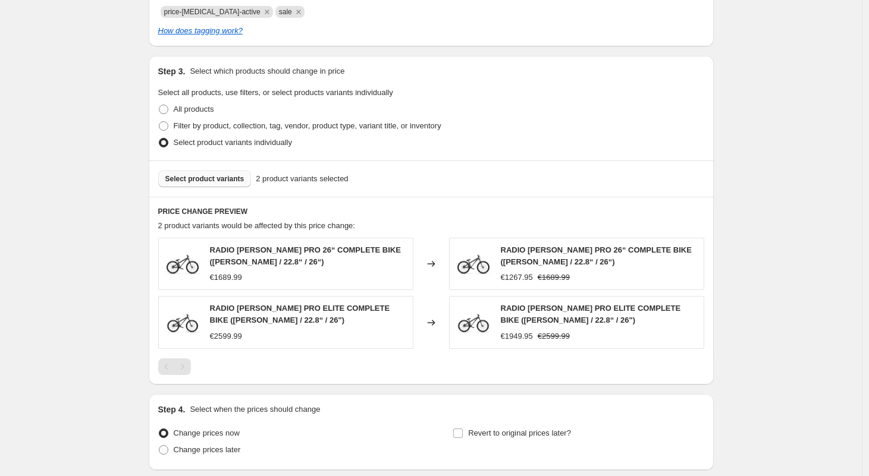
scroll to position [728, 0]
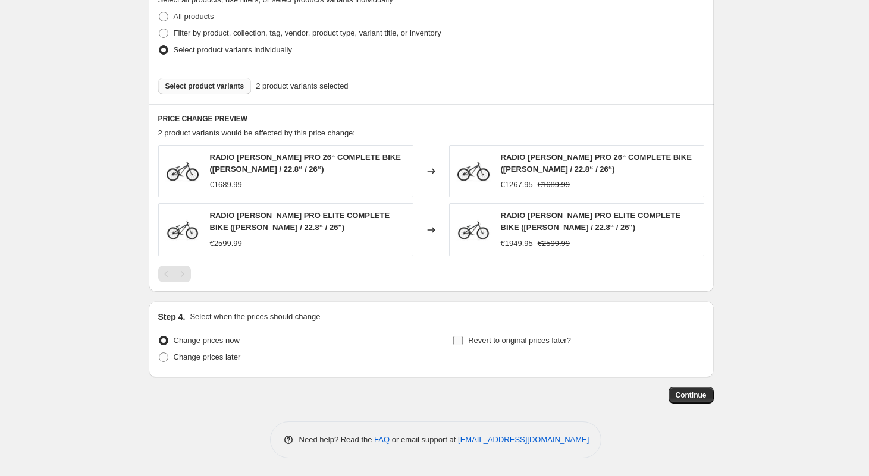
click at [462, 341] on input "Revert to original prices later?" at bounding box center [458, 341] width 10 height 10
checkbox input "true"
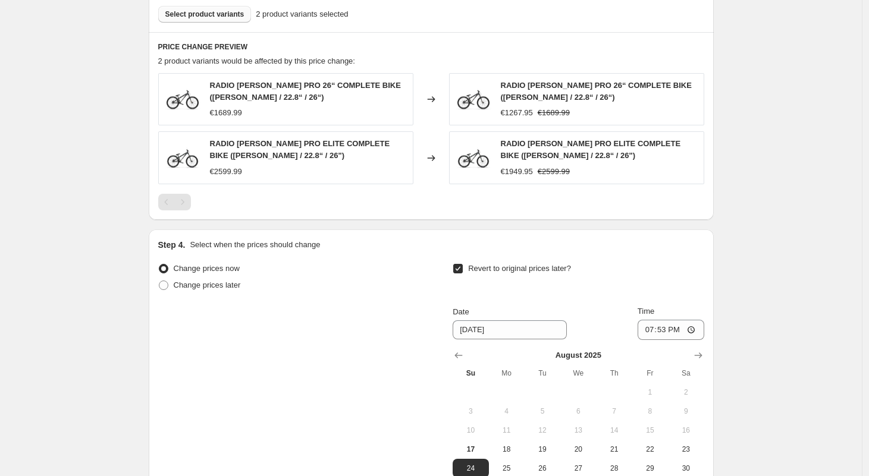
scroll to position [881, 0]
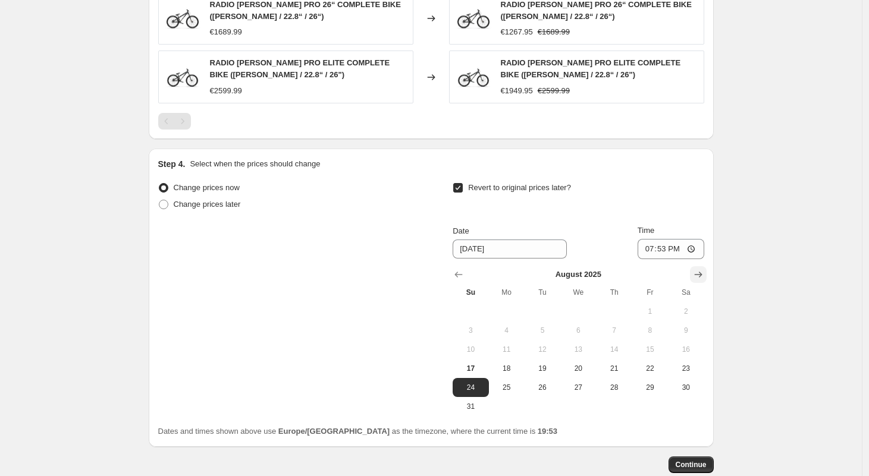
click at [701, 275] on icon "Show next month, September 2025" at bounding box center [698, 275] width 12 height 12
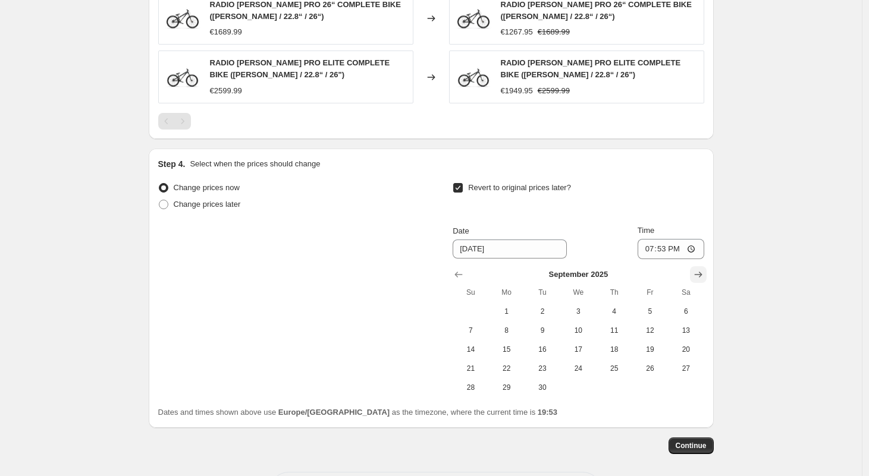
click at [701, 274] on icon "Show next month, October 2025" at bounding box center [698, 275] width 8 height 6
click at [591, 310] on span "1" at bounding box center [578, 312] width 26 height 10
type input "[DATE]"
click at [695, 443] on span "Continue" at bounding box center [691, 446] width 31 height 10
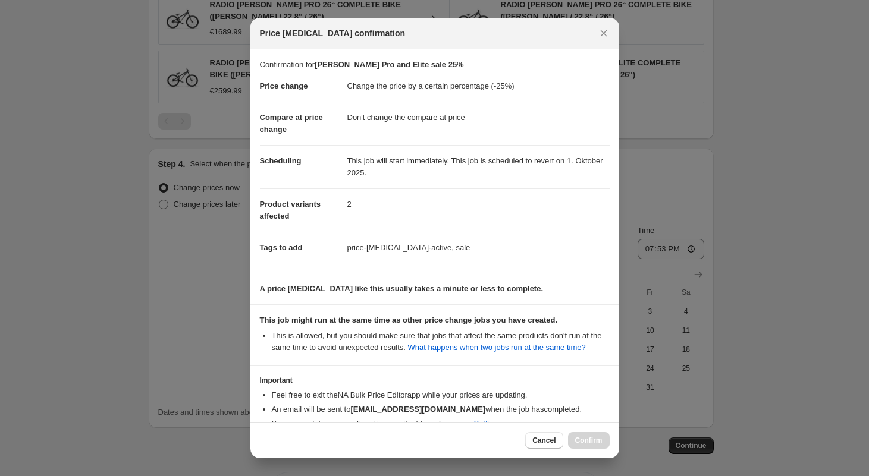
scroll to position [80, 0]
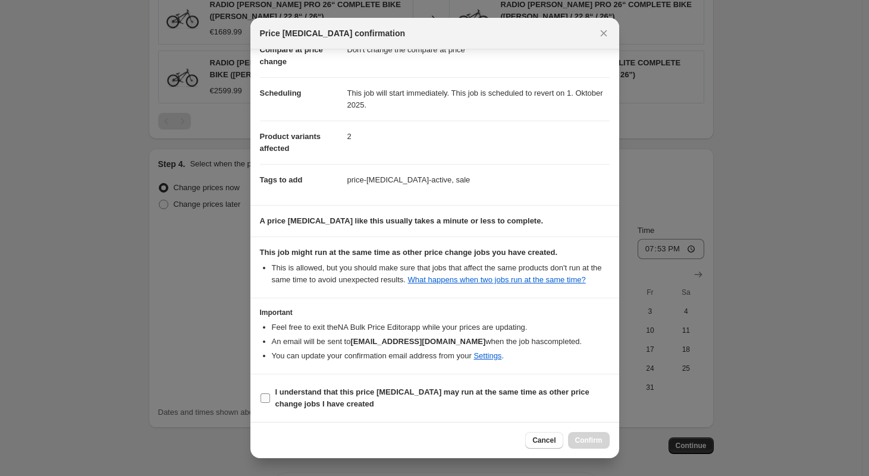
click at [262, 398] on input "I understand that this price change job may run at the same time as other price…" at bounding box center [265, 399] width 10 height 10
checkbox input "true"
click at [575, 440] on button "Confirm" at bounding box center [589, 440] width 42 height 17
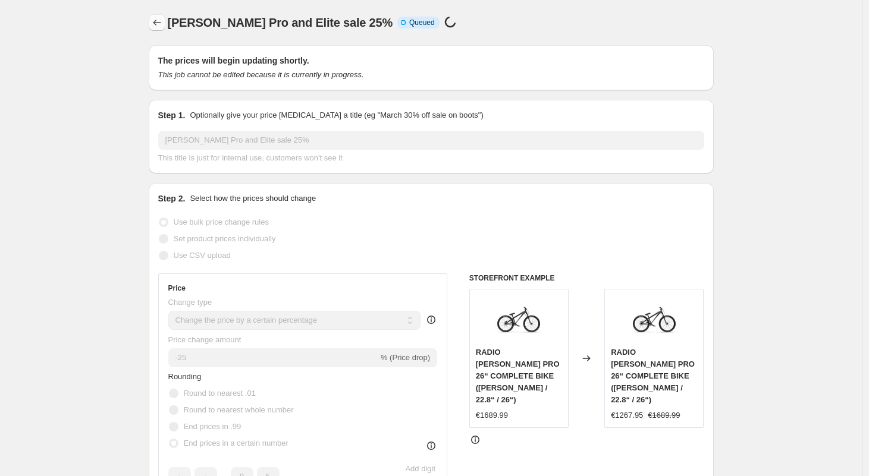
click at [158, 23] on icon "Price change jobs" at bounding box center [157, 23] width 12 height 12
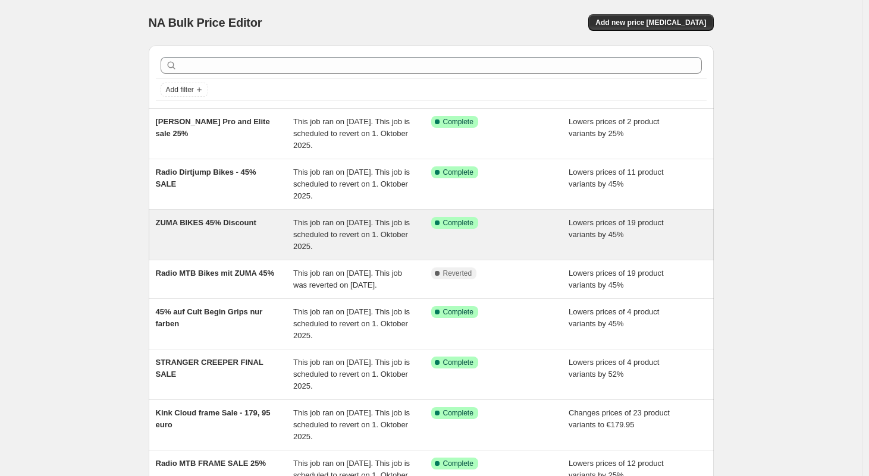
click at [197, 236] on div "ZUMA BIKES 45% Discount" at bounding box center [225, 235] width 138 height 36
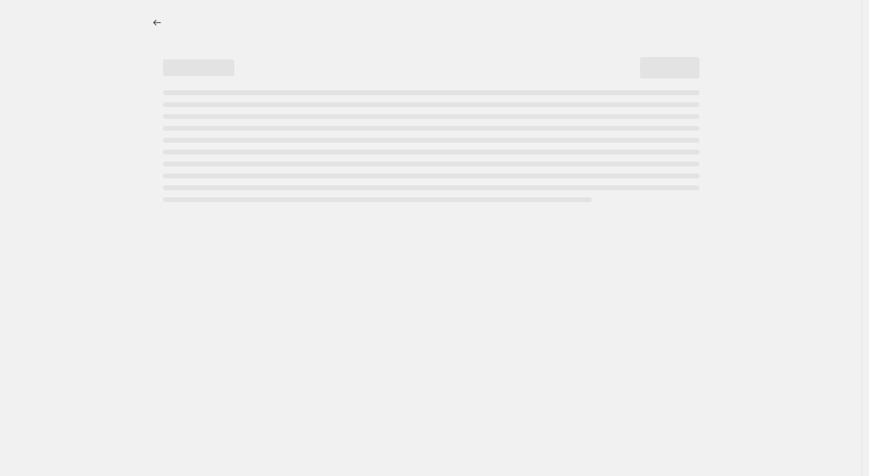
select select "percentage"
select select "no_change"
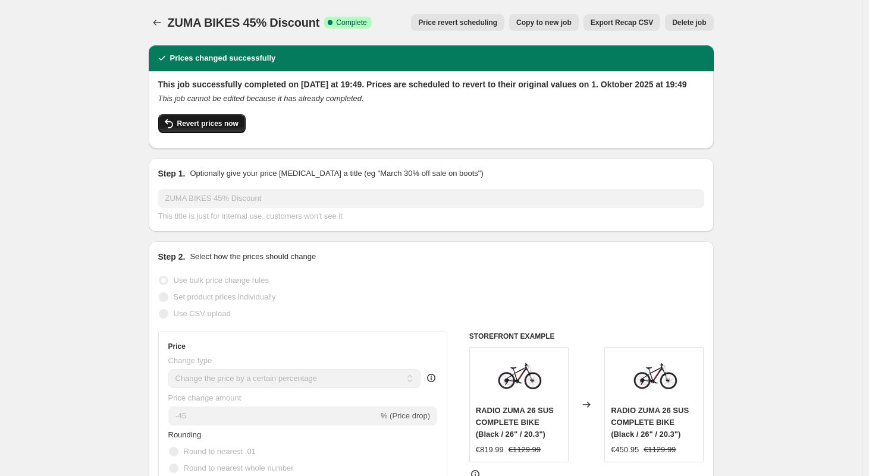
click at [209, 128] on span "Revert prices now" at bounding box center [207, 124] width 61 height 10
checkbox input "false"
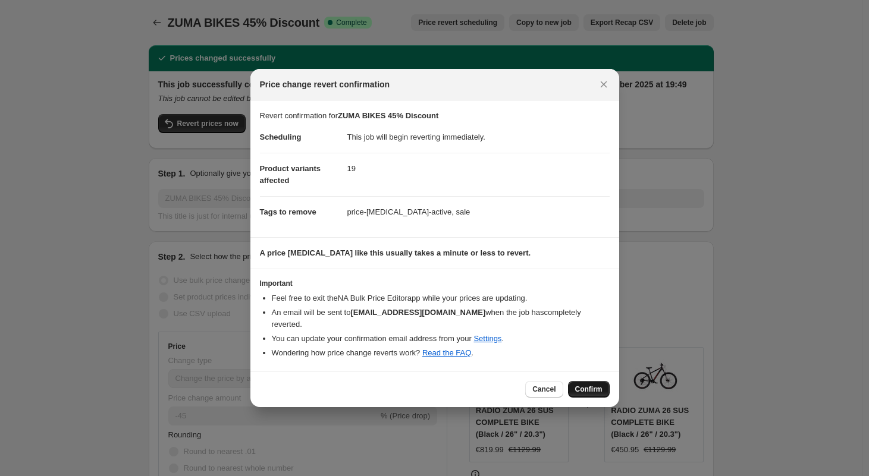
click at [582, 385] on span "Confirm" at bounding box center [588, 390] width 27 height 10
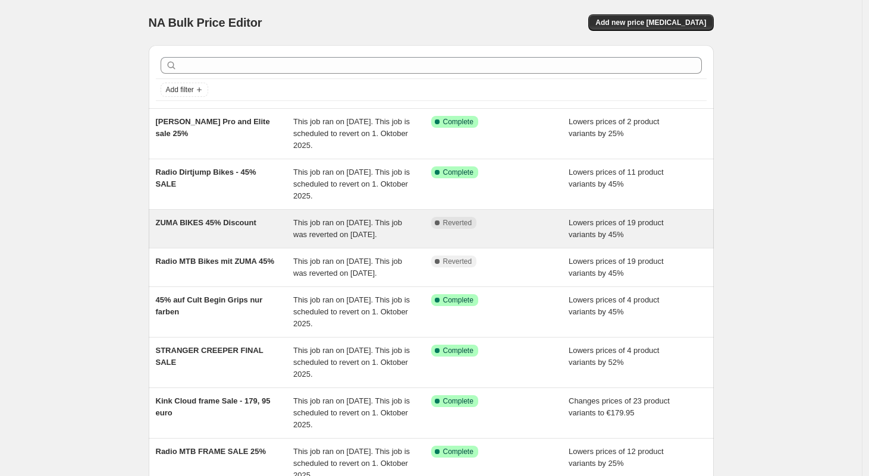
click at [180, 223] on span "ZUMA BIKES 45% Discount" at bounding box center [206, 222] width 101 height 9
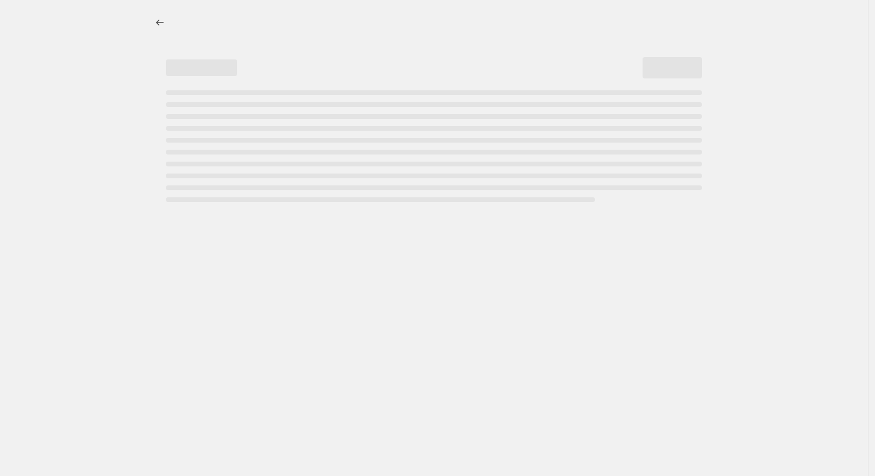
select select "percentage"
select select "no_change"
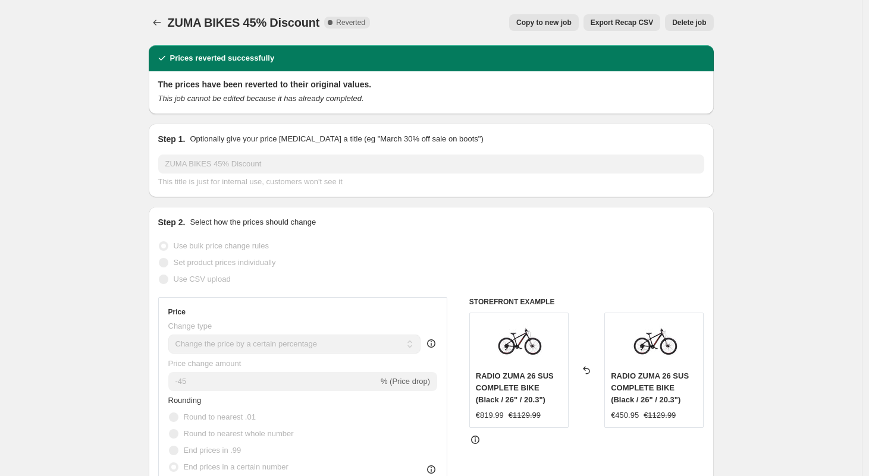
click at [540, 27] on span "Copy to new job" at bounding box center [543, 23] width 55 height 10
select select "percentage"
select select "no_change"
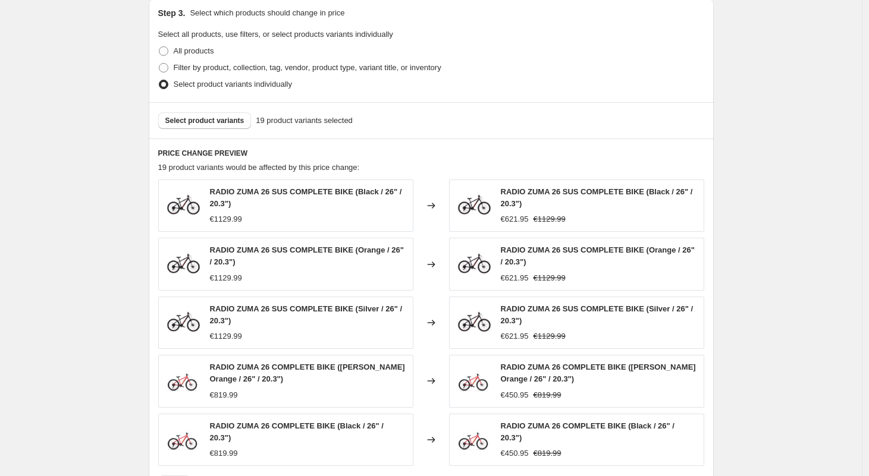
scroll to position [706, 0]
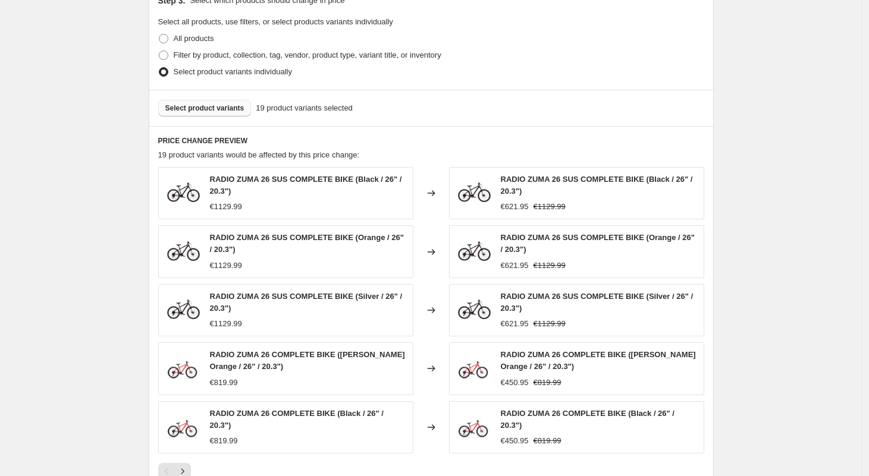
click at [203, 106] on span "Select product variants" at bounding box center [204, 108] width 79 height 10
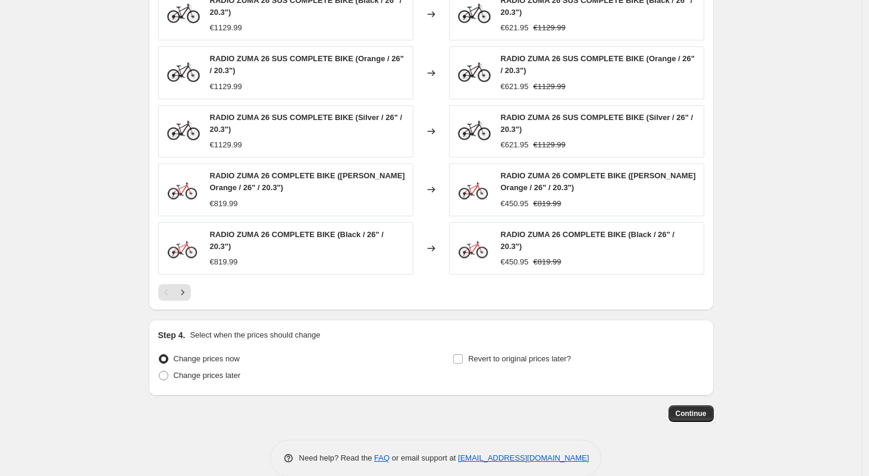
scroll to position [890, 0]
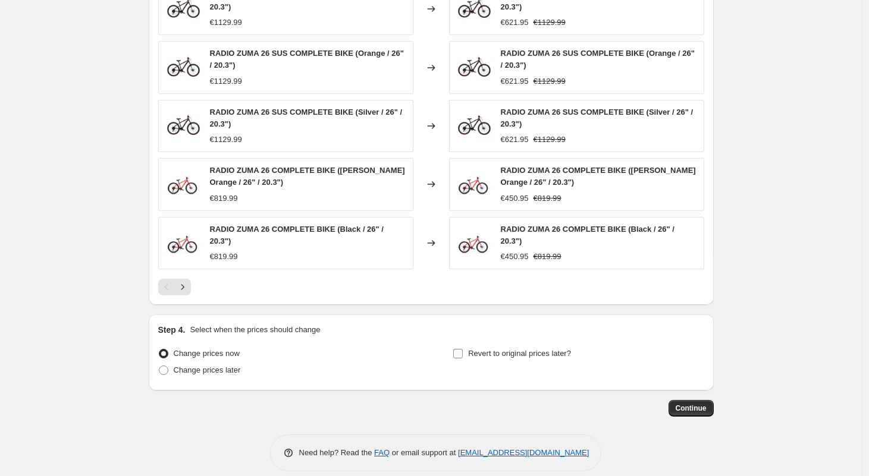
click at [463, 352] on input "Revert to original prices later?" at bounding box center [458, 354] width 10 height 10
checkbox input "true"
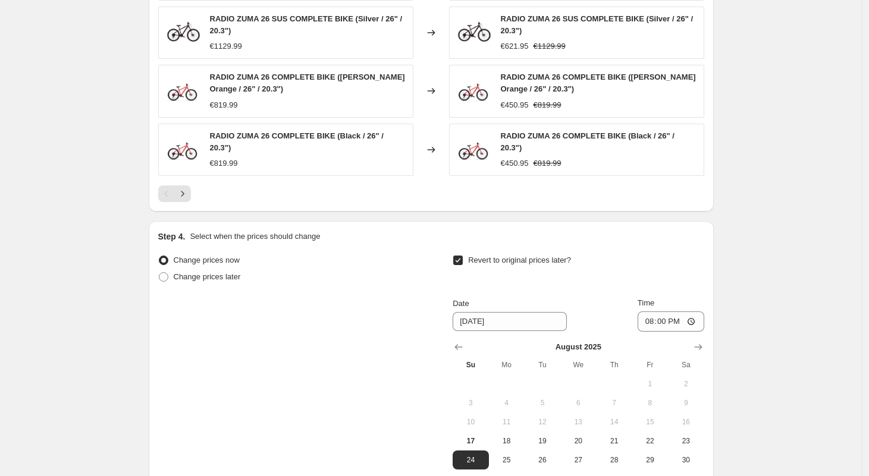
scroll to position [1126, 0]
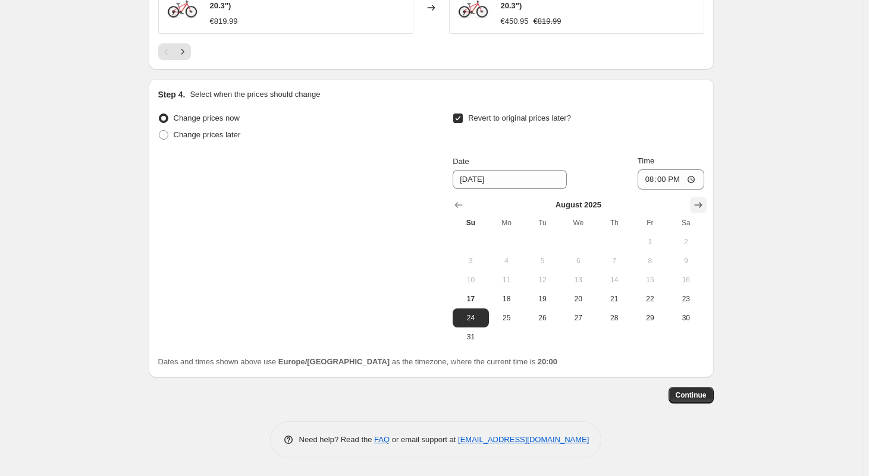
click at [698, 204] on icon "Show next month, September 2025" at bounding box center [698, 205] width 12 height 12
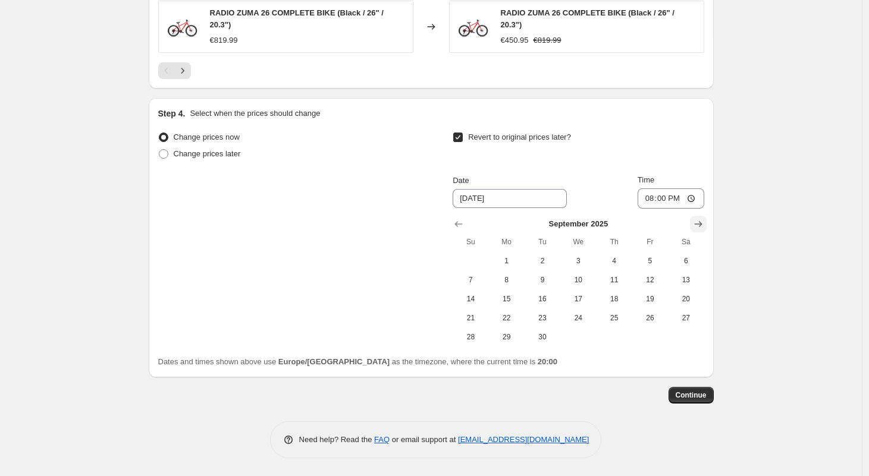
click at [702, 218] on button "Show next month, October 2025" at bounding box center [698, 224] width 17 height 17
click at [586, 263] on span "1" at bounding box center [578, 261] width 26 height 10
type input "[DATE]"
click at [693, 387] on button "Continue" at bounding box center [690, 395] width 45 height 17
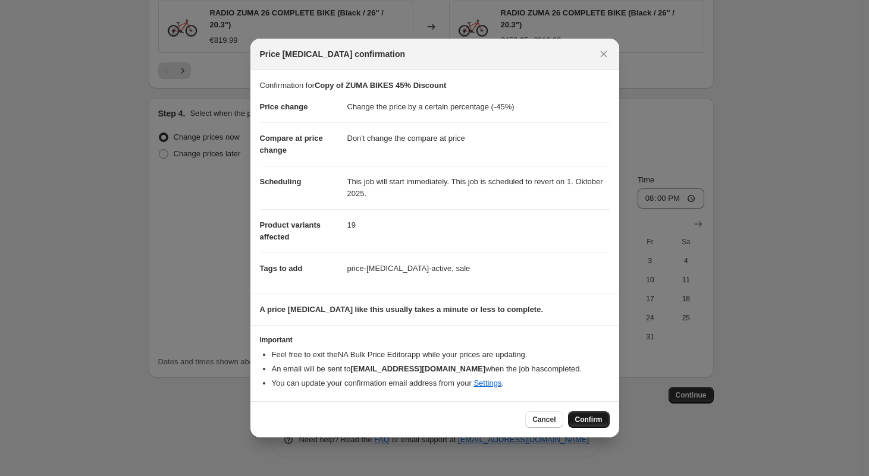
click at [586, 416] on span "Confirm" at bounding box center [588, 420] width 27 height 10
